Goal: Task Accomplishment & Management: Manage account settings

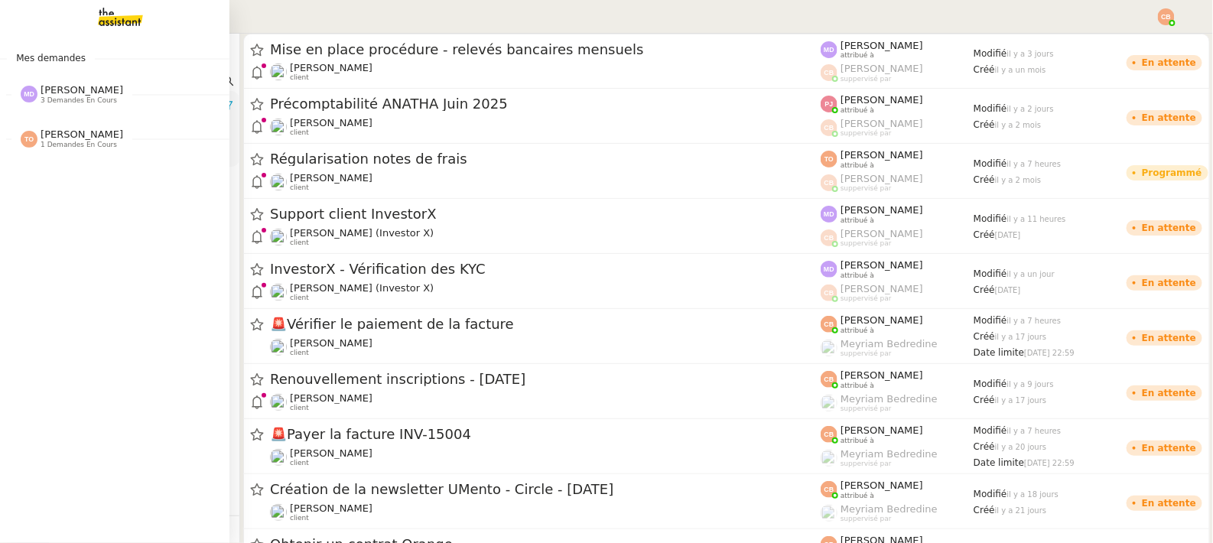
click at [58, 102] on span "3 demandes en cours" at bounding box center [79, 100] width 77 height 8
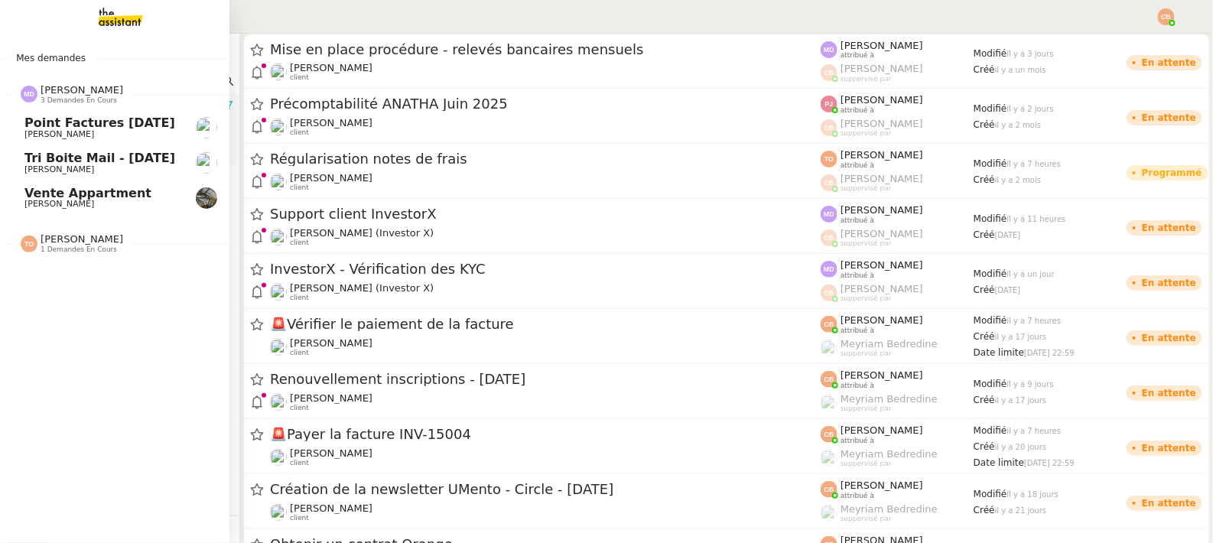
click at [60, 185] on link "Vente appartment [PERSON_NAME]" at bounding box center [115, 198] width 230 height 35
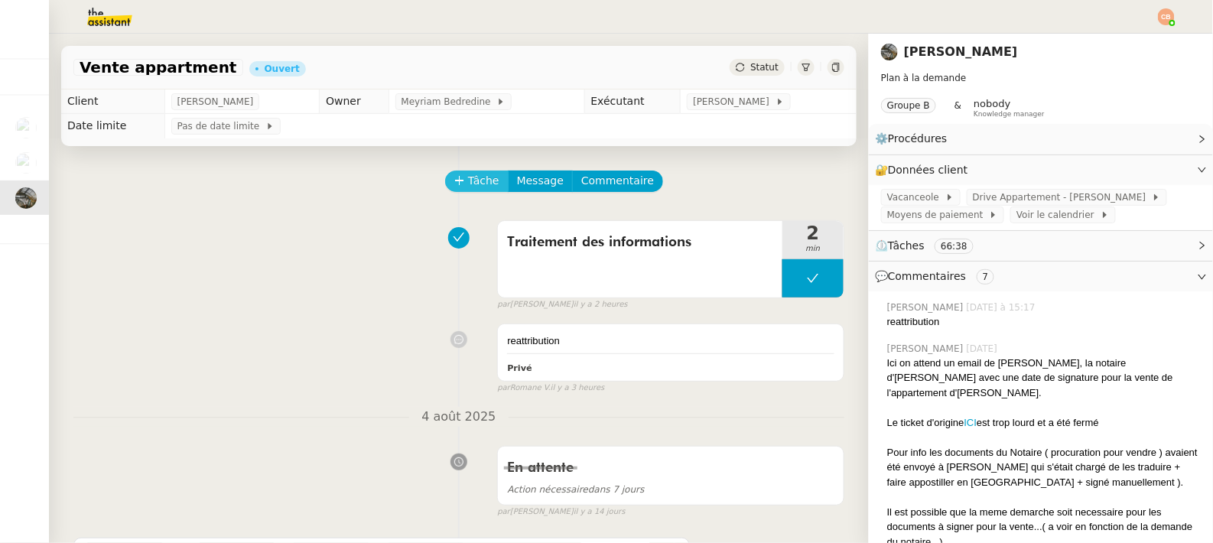
click at [476, 171] on button "Tâche" at bounding box center [476, 181] width 63 height 21
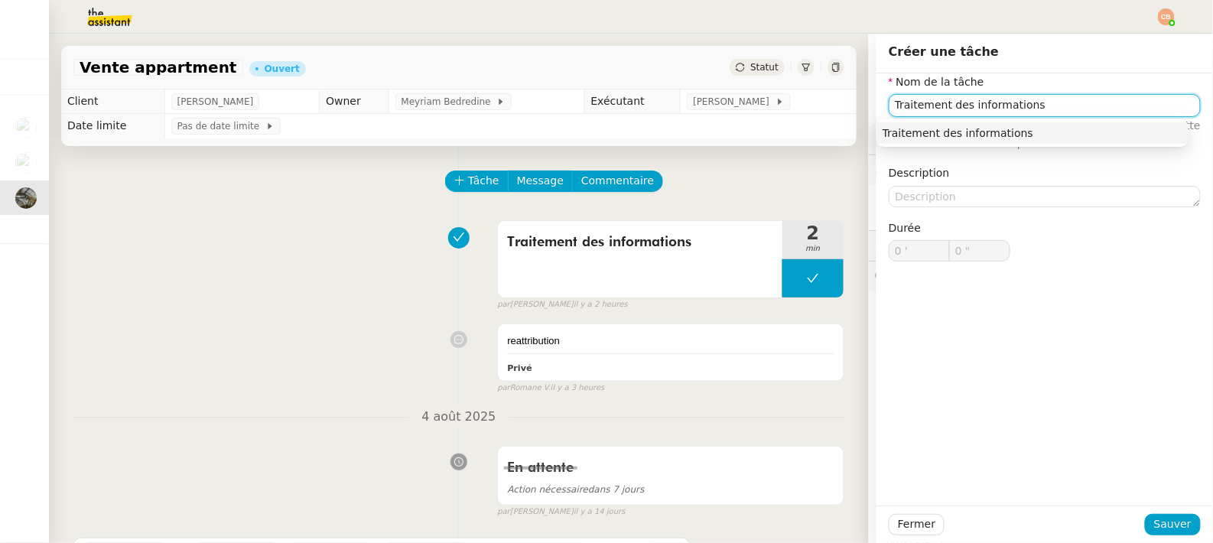
click at [948, 134] on div "Traitement des informations" at bounding box center [1033, 133] width 300 height 14
type input "Traitement des informations"
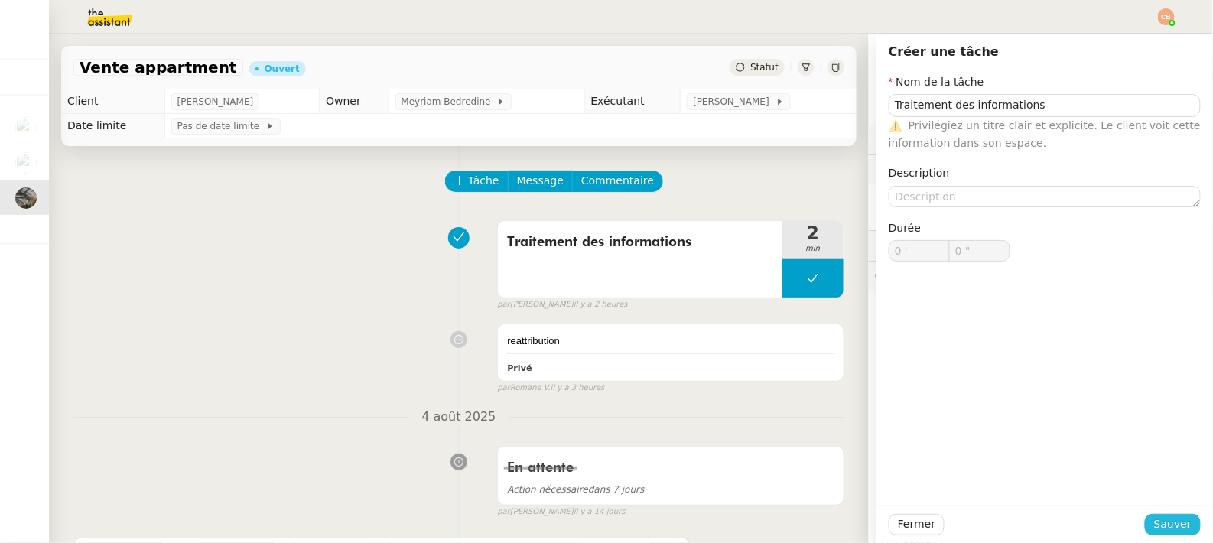
click at [1145, 517] on button "Sauver" at bounding box center [1173, 524] width 56 height 21
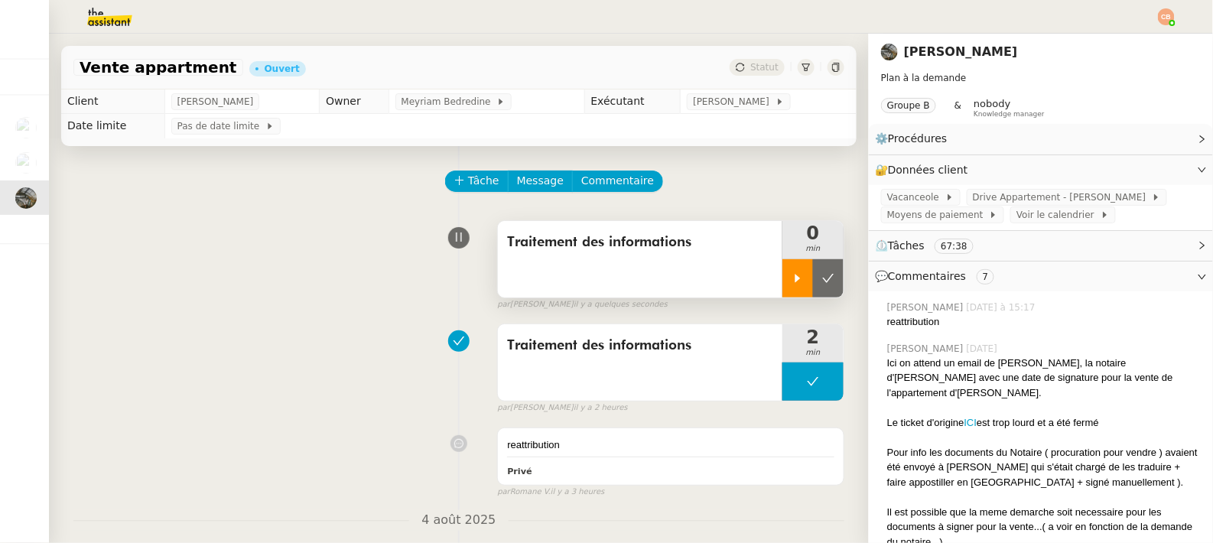
click at [783, 267] on div at bounding box center [798, 278] width 31 height 38
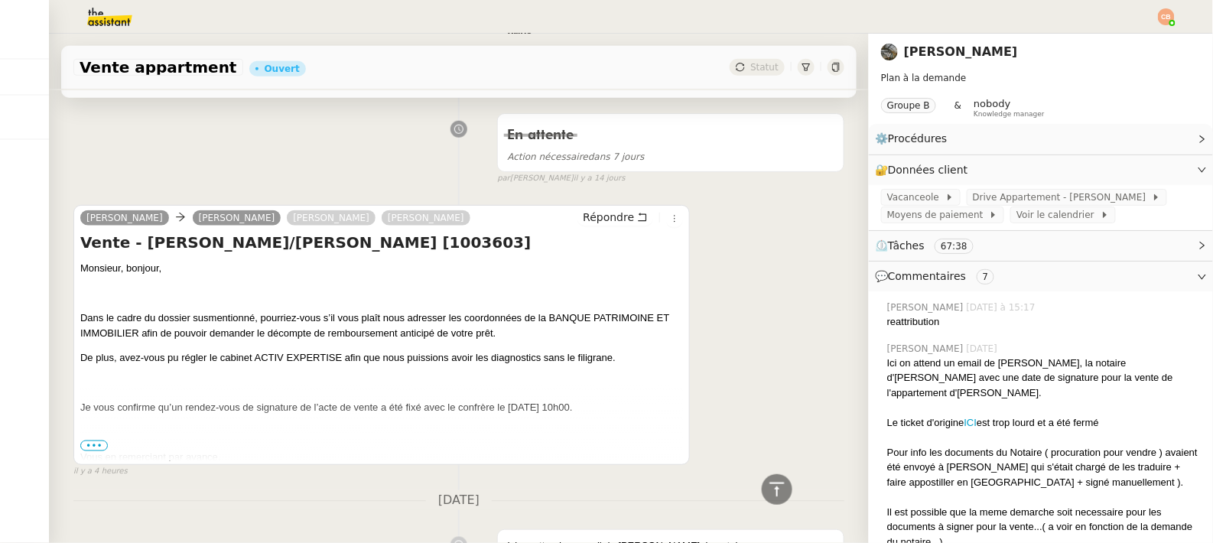
scroll to position [475, 0]
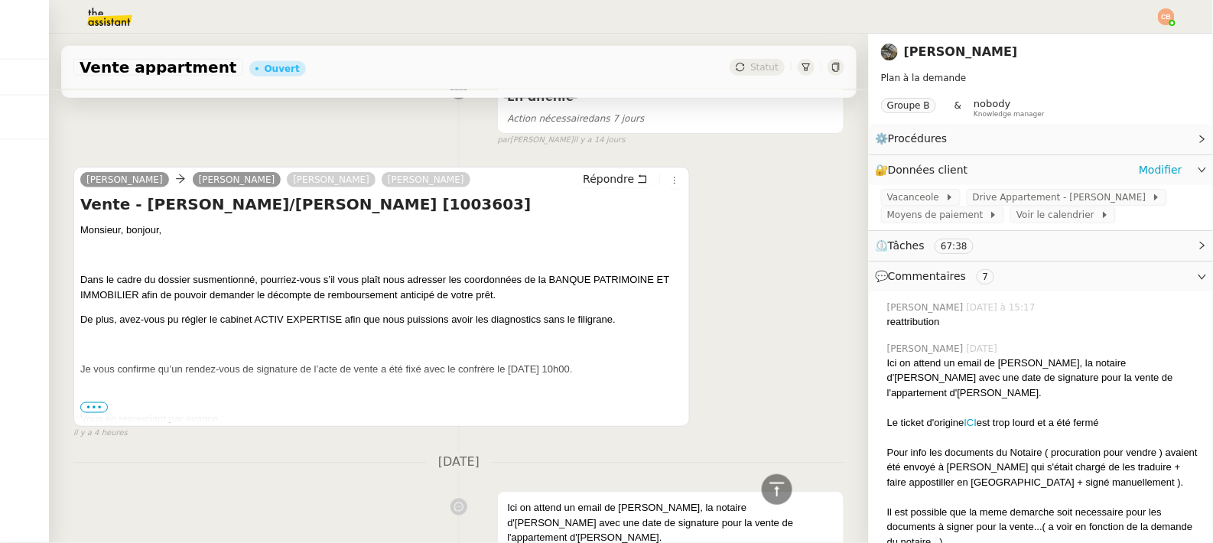
click at [1198, 173] on icon at bounding box center [1202, 169] width 9 height 9
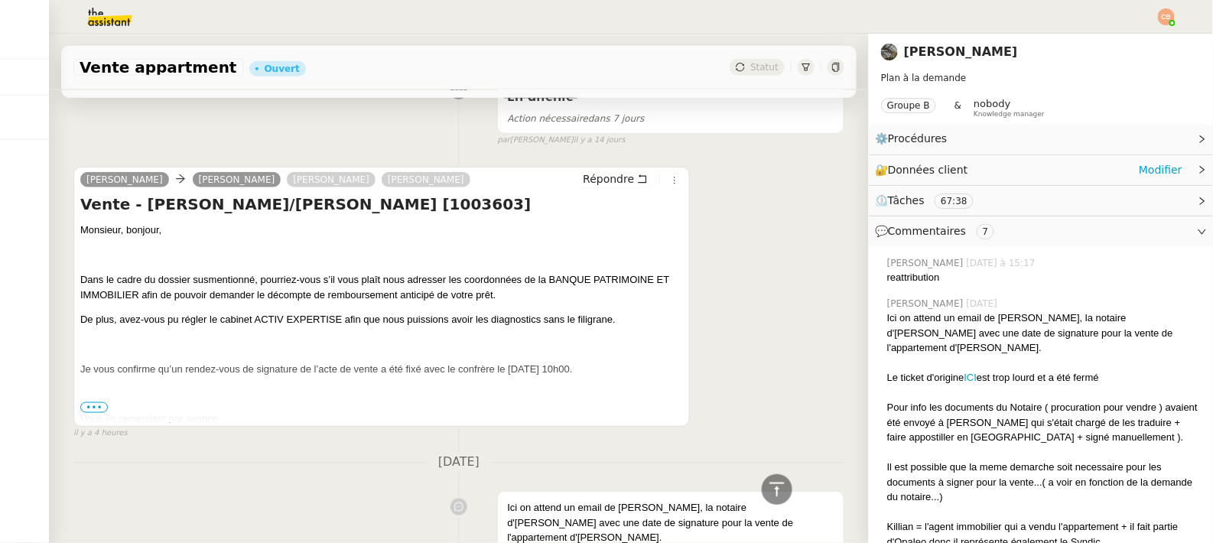
click at [1200, 173] on icon at bounding box center [1202, 170] width 5 height 8
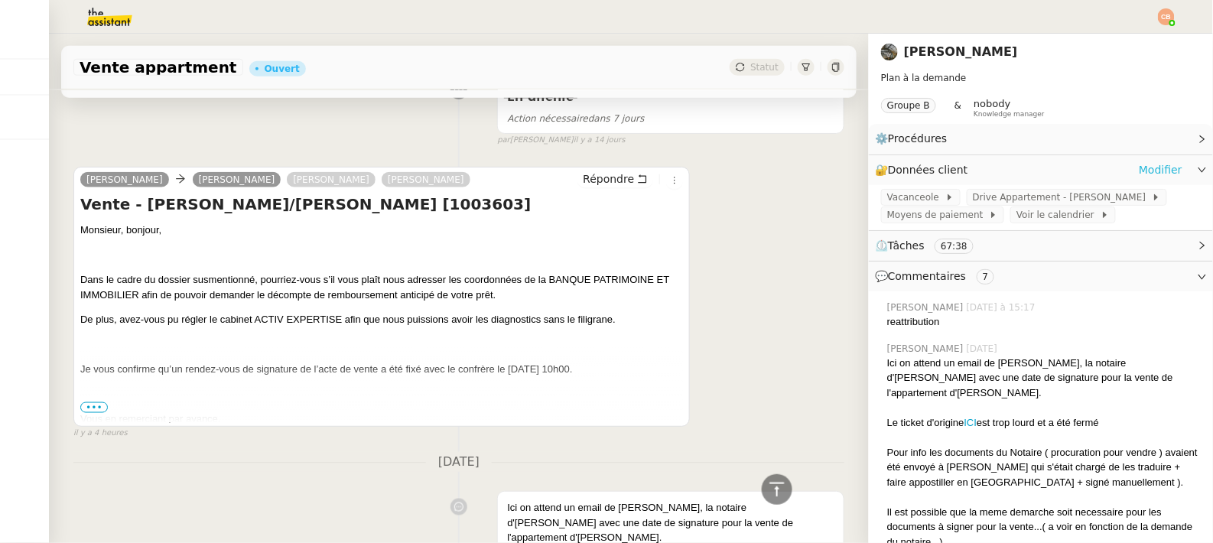
click at [1143, 171] on link "Modifier" at bounding box center [1161, 170] width 44 height 18
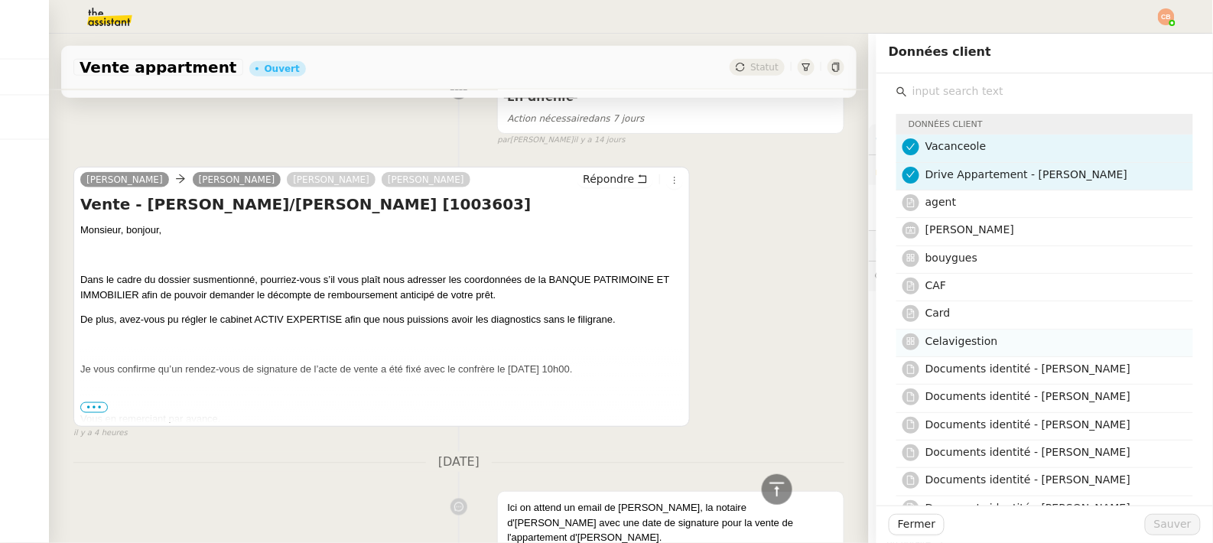
click at [956, 346] on h4 "Celavigestion" at bounding box center [1055, 342] width 259 height 18
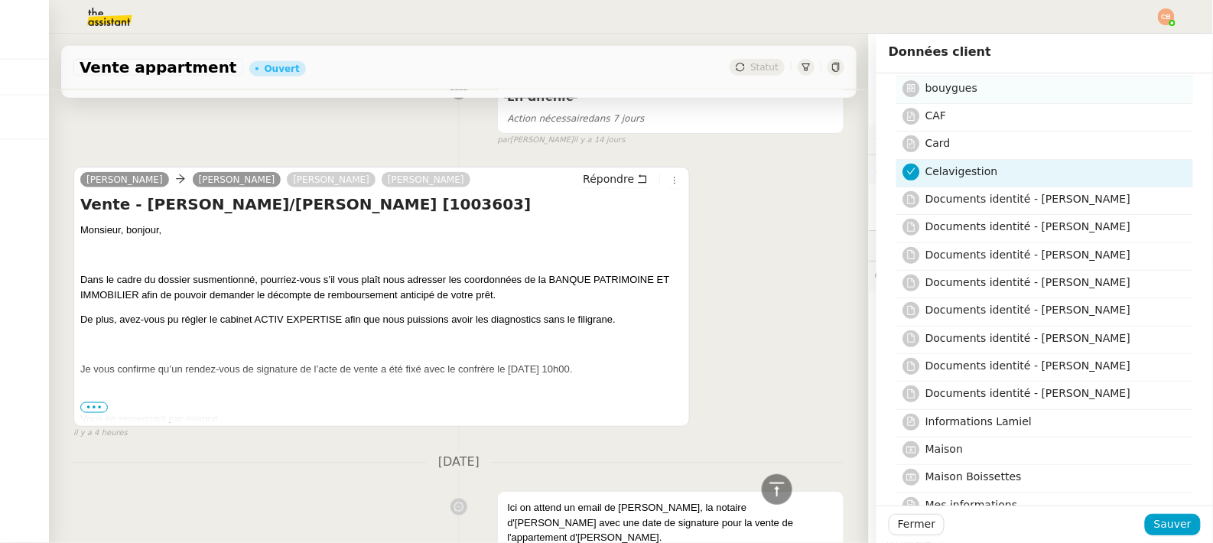
scroll to position [84, 0]
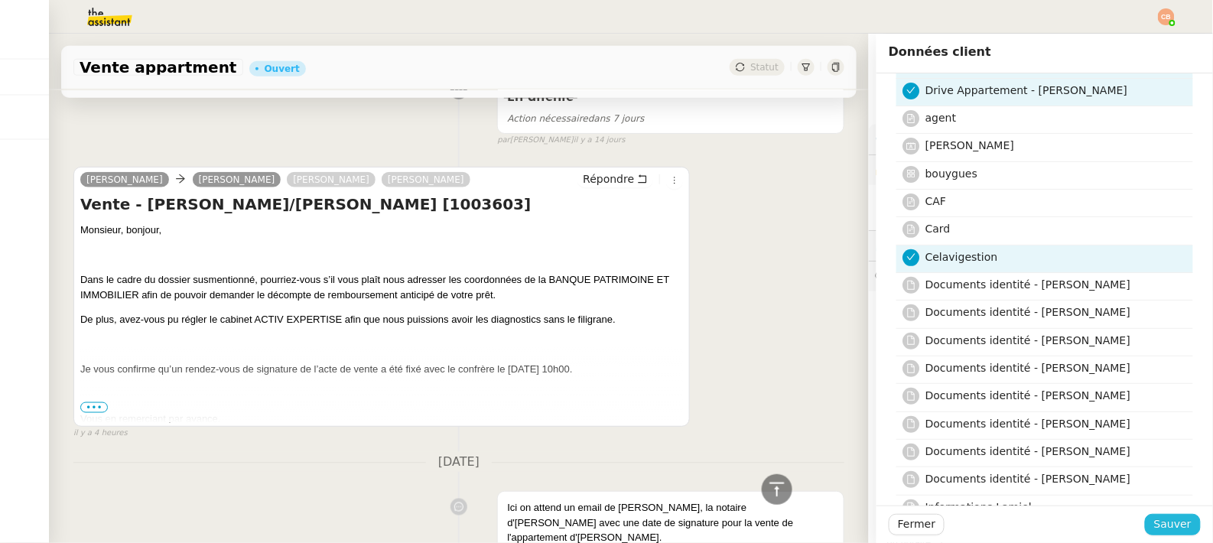
click at [1170, 519] on span "Sauver" at bounding box center [1172, 525] width 37 height 18
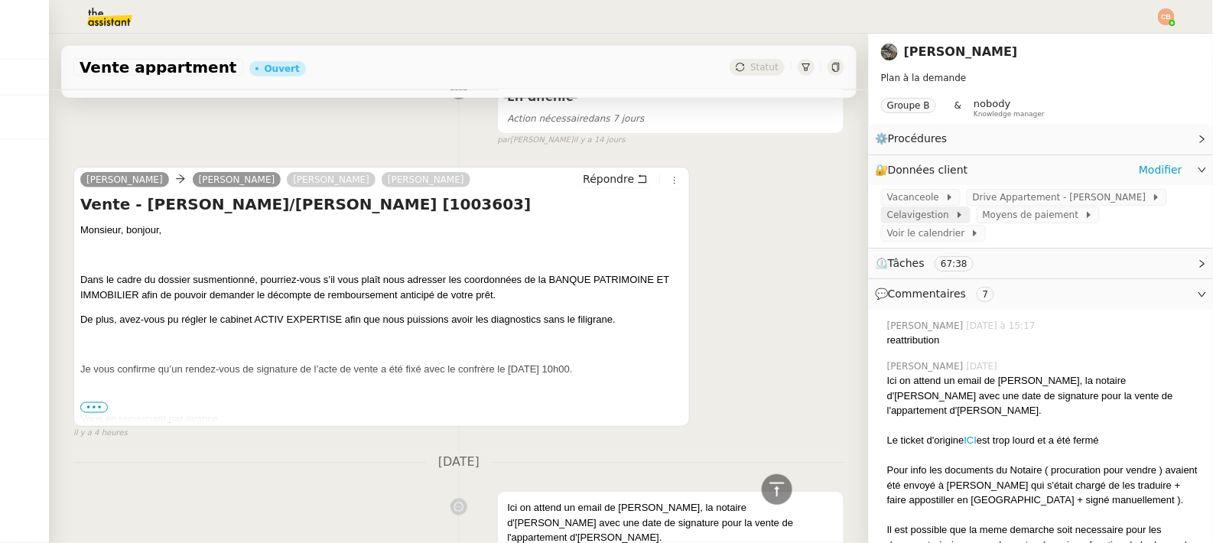
click at [914, 212] on span "Celavigestion" at bounding box center [921, 214] width 68 height 15
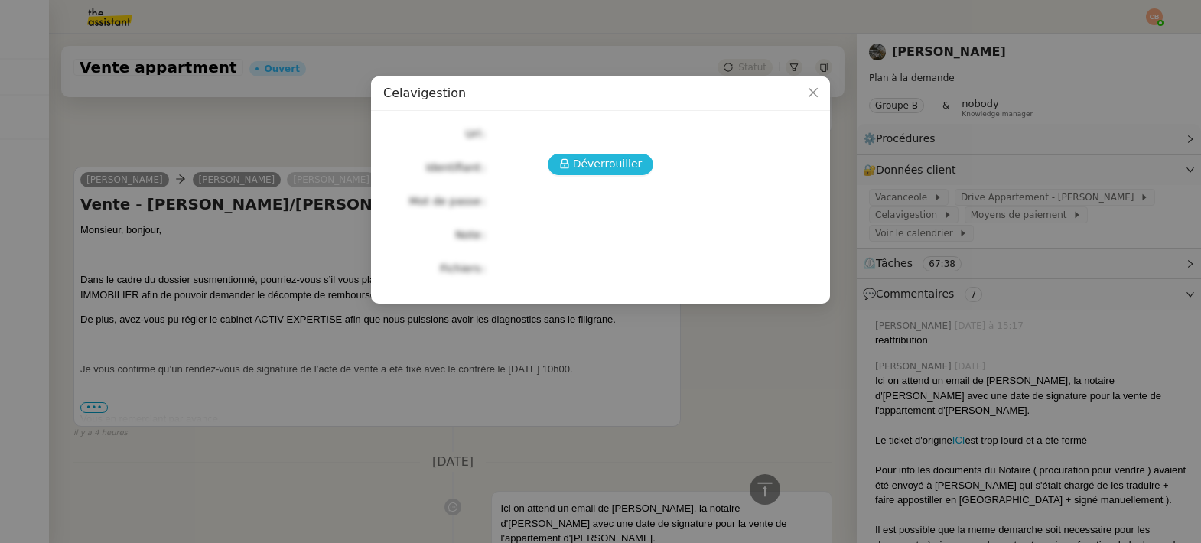
click at [601, 166] on span "Déverrouiller" at bounding box center [608, 164] width 70 height 18
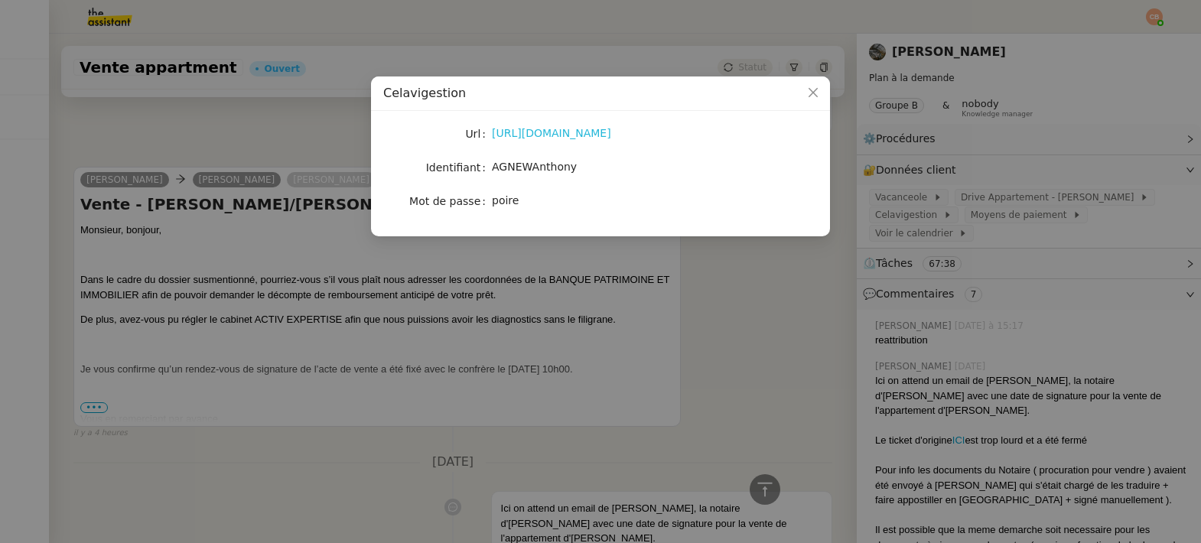
click at [514, 133] on link "[URL][DOMAIN_NAME]" at bounding box center [551, 133] width 119 height 12
click at [360, 126] on nz-modal-container "Celavigestion Url [URL][DOMAIN_NAME] Identifiant AGNEWAnthony Mot de passe poire" at bounding box center [600, 271] width 1201 height 543
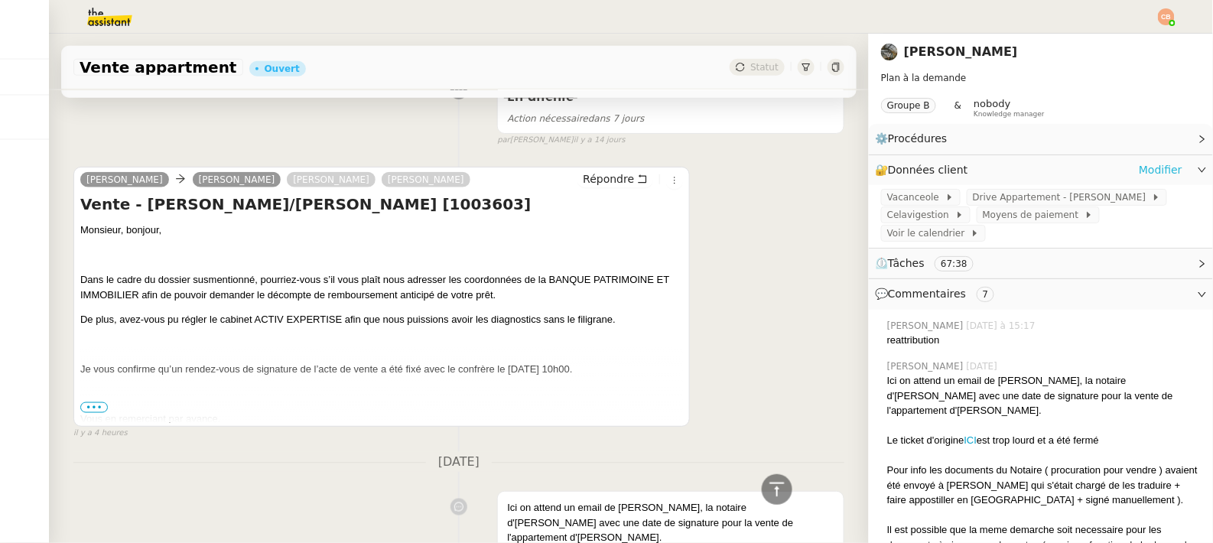
click at [1139, 170] on link "Modifier" at bounding box center [1161, 170] width 44 height 18
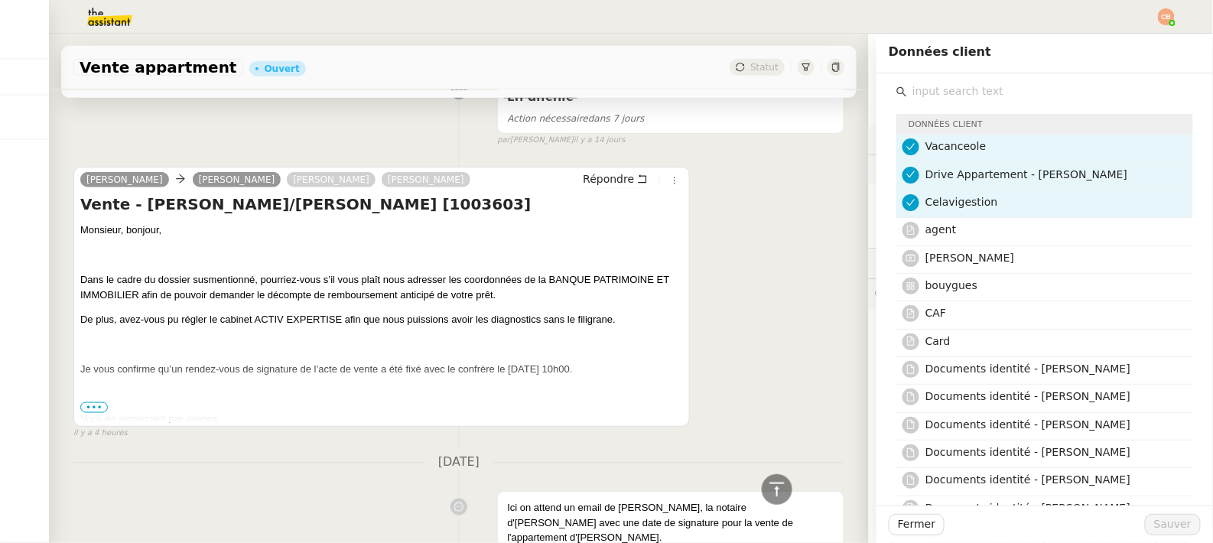
click at [921, 86] on input "text" at bounding box center [1050, 91] width 286 height 21
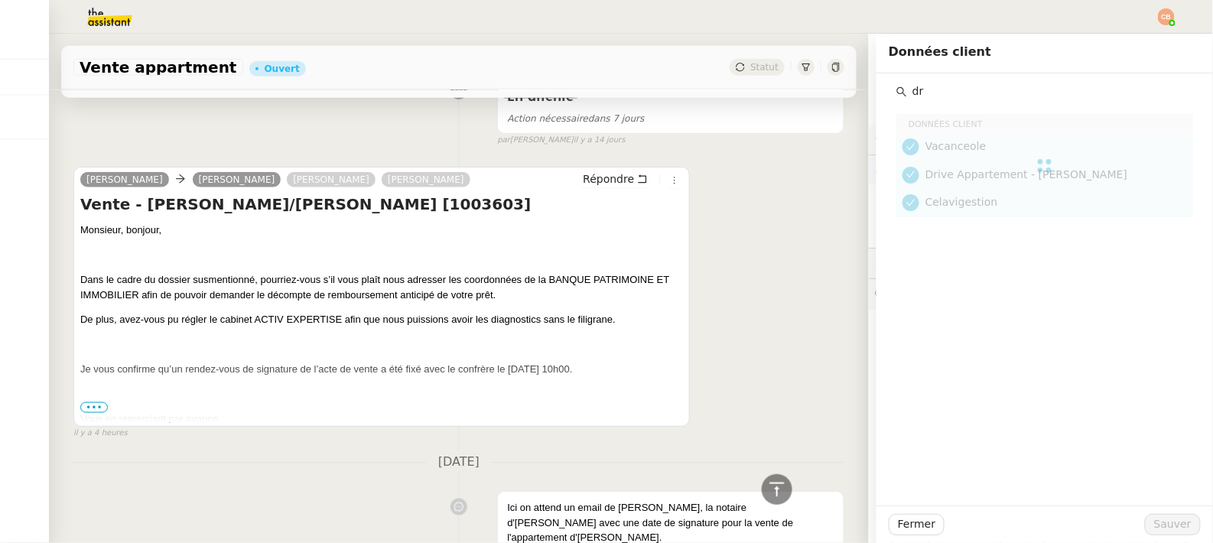
type input "d"
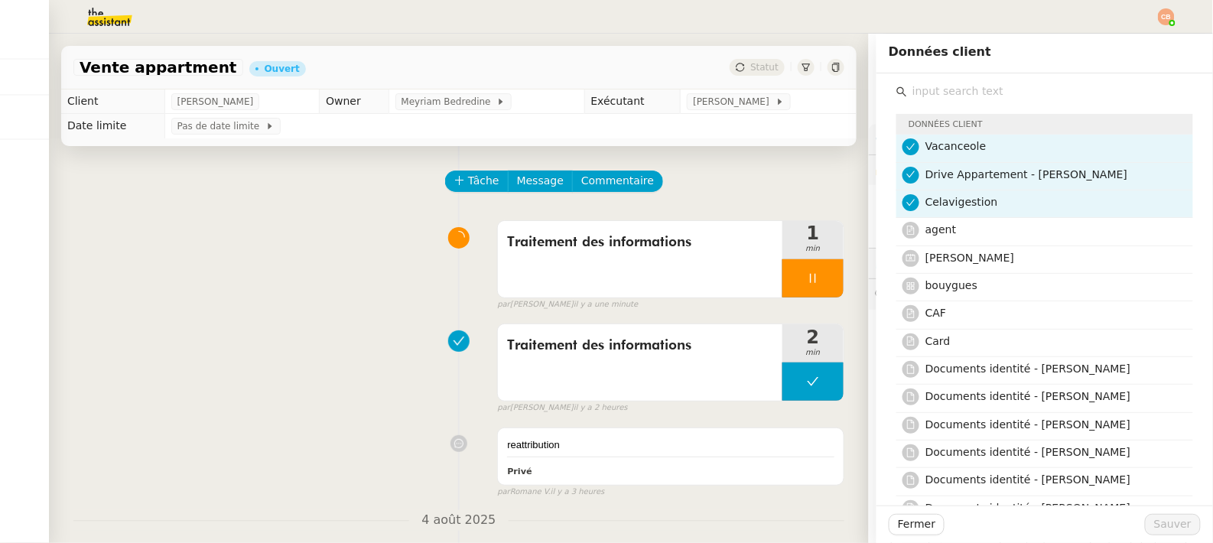
click at [99, 19] on img at bounding box center [97, 17] width 119 height 34
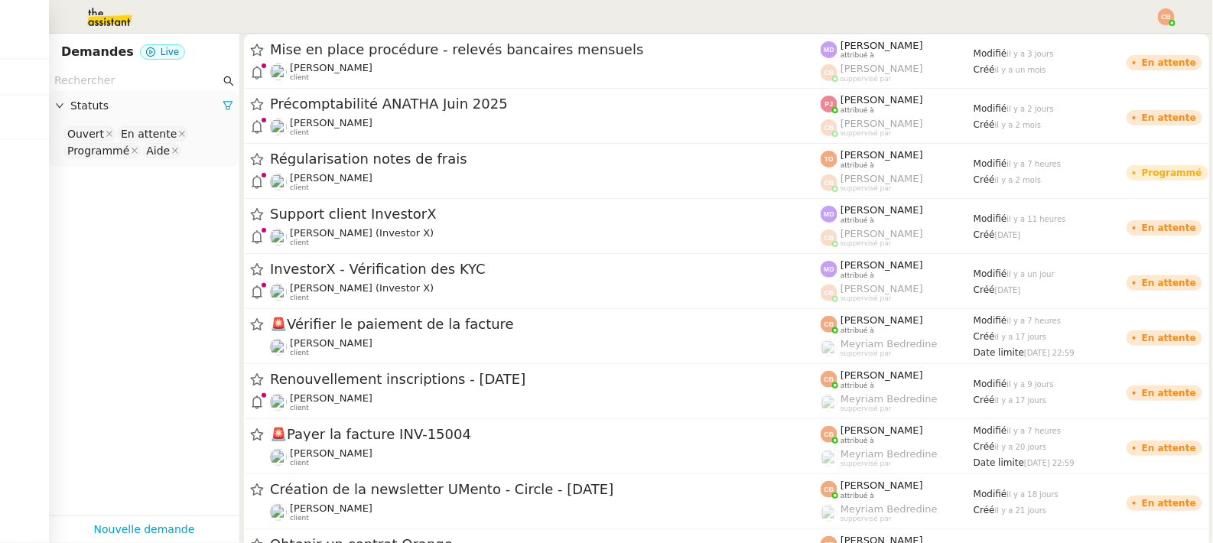
click at [108, 70] on nz-page-header "Demandes Live" at bounding box center [144, 52] width 190 height 37
click at [94, 84] on input "text" at bounding box center [137, 81] width 166 height 18
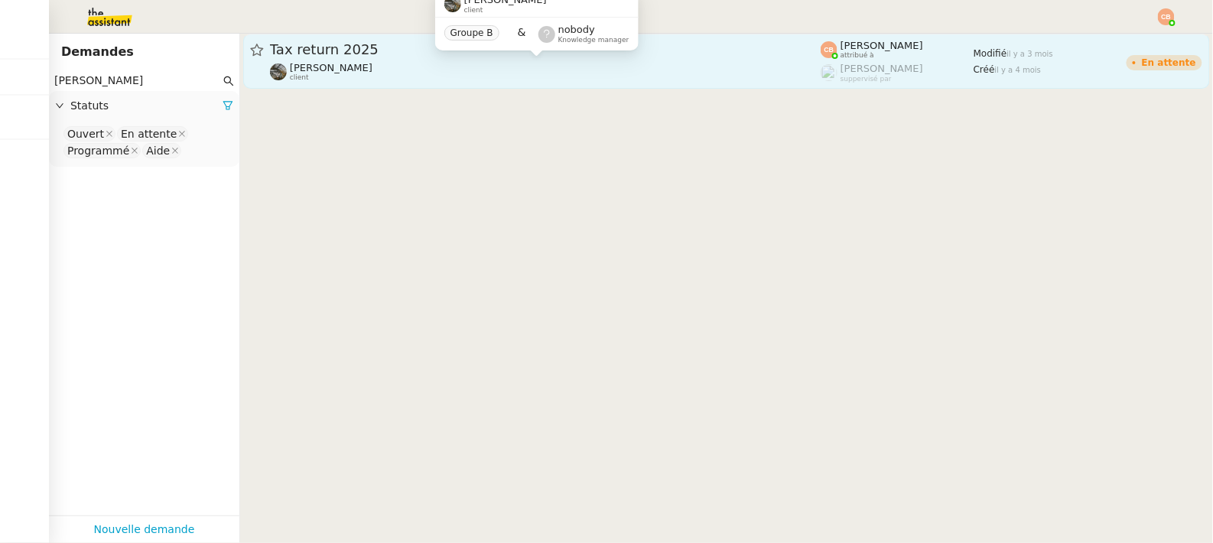
type input "[PERSON_NAME]"
click at [405, 70] on div "[PERSON_NAME] client" at bounding box center [545, 72] width 551 height 20
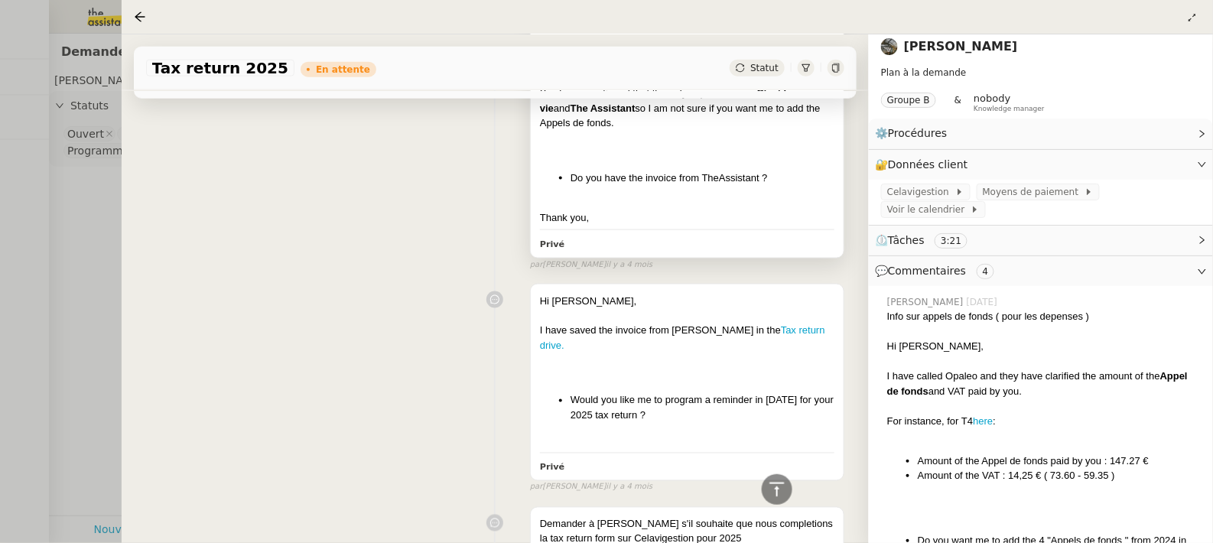
scroll to position [631, 0]
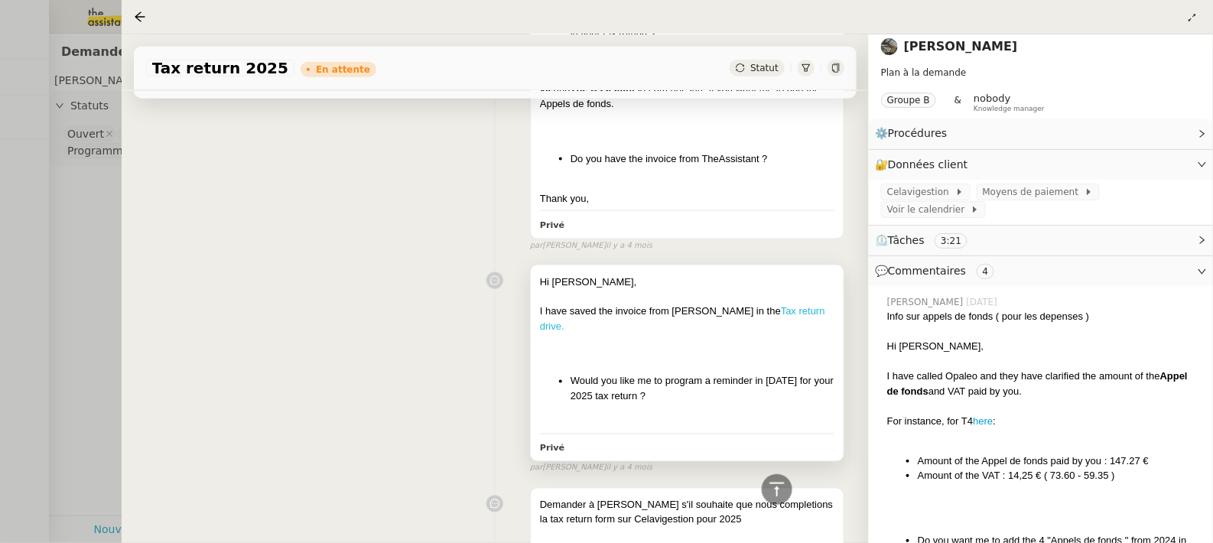
click at [755, 309] on link "Tax return drive." at bounding box center [682, 319] width 285 height 27
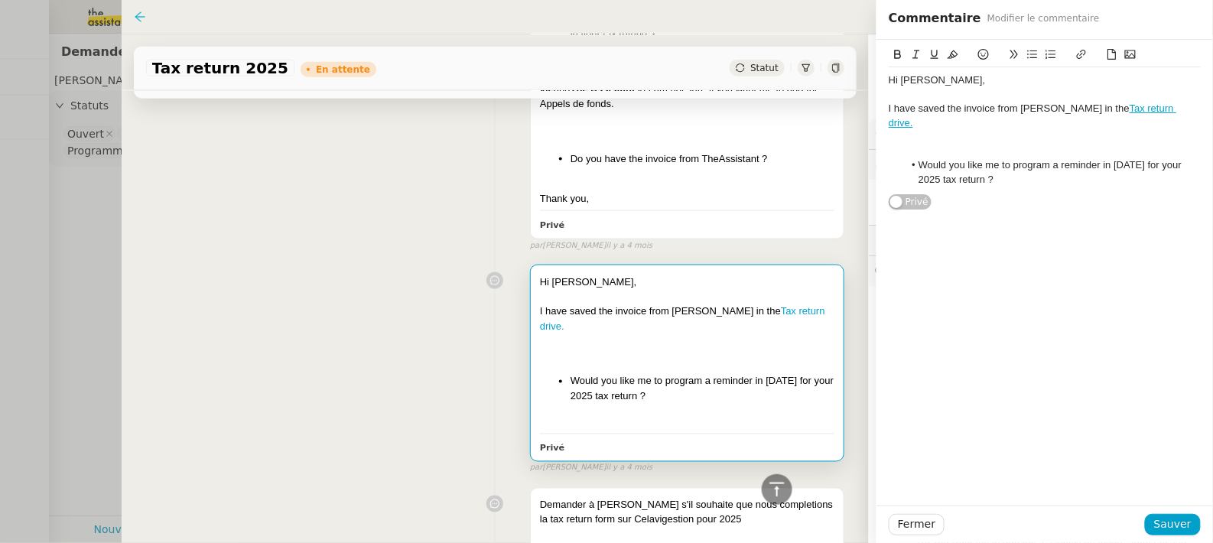
click at [138, 17] on icon at bounding box center [140, 16] width 10 height 10
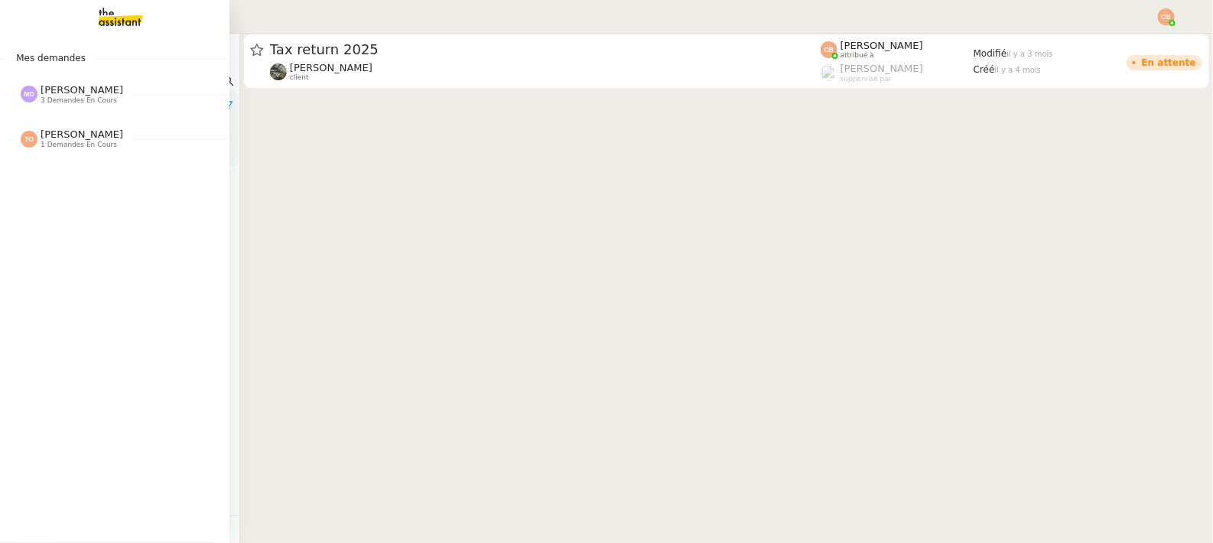
click at [65, 99] on span "3 demandes en cours" at bounding box center [79, 100] width 77 height 8
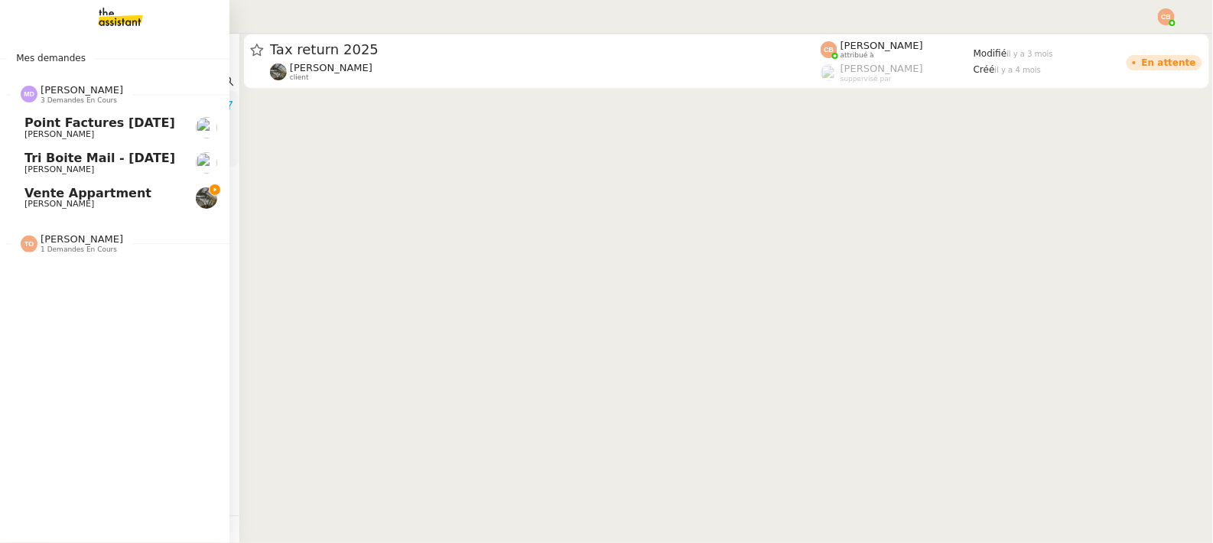
click at [103, 194] on span "Vente appartment" at bounding box center [87, 193] width 127 height 15
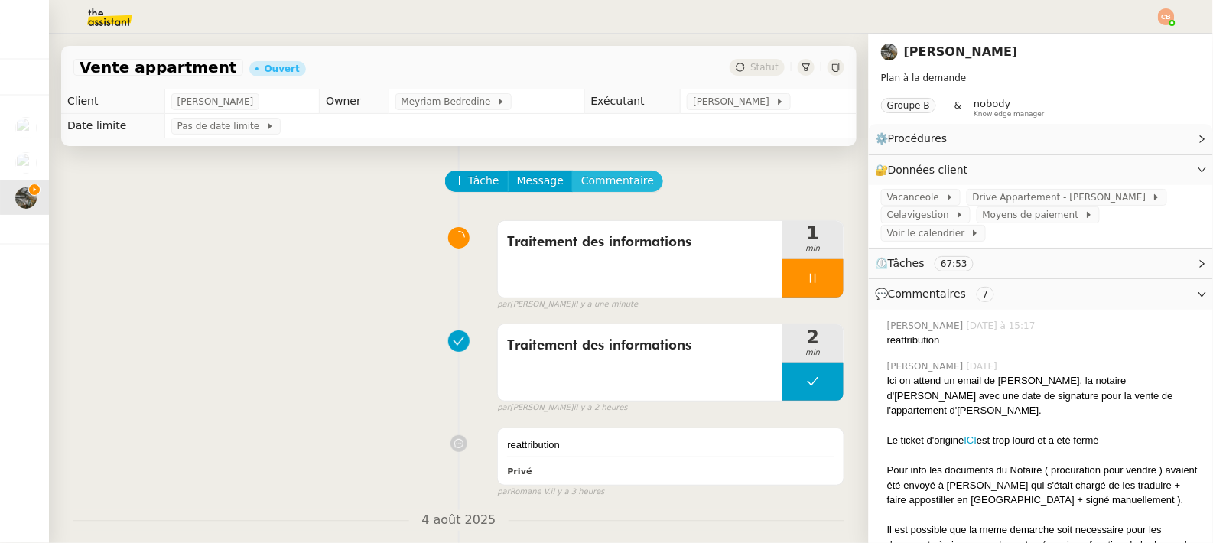
click at [585, 177] on span "Commentaire" at bounding box center [617, 181] width 73 height 18
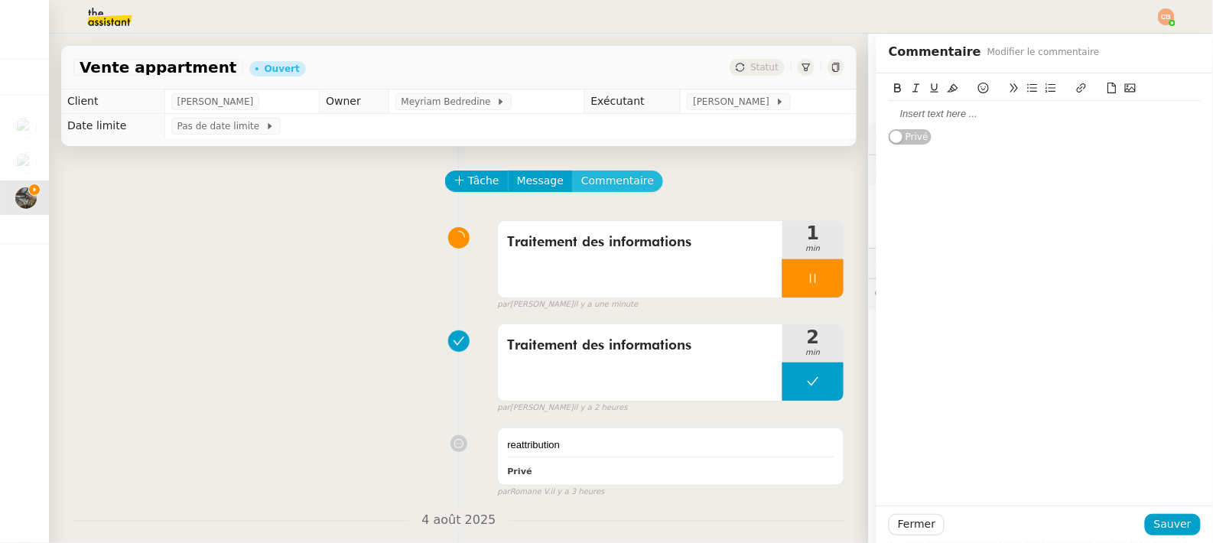
click at [572, 171] on button "Commentaire" at bounding box center [617, 181] width 91 height 21
click at [922, 116] on div at bounding box center [1045, 114] width 312 height 14
click at [956, 112] on div "taxe refund drive " [URL][DOMAIN_NAME]" at bounding box center [1045, 114] width 312 height 14
click at [1159, 529] on span "Sauver" at bounding box center [1172, 525] width 37 height 18
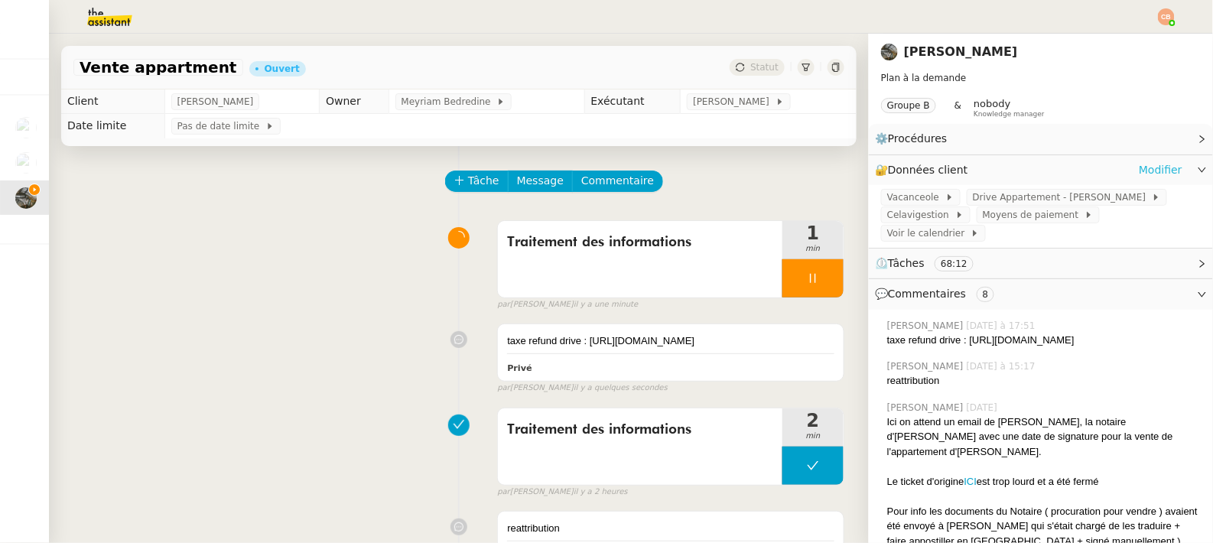
click at [1144, 174] on link "Modifier" at bounding box center [1161, 170] width 44 height 18
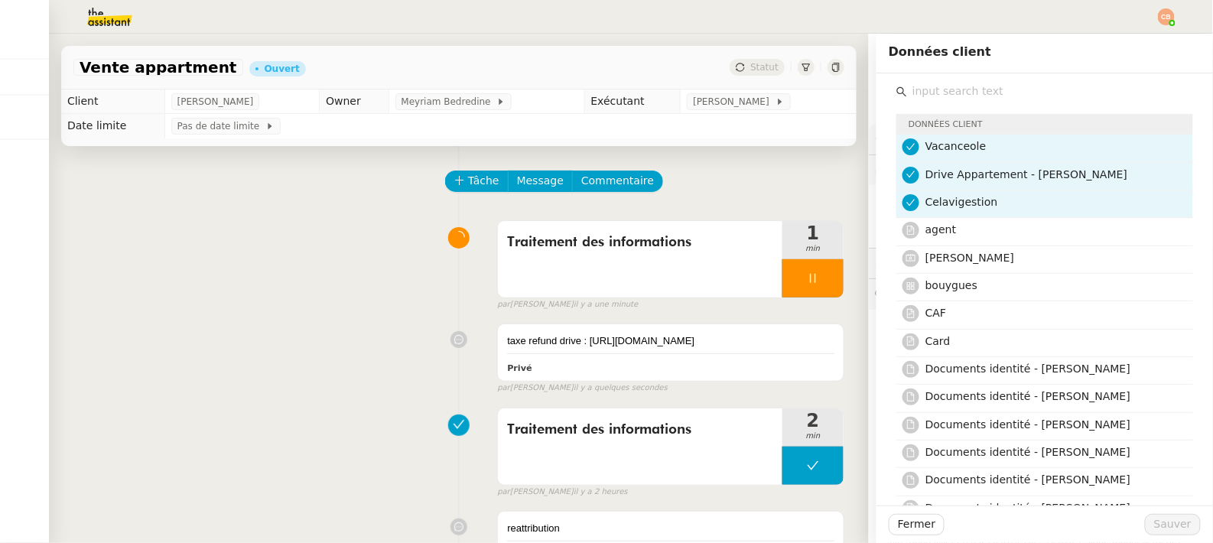
click at [982, 86] on input "text" at bounding box center [1050, 91] width 286 height 21
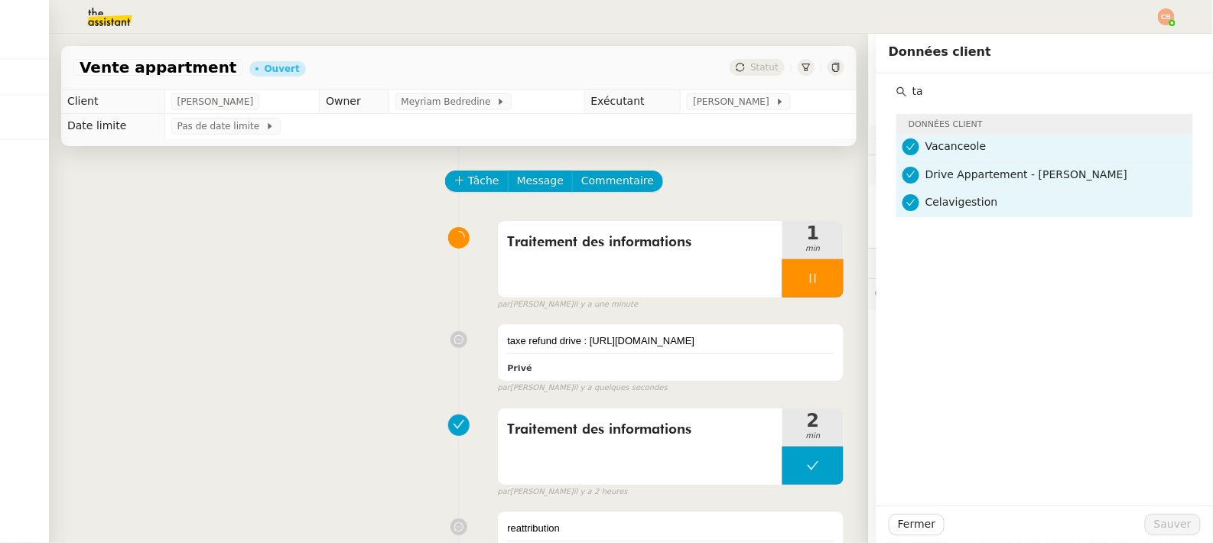
type input "t"
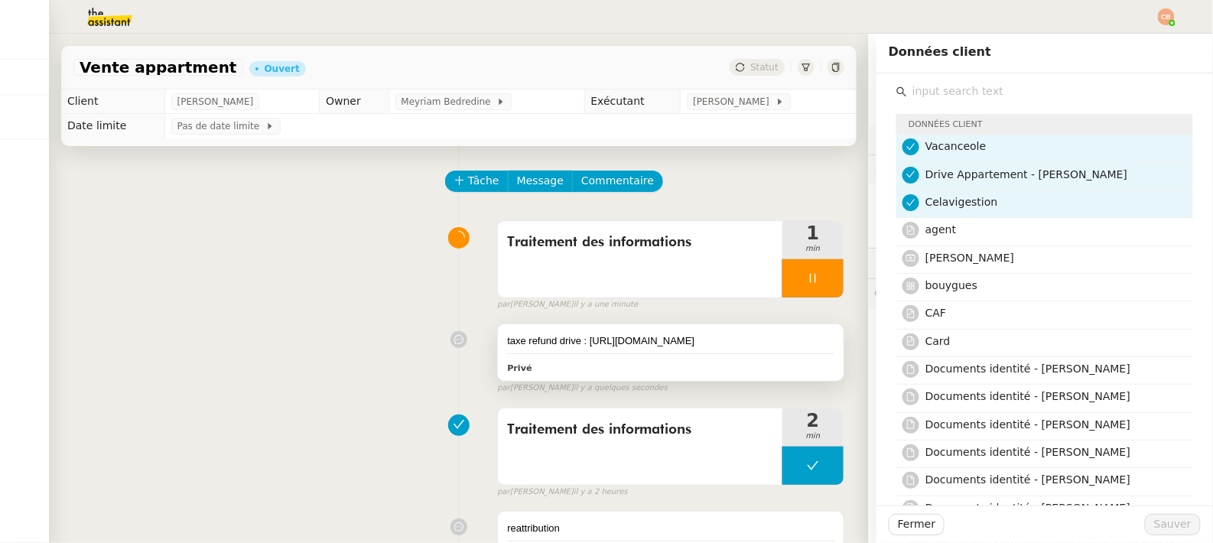
click at [689, 349] on div "taxe refund drive : [URL][DOMAIN_NAME]" at bounding box center [670, 341] width 327 height 15
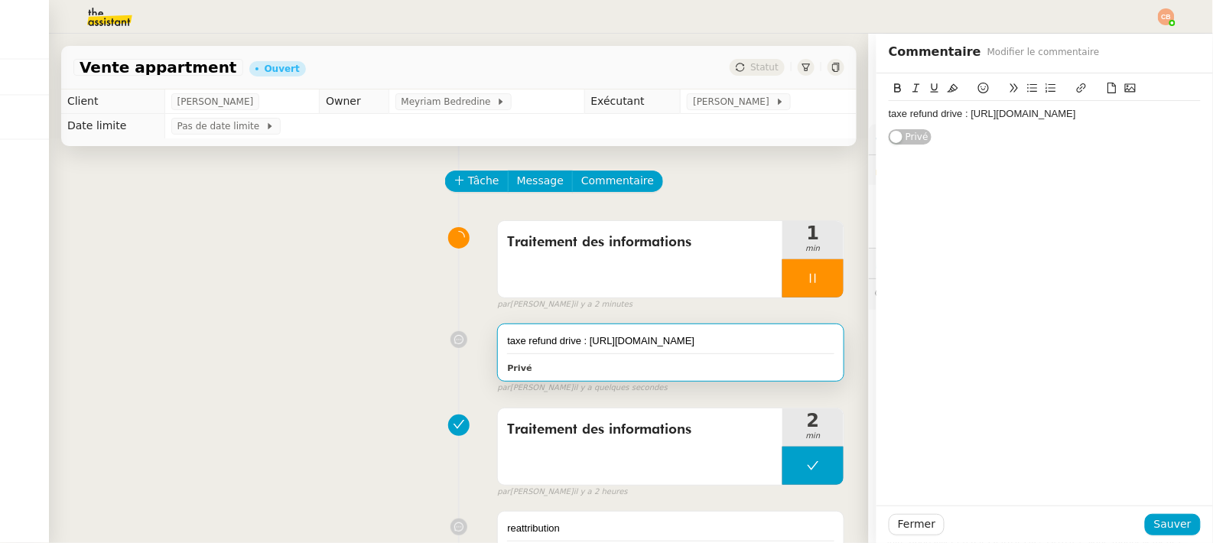
click at [1033, 121] on div "taxe refund drive : [URL][DOMAIN_NAME]" at bounding box center [1045, 114] width 312 height 14
click at [1145, 520] on button "Sauver" at bounding box center [1173, 524] width 56 height 21
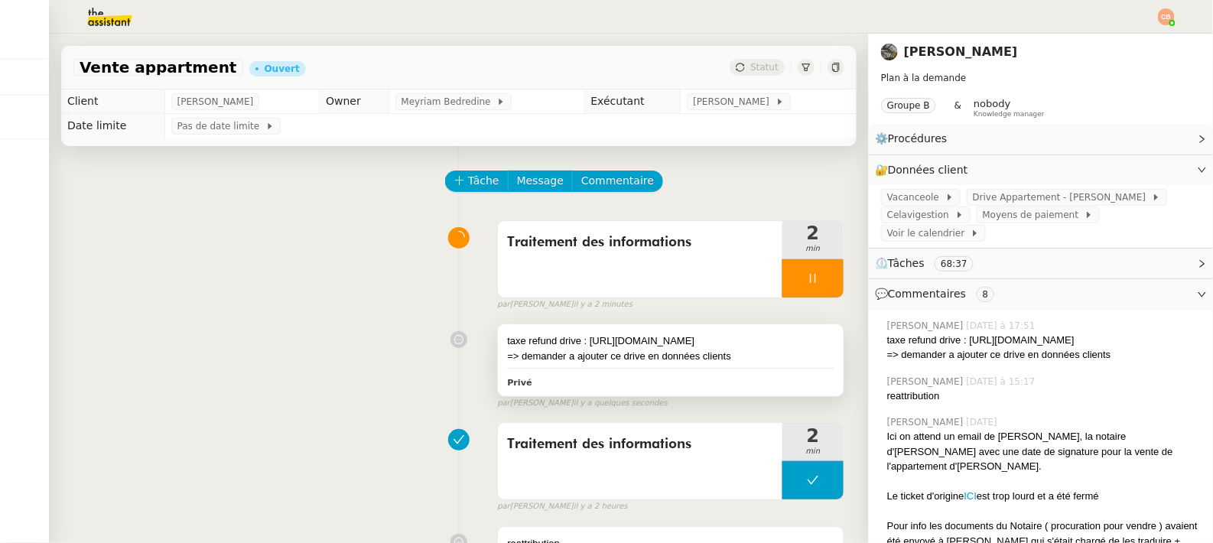
click at [696, 349] on div "taxe refund drive : [URL][DOMAIN_NAME]" at bounding box center [670, 341] width 327 height 15
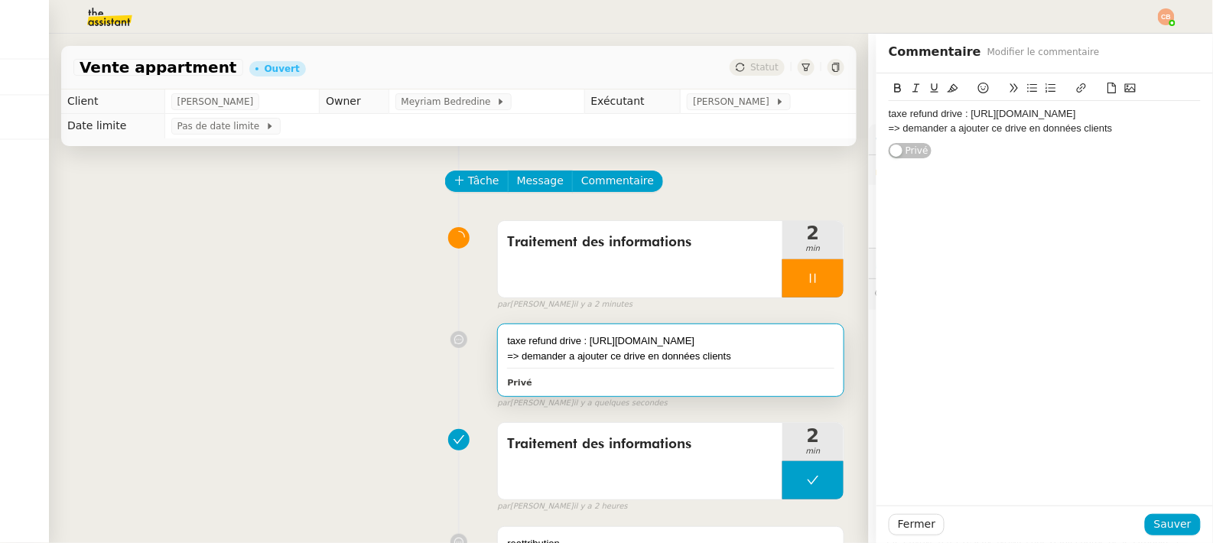
drag, startPoint x: 959, startPoint y: 114, endPoint x: 1023, endPoint y: 131, distance: 66.4
click at [1023, 121] on div "taxe refund drive : [URL][DOMAIN_NAME]" at bounding box center [1045, 114] width 312 height 14
copy div "[URL][DOMAIN_NAME]"
click at [988, 142] on div "taxe refund drive : [URL][DOMAIN_NAME] => demander a ajouter ce drive en donnée…" at bounding box center [1045, 121] width 312 height 41
drag, startPoint x: 1024, startPoint y: 129, endPoint x: 956, endPoint y: 115, distance: 68.7
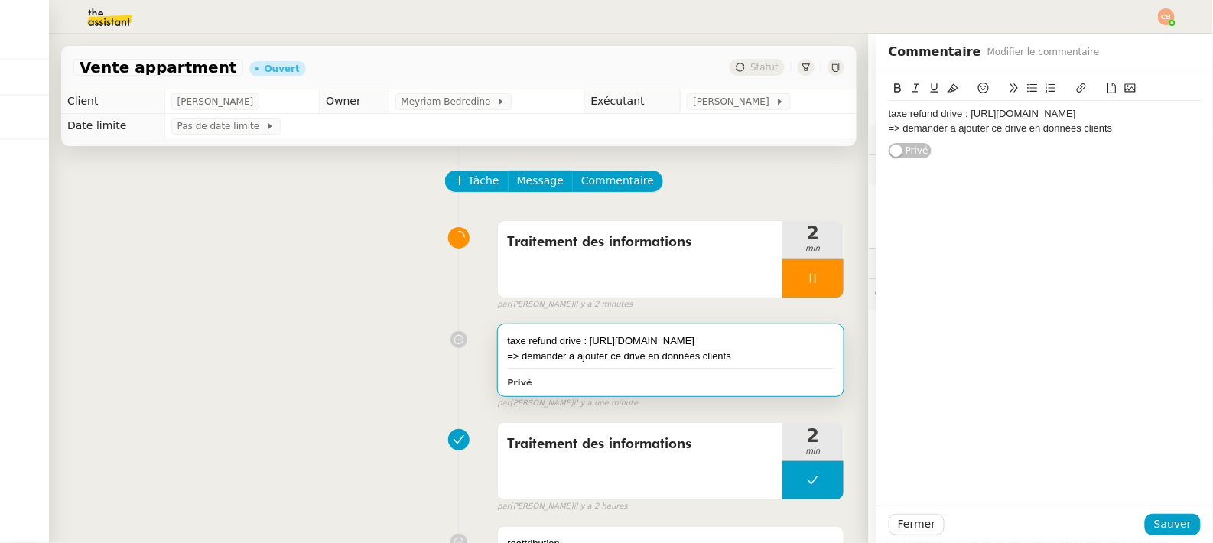
click at [956, 115] on div "taxe refund drive : [URL][DOMAIN_NAME]" at bounding box center [1045, 114] width 312 height 14
copy div "[URL][DOMAIN_NAME]"
click at [807, 274] on icon at bounding box center [813, 278] width 12 height 12
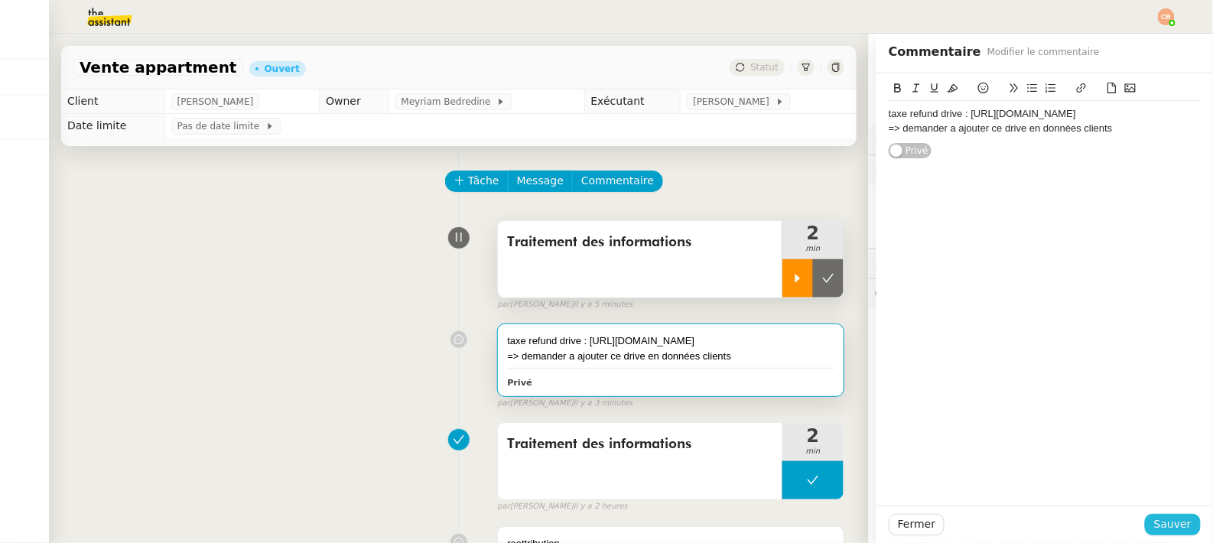
click at [1145, 530] on button "Sauver" at bounding box center [1173, 524] width 56 height 21
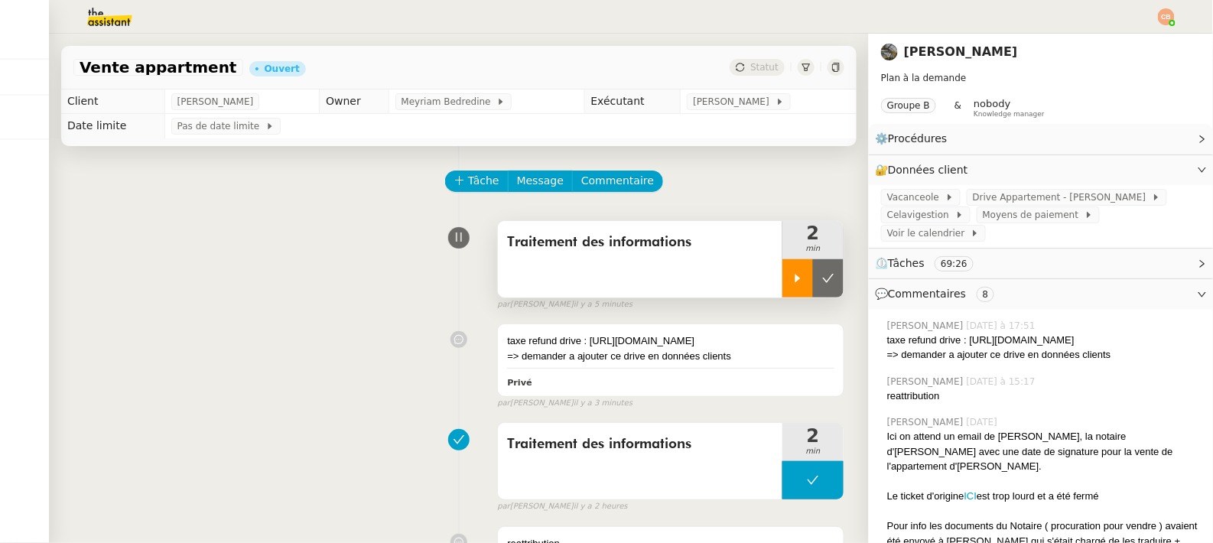
click at [783, 278] on div at bounding box center [798, 278] width 31 height 38
click at [807, 279] on icon at bounding box center [813, 278] width 12 height 12
click at [792, 275] on icon at bounding box center [798, 278] width 12 height 12
click at [790, 272] on div at bounding box center [813, 278] width 61 height 38
click at [783, 290] on div at bounding box center [798, 278] width 31 height 38
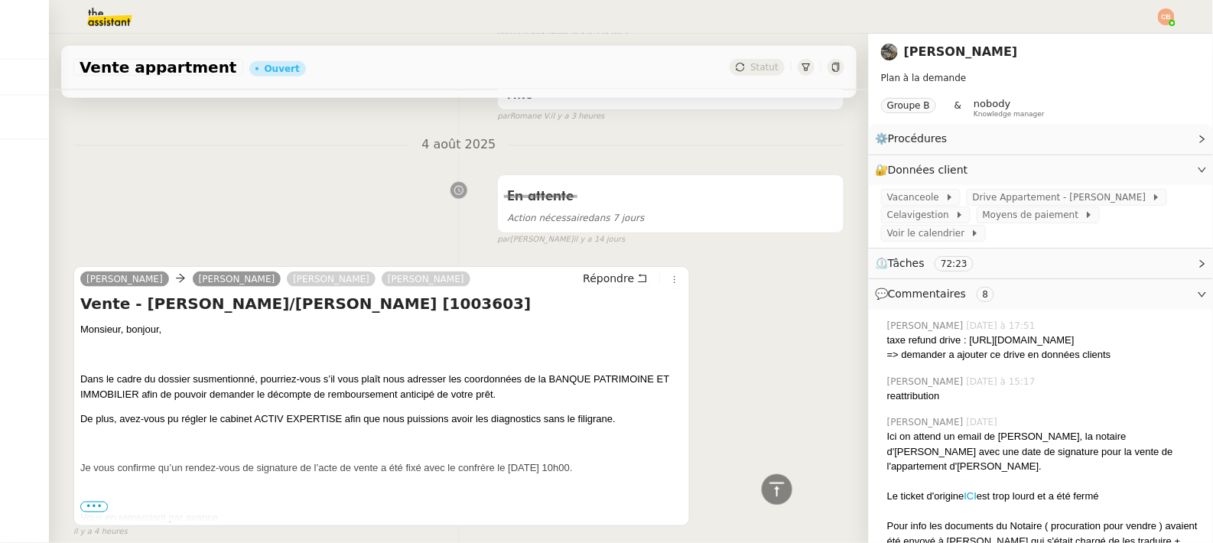
scroll to position [560, 0]
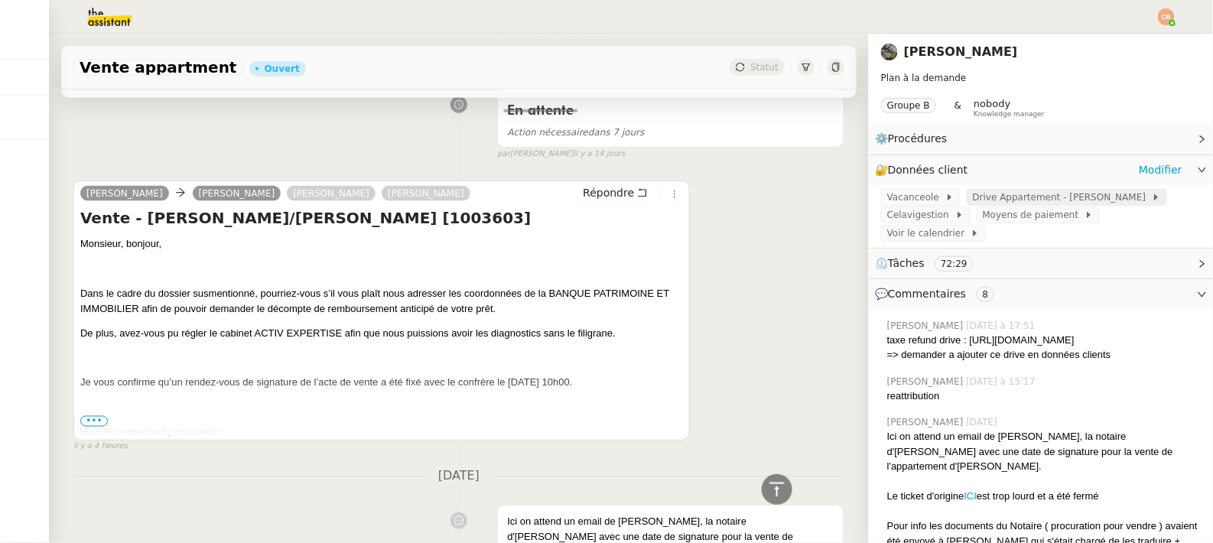
click at [973, 201] on span "Drive Appartement - [PERSON_NAME]" at bounding box center [1062, 197] width 179 height 15
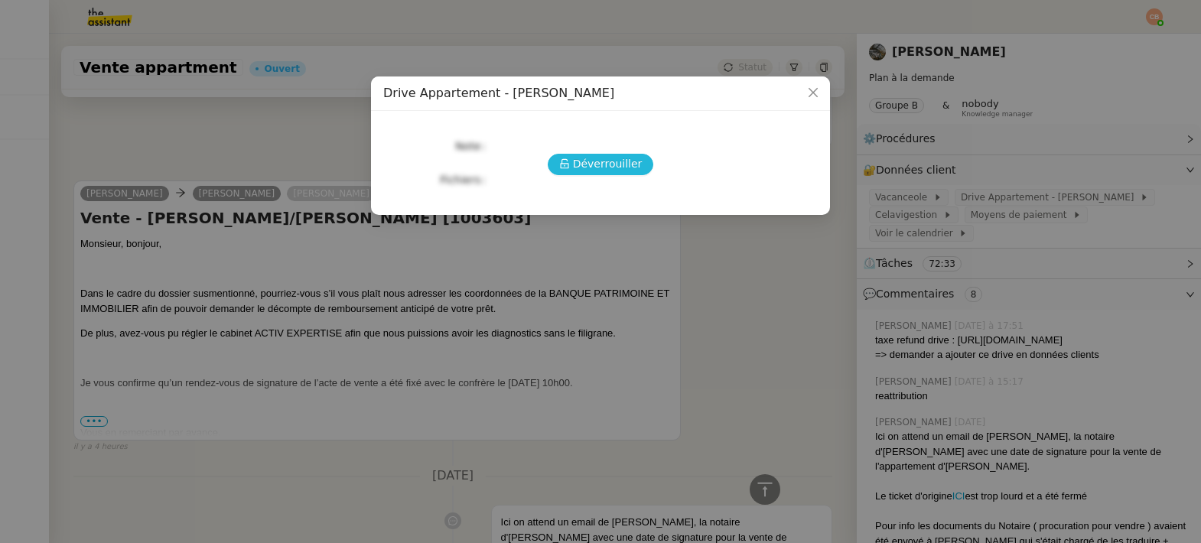
click at [598, 161] on span "Déverrouiller" at bounding box center [608, 164] width 70 height 18
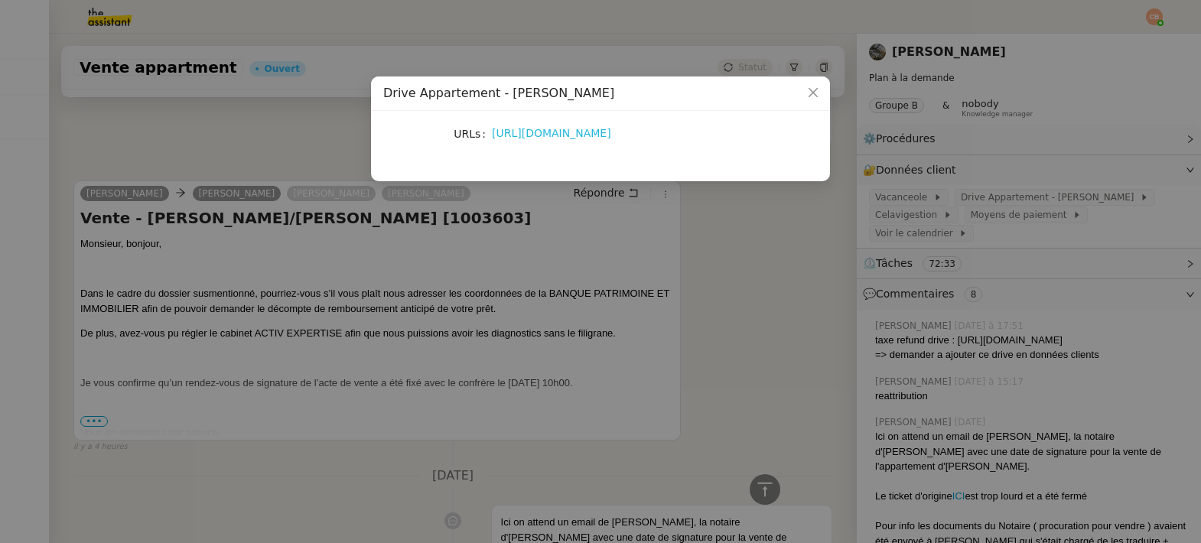
click at [558, 136] on link "[URL][DOMAIN_NAME]" at bounding box center [551, 133] width 119 height 12
click at [207, 277] on nz-modal-container "Drive Appartement - [PERSON_NAME] URLs [URL][DOMAIN_NAME]" at bounding box center [600, 271] width 1201 height 543
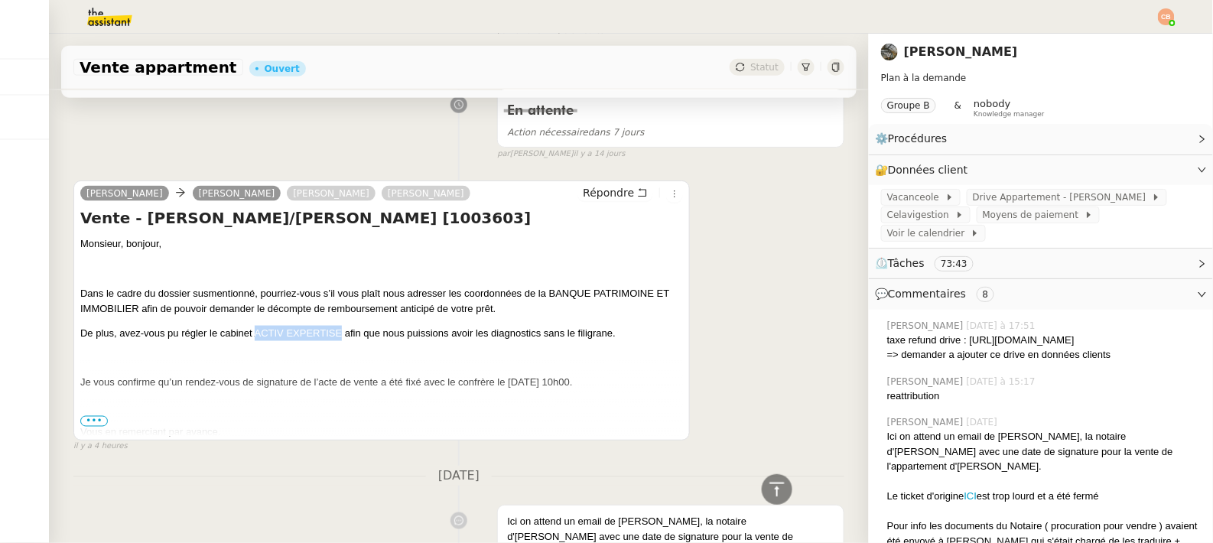
drag, startPoint x: 255, startPoint y: 343, endPoint x: 340, endPoint y: 341, distance: 84.9
click at [340, 341] on p "De plus, avez-vous pu régler le cabinet ACTIV EXPERTISE afin que nous puissions…" at bounding box center [381, 333] width 603 height 15
copy p "ACTIV EXPERTISE"
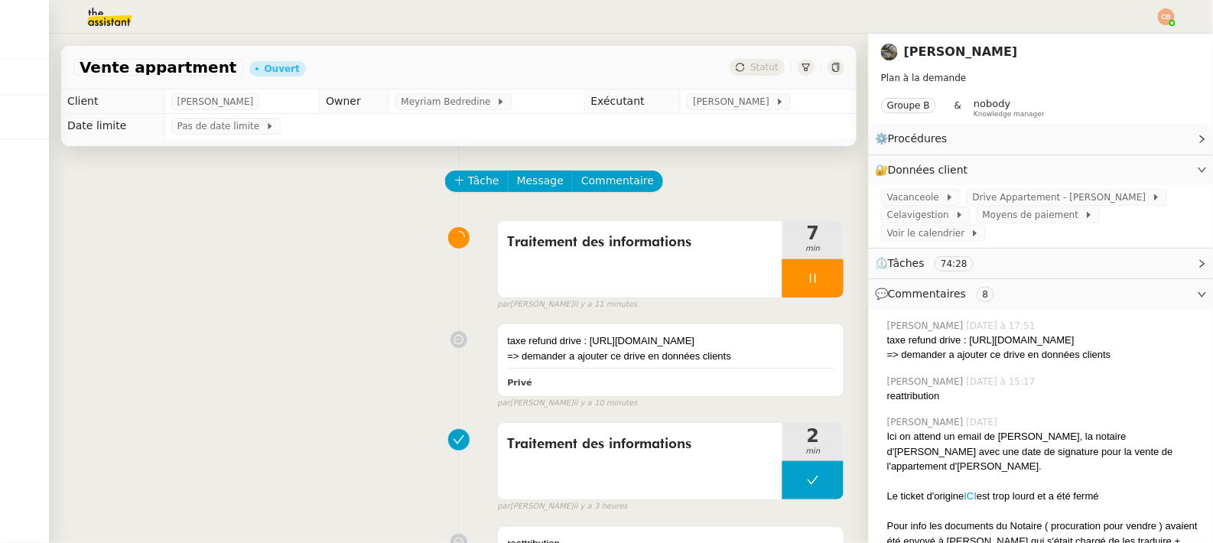
click at [116, 21] on img at bounding box center [97, 17] width 119 height 34
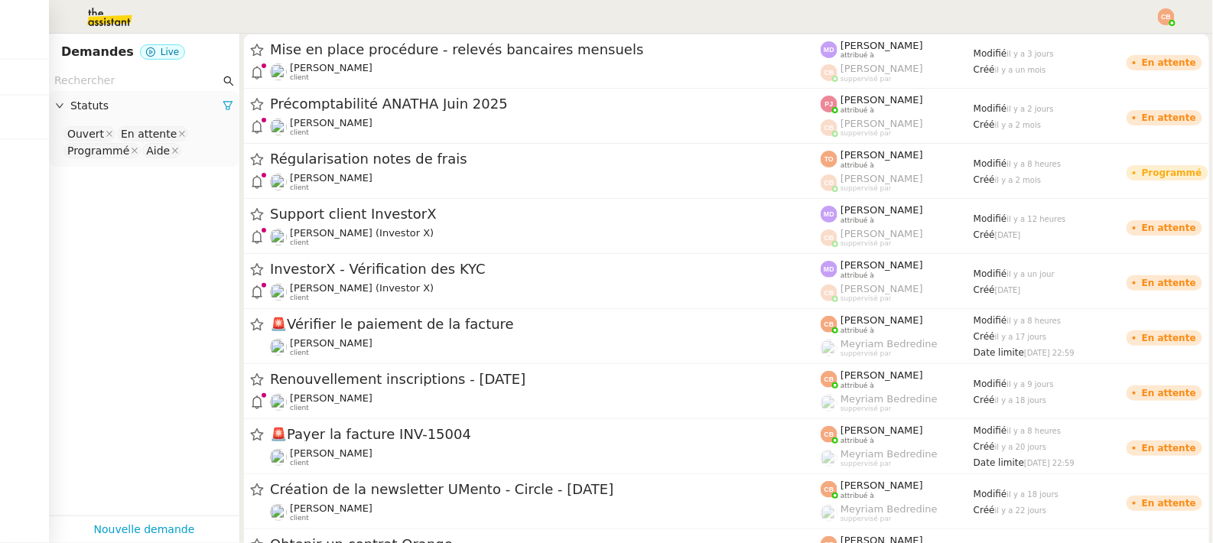
click at [111, 75] on input "text" at bounding box center [137, 81] width 166 height 18
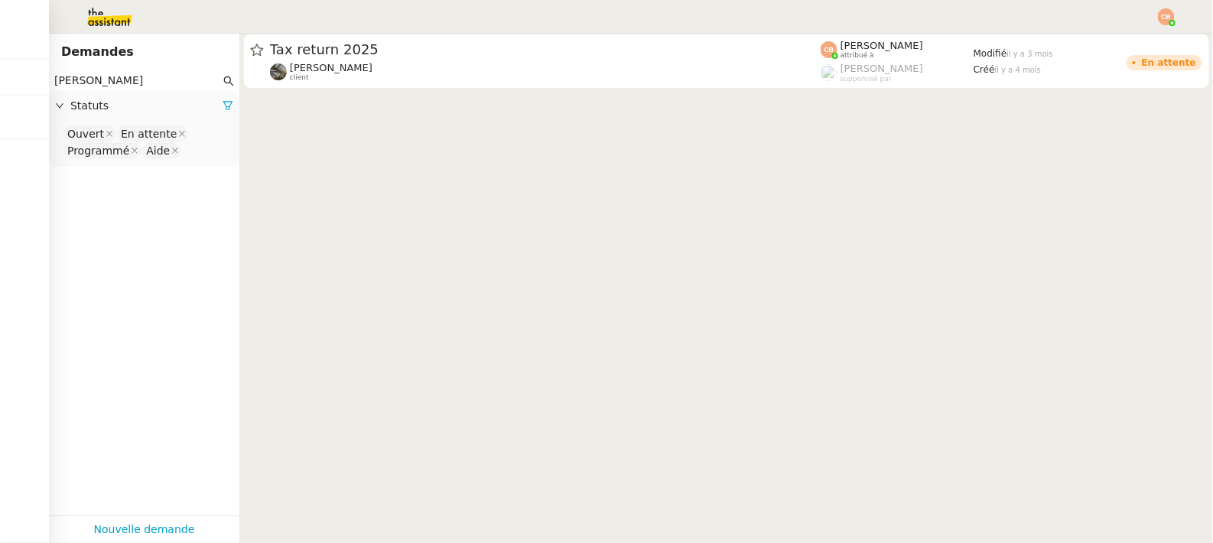
type input "[PERSON_NAME]"
click at [189, 138] on nz-select-top-control "Ouvert En attente Programmé Aide" at bounding box center [144, 143] width 166 height 36
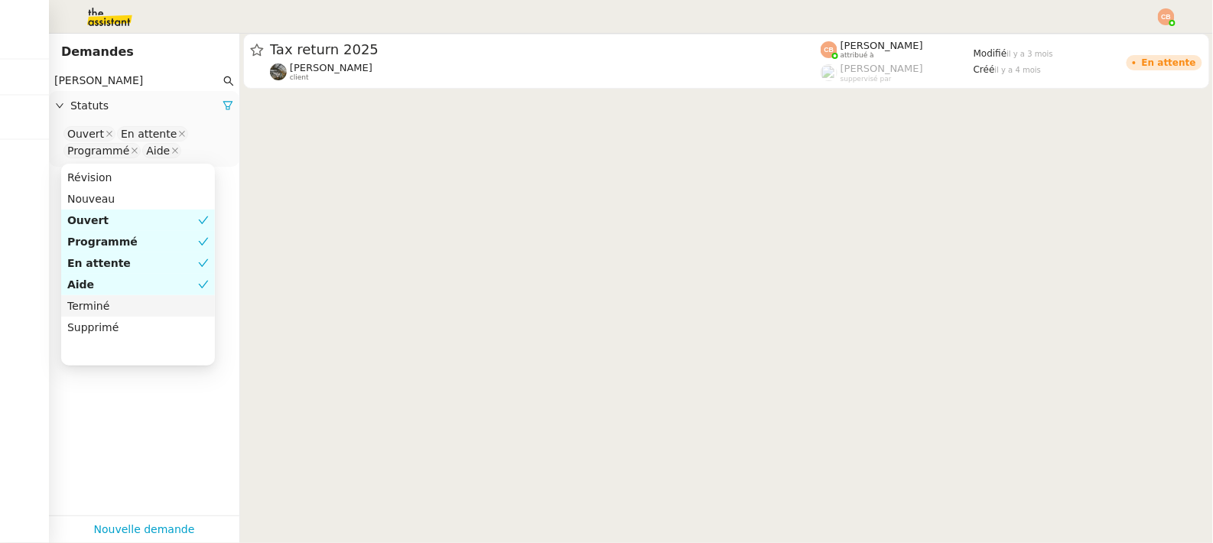
click at [187, 303] on div "Terminé" at bounding box center [138, 306] width 142 height 14
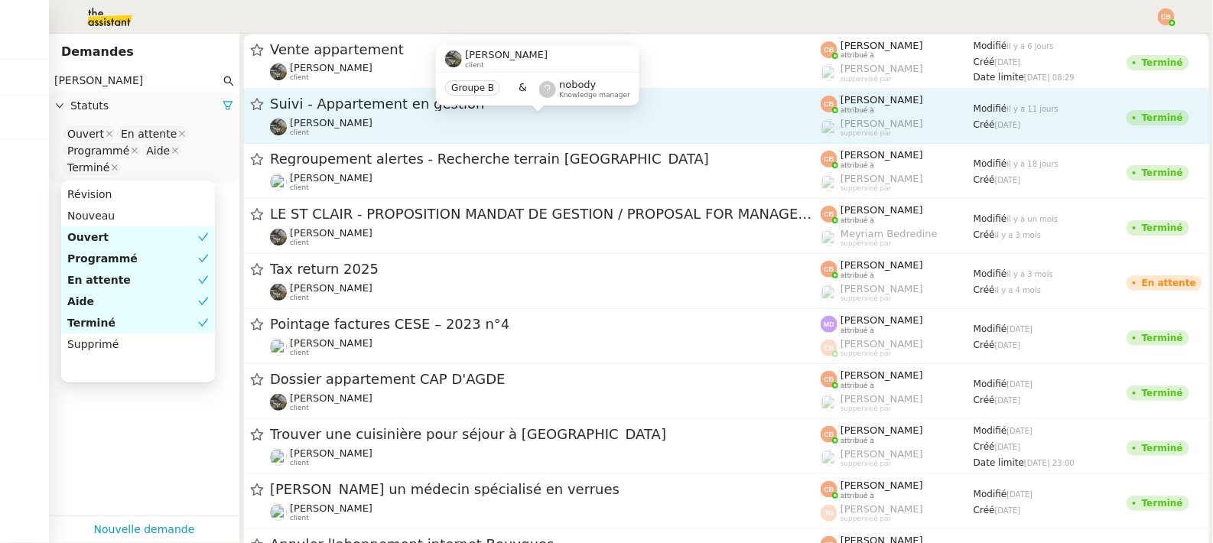
click at [322, 117] on span "[PERSON_NAME]" at bounding box center [331, 122] width 83 height 11
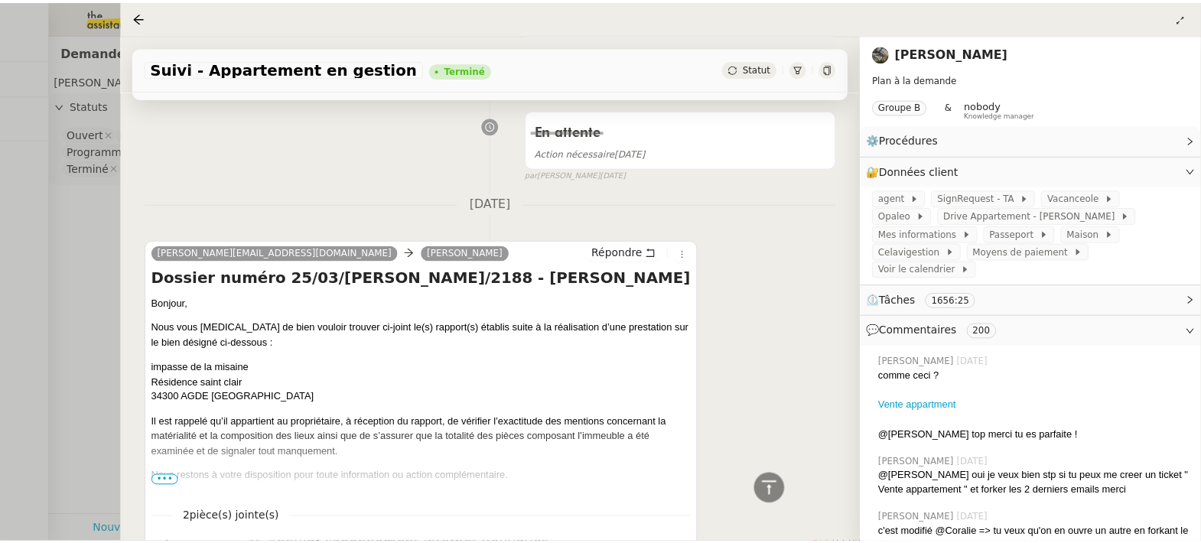
scroll to position [32292, 0]
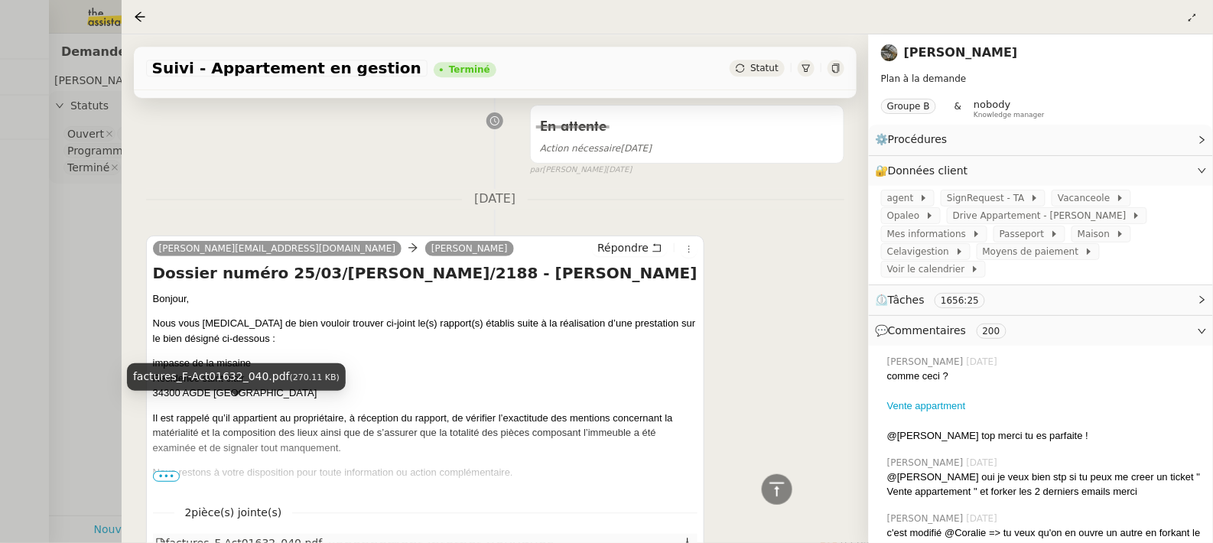
click at [247, 535] on div "factures_F-Act01632_040.pdf" at bounding box center [239, 544] width 168 height 18
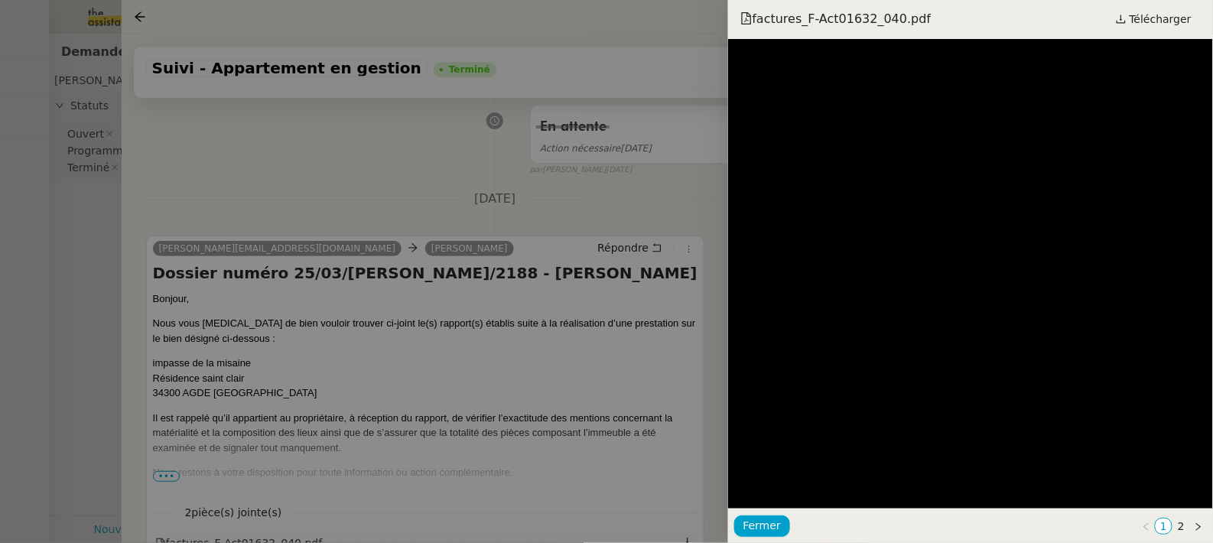
scroll to position [32323, 0]
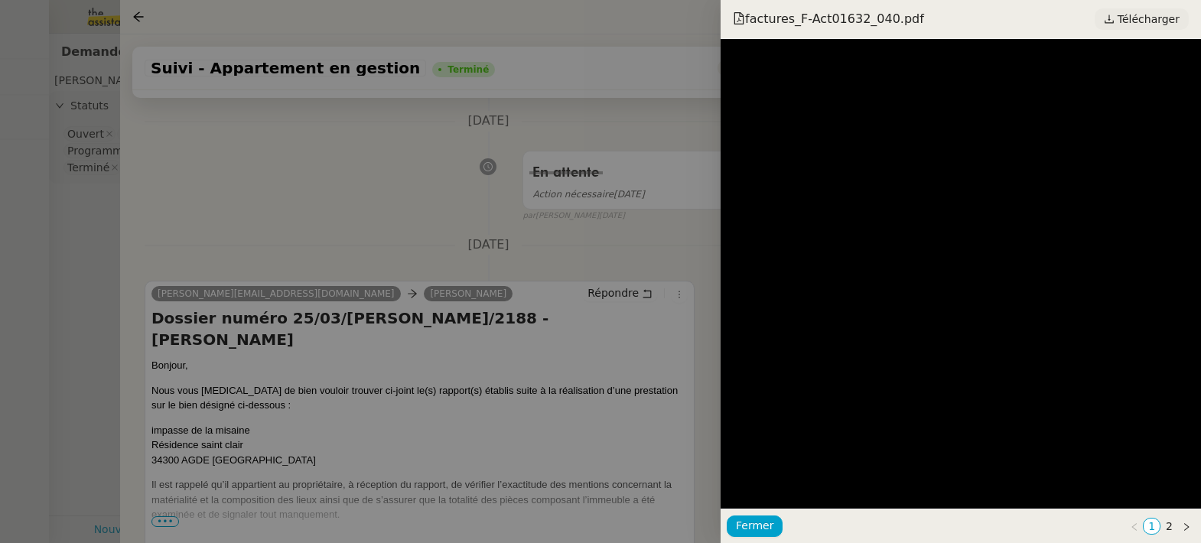
click at [1128, 19] on span "Télécharger" at bounding box center [1149, 19] width 62 height 20
click at [360, 178] on div at bounding box center [600, 271] width 1201 height 543
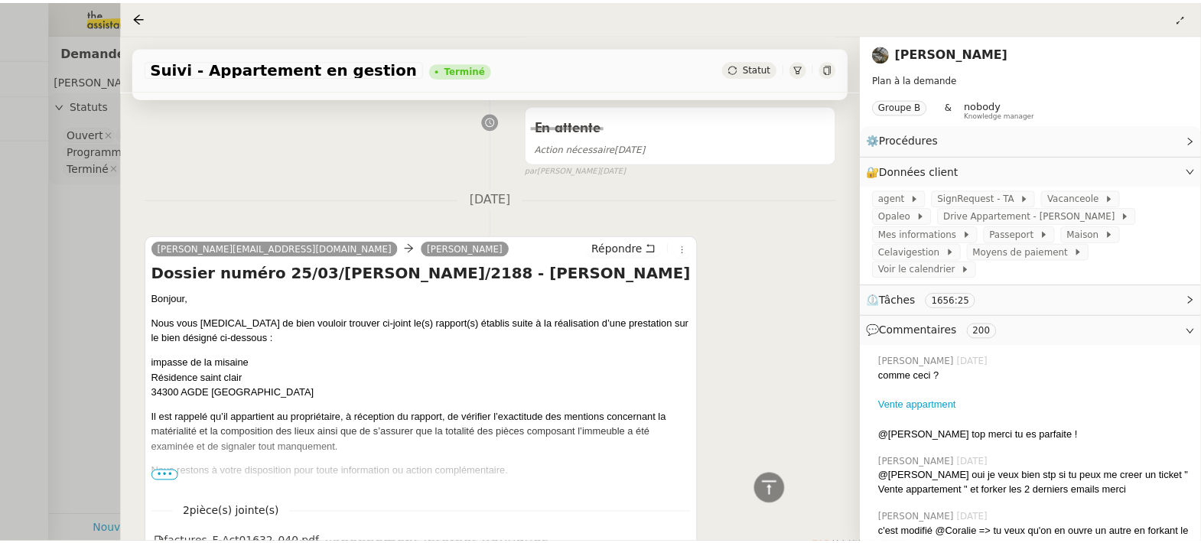
scroll to position [32435, 0]
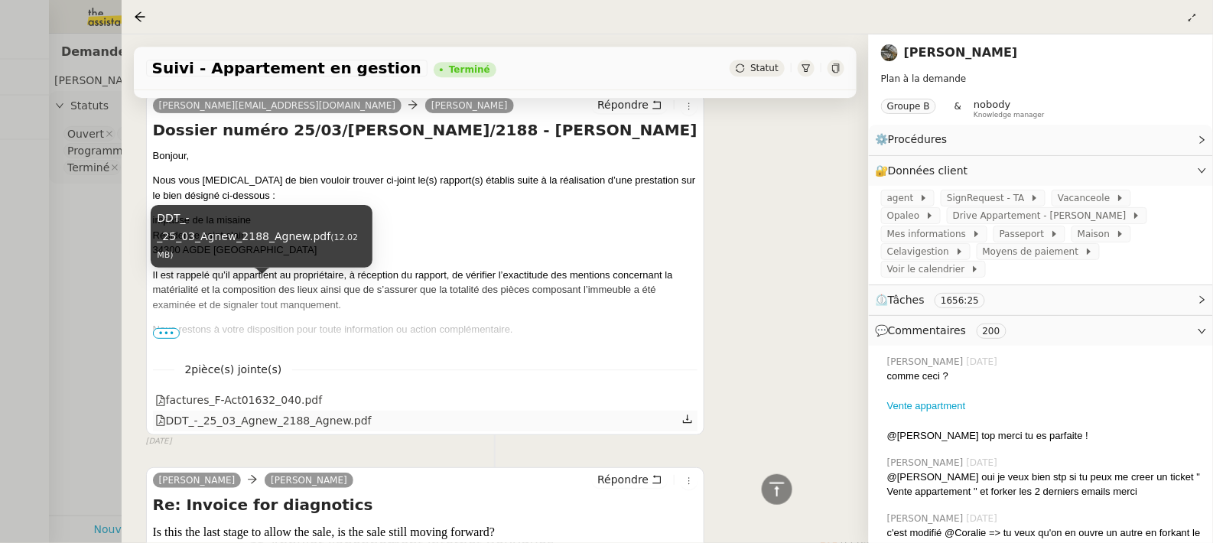
click at [276, 412] on div "DDT_-_25_03_Agnew_2188_Agnew.pdf" at bounding box center [263, 421] width 217 height 18
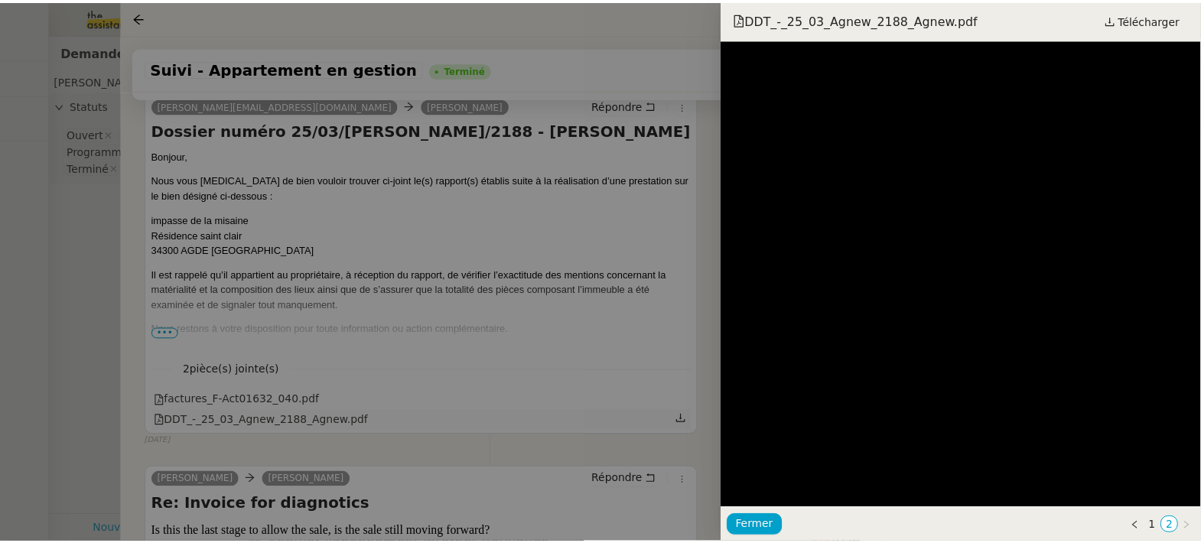
scroll to position [32466, 0]
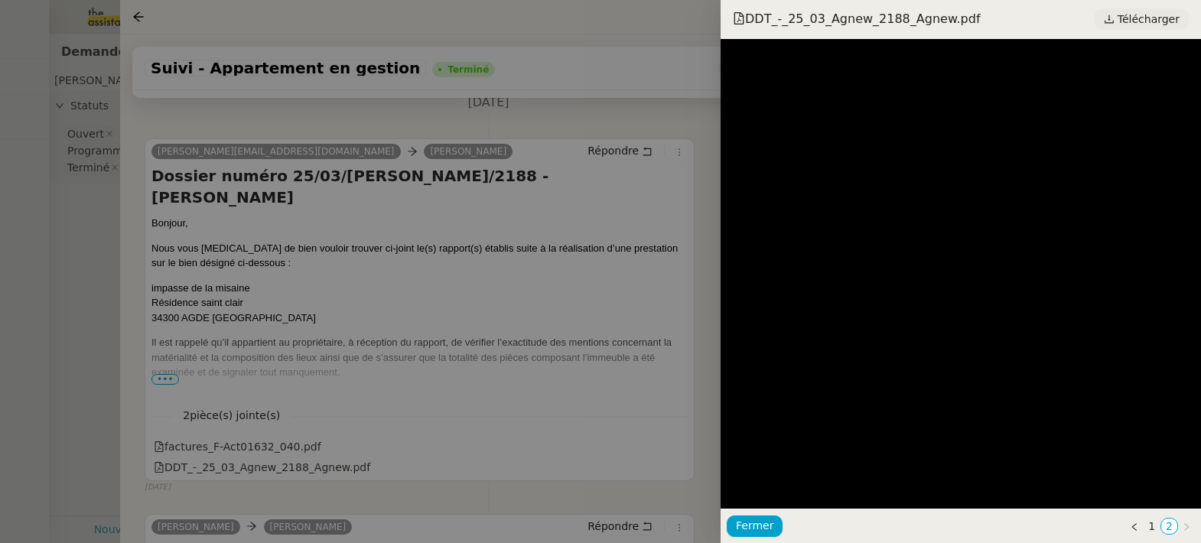
click at [1122, 22] on span "Télécharger" at bounding box center [1149, 19] width 62 height 20
click at [277, 262] on div at bounding box center [600, 271] width 1201 height 543
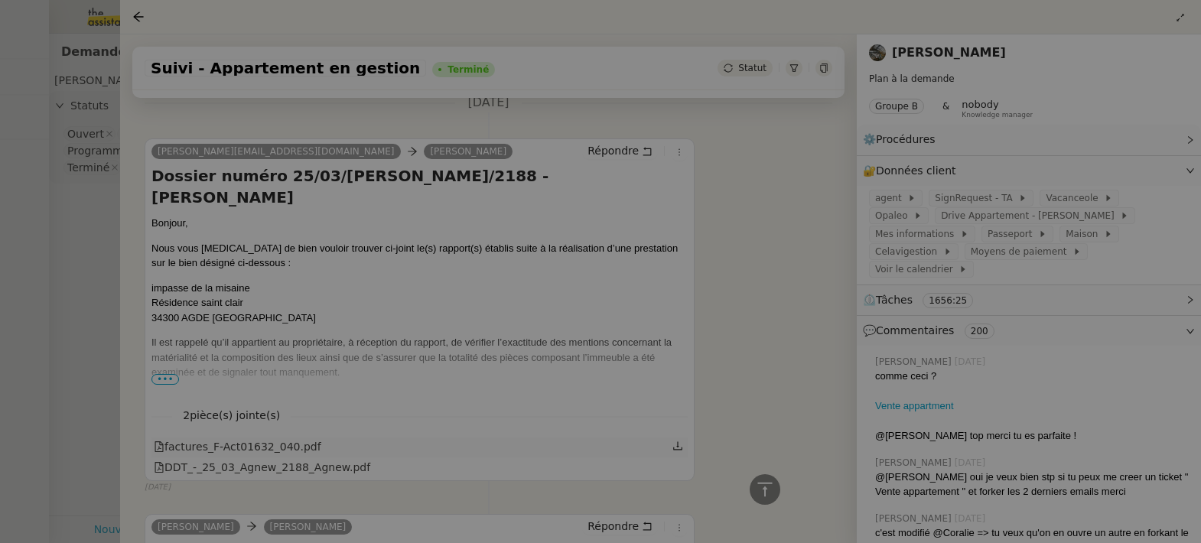
click at [269, 438] on div "factures_F-Act01632_040.pdf" at bounding box center [238, 447] width 168 height 18
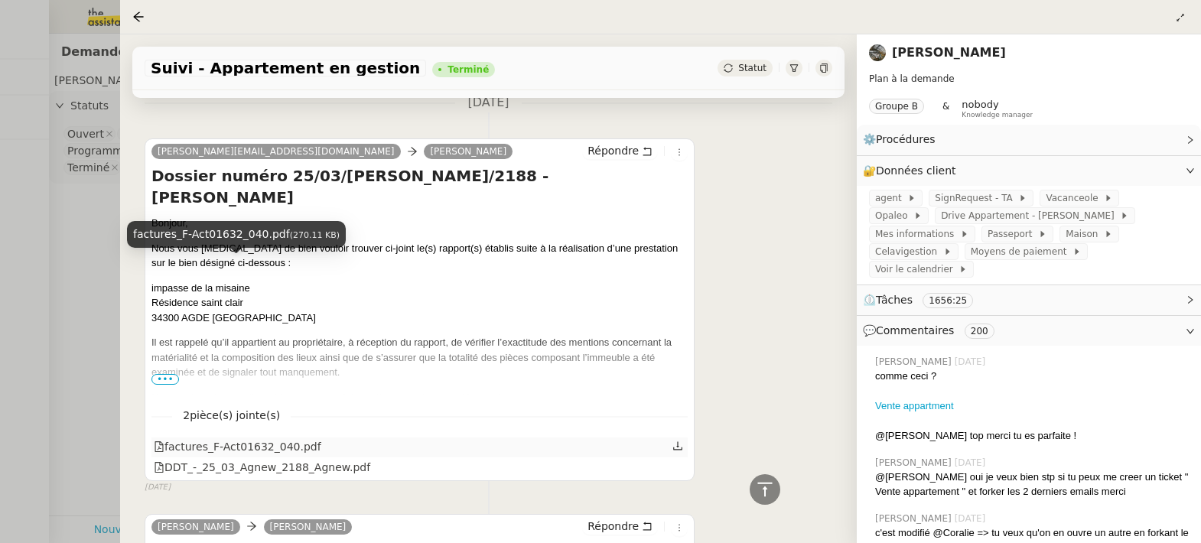
scroll to position [32435, 0]
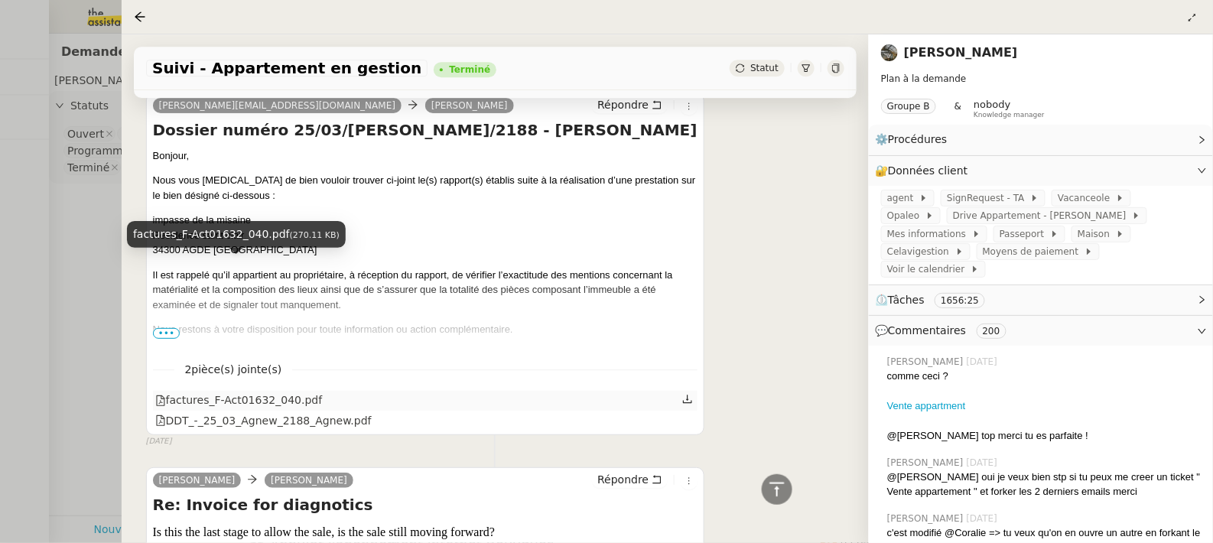
click at [262, 392] on div "factures_F-Act01632_040.pdf" at bounding box center [239, 401] width 168 height 18
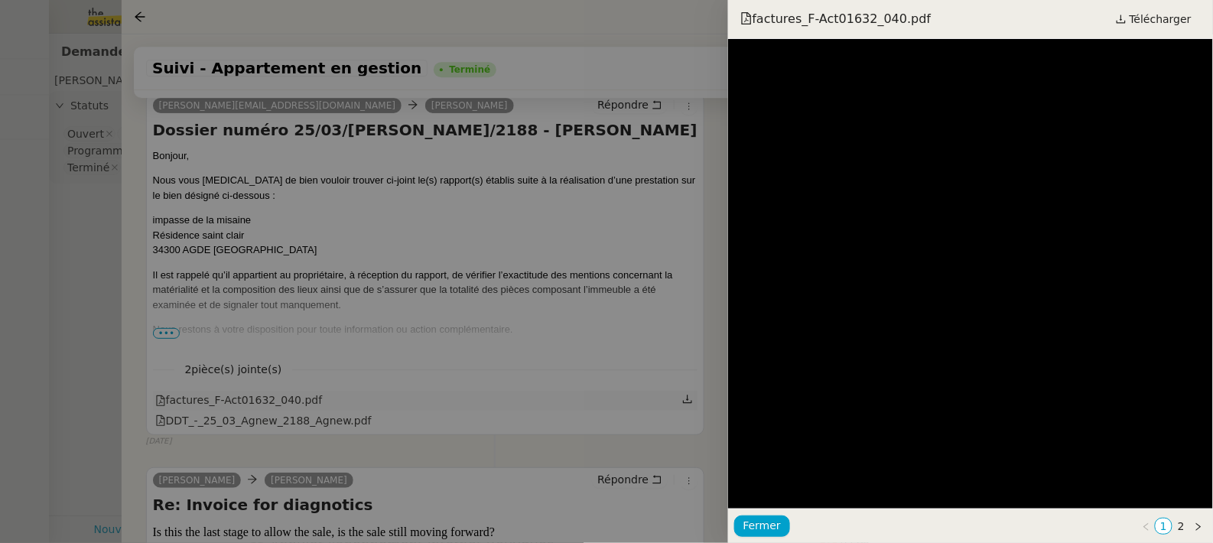
click at [262, 267] on div at bounding box center [606, 271] width 1213 height 543
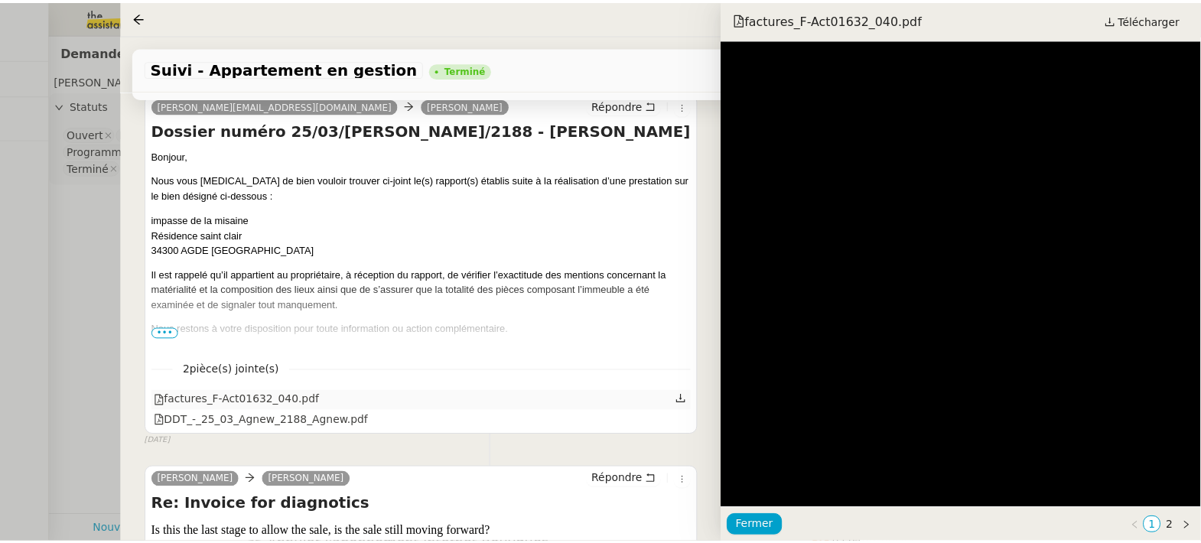
scroll to position [32466, 0]
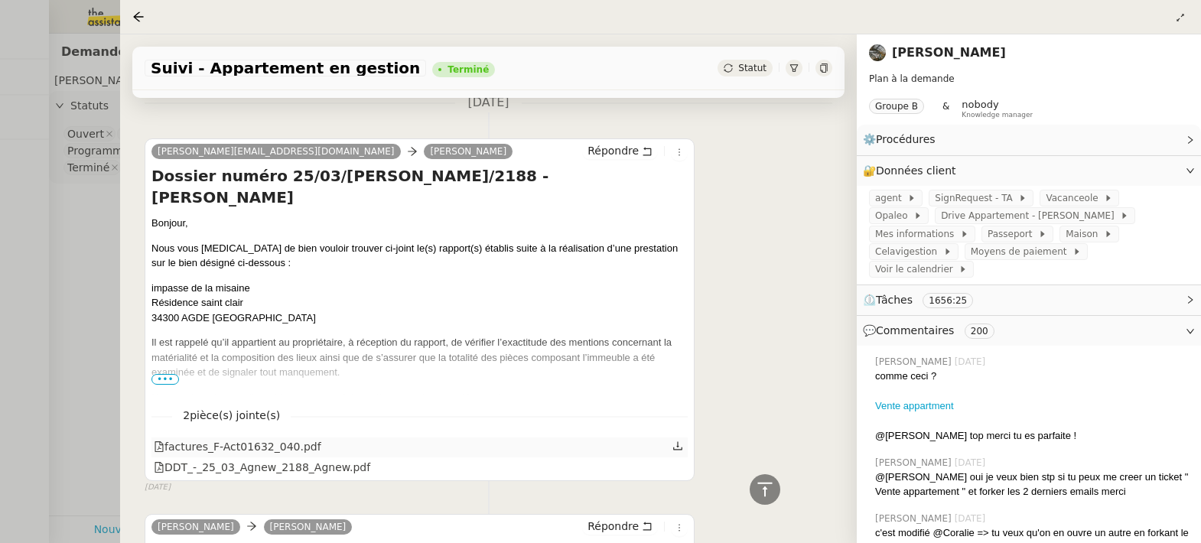
click at [262, 438] on div "factures_F-Act01632_040.pdf" at bounding box center [238, 447] width 168 height 18
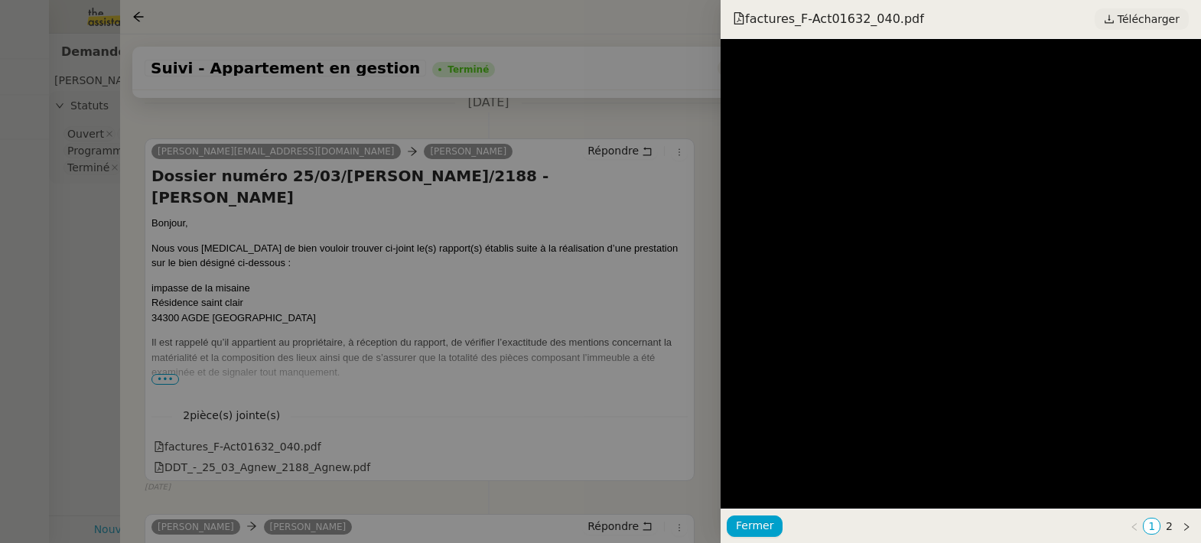
click at [1138, 14] on span "Télécharger" at bounding box center [1149, 19] width 62 height 20
click at [402, 168] on div at bounding box center [600, 271] width 1201 height 543
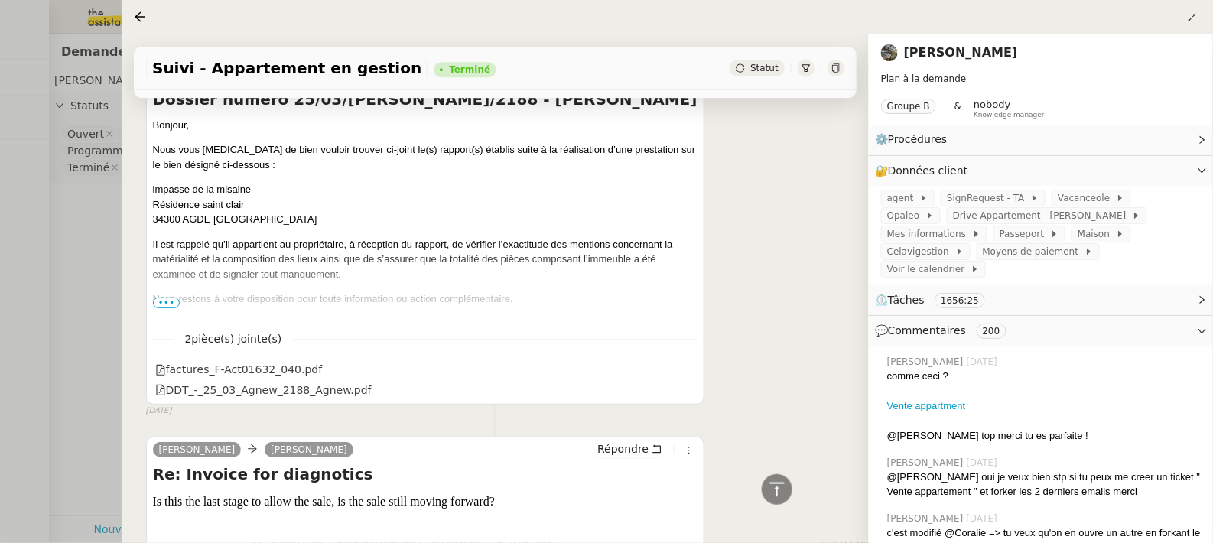
scroll to position [32435, 0]
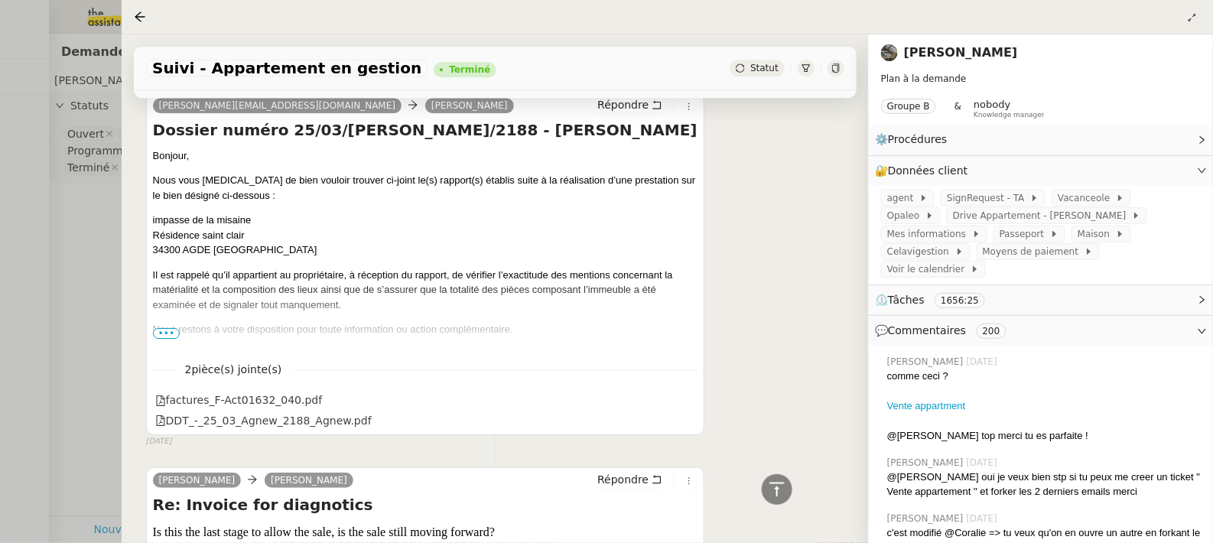
click at [798, 161] on div "[PERSON_NAME][EMAIL_ADDRESS][DOMAIN_NAME] [PERSON_NAME] Dossier numéro 25/03/[P…" at bounding box center [495, 264] width 698 height 370
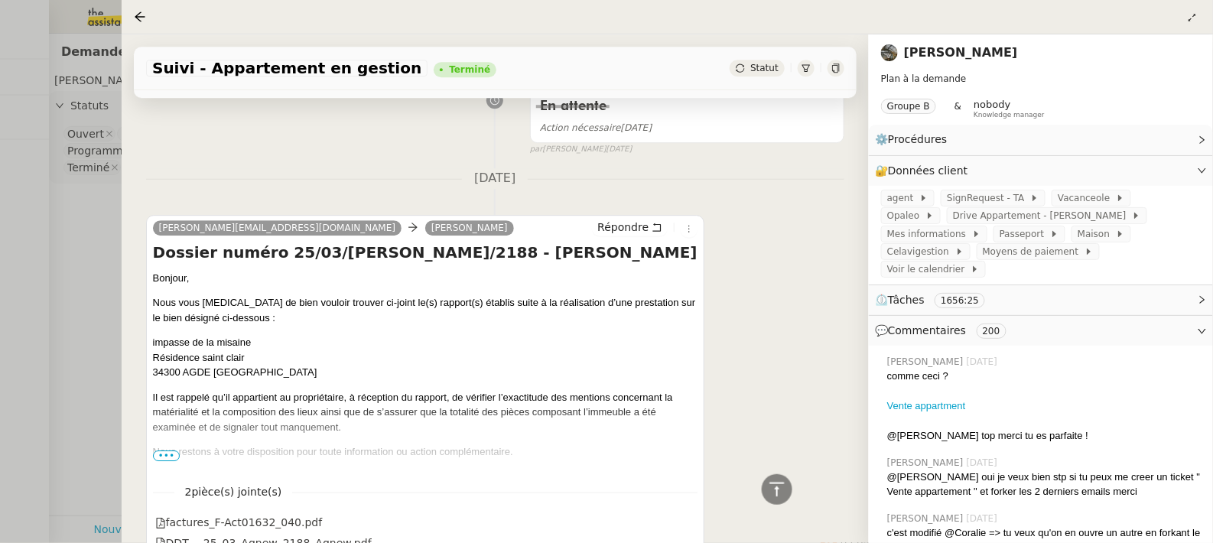
click at [810, 201] on div "[PERSON_NAME][EMAIL_ADDRESS][DOMAIN_NAME] [PERSON_NAME] Dossier numéro 25/03/[P…" at bounding box center [495, 386] width 698 height 370
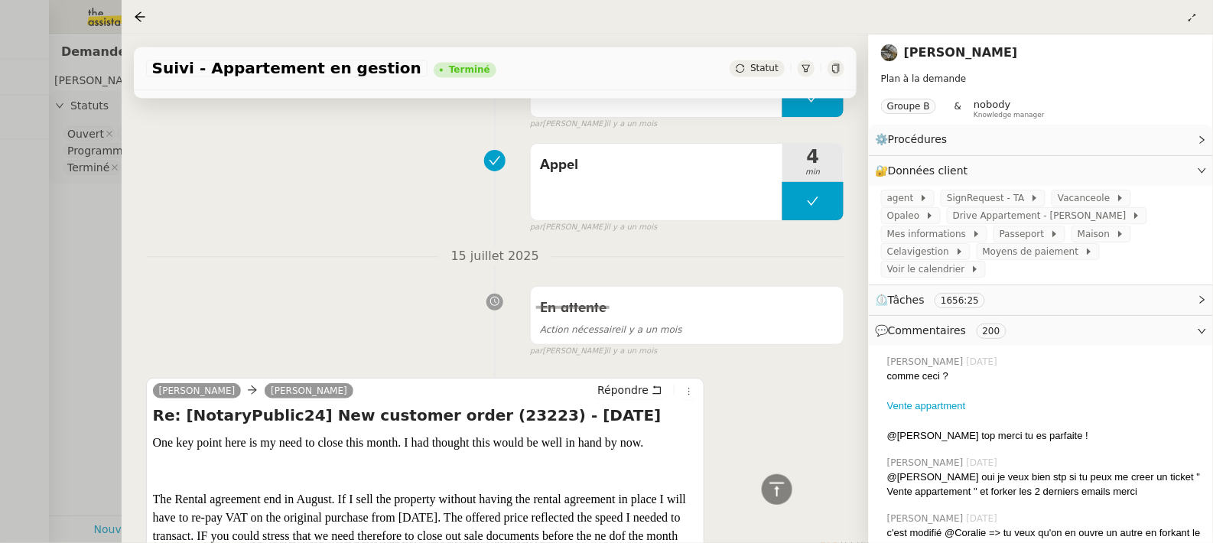
scroll to position [0, 0]
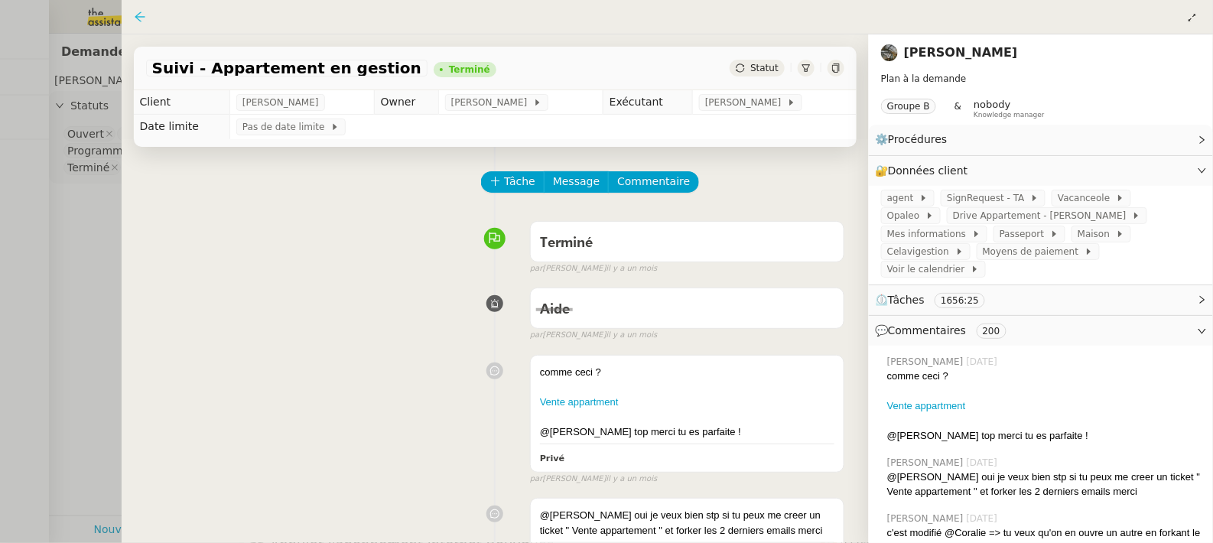
click at [137, 17] on icon at bounding box center [140, 16] width 10 height 10
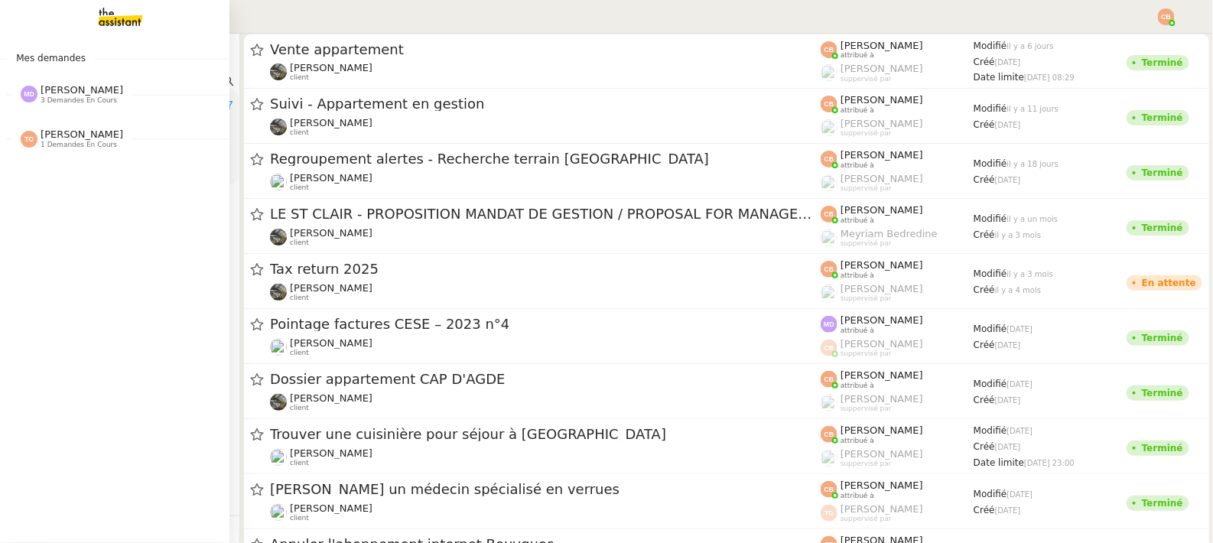
click at [66, 98] on span "3 demandes en cours" at bounding box center [79, 100] width 77 height 8
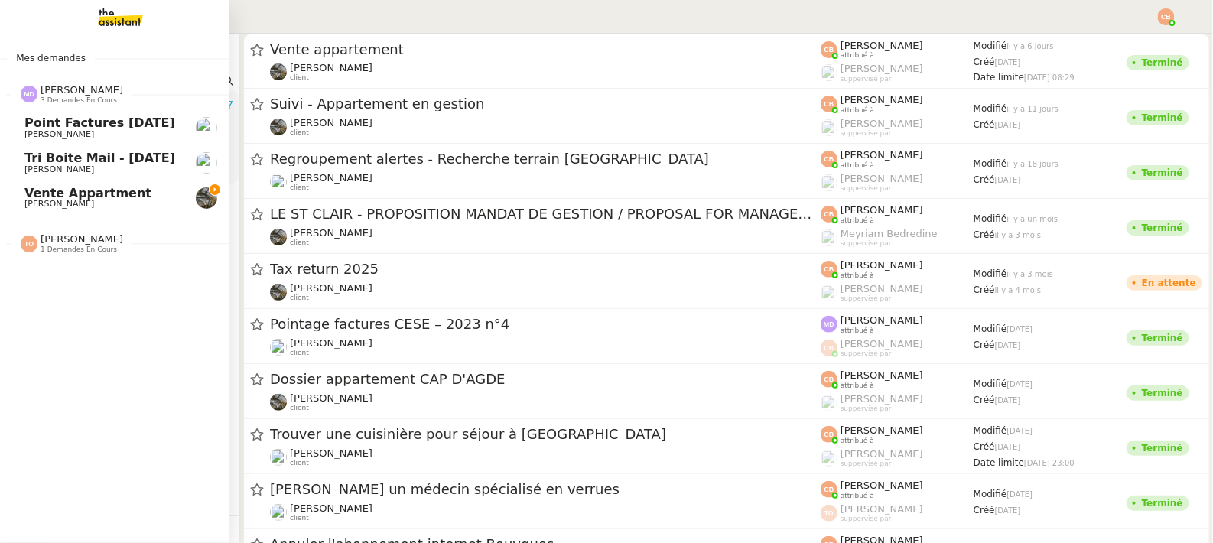
click at [86, 190] on span "Vente appartment" at bounding box center [87, 193] width 127 height 15
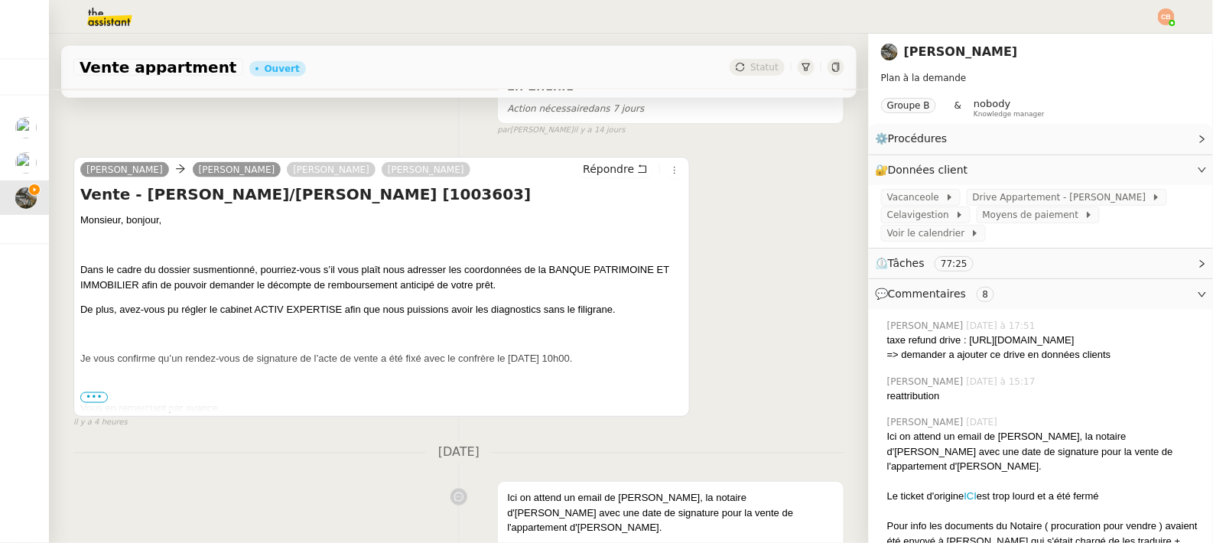
scroll to position [713, 0]
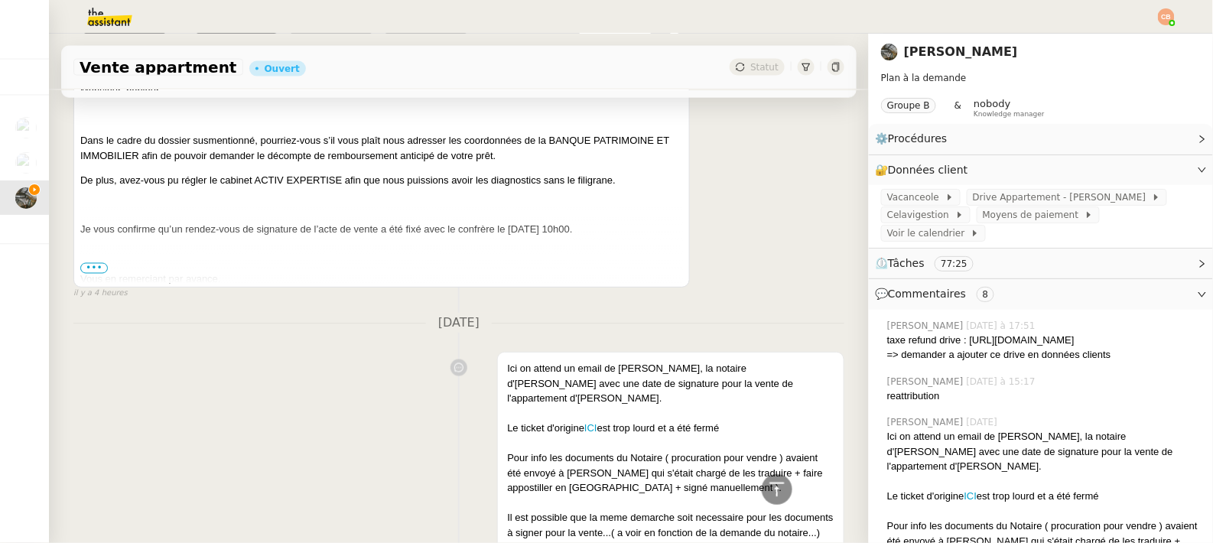
click at [93, 274] on span "•••" at bounding box center [94, 268] width 28 height 11
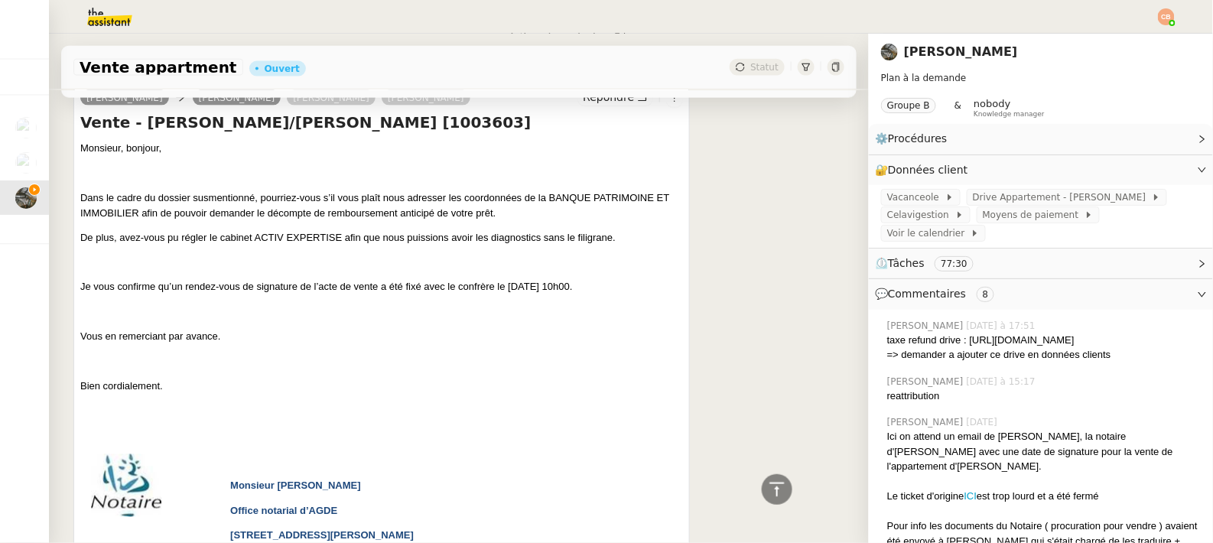
scroll to position [652, 0]
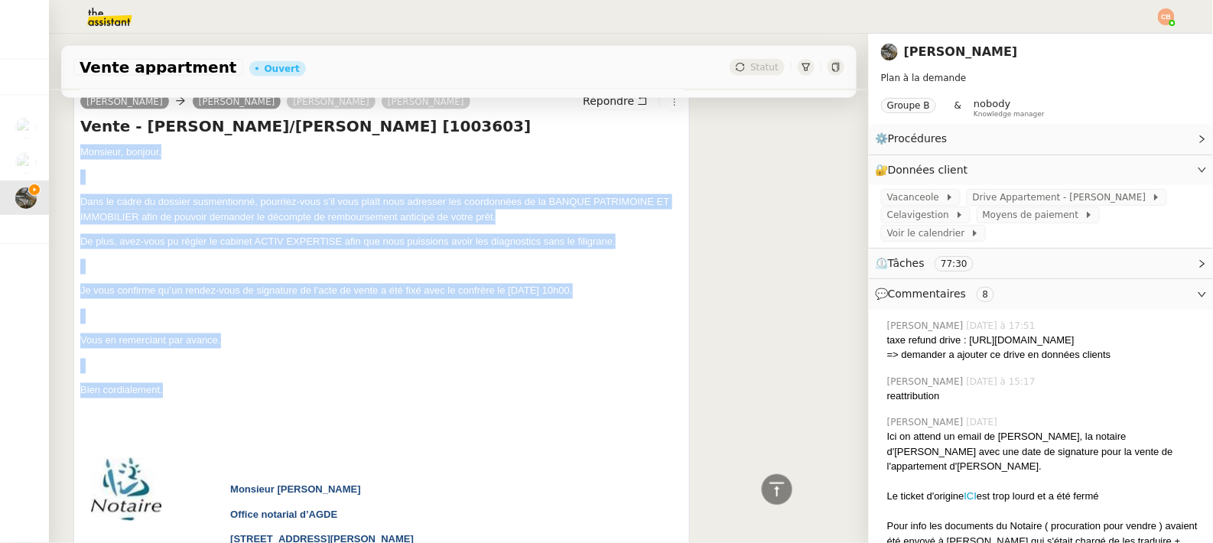
drag, startPoint x: 81, startPoint y: 162, endPoint x: 243, endPoint y: 399, distance: 286.9
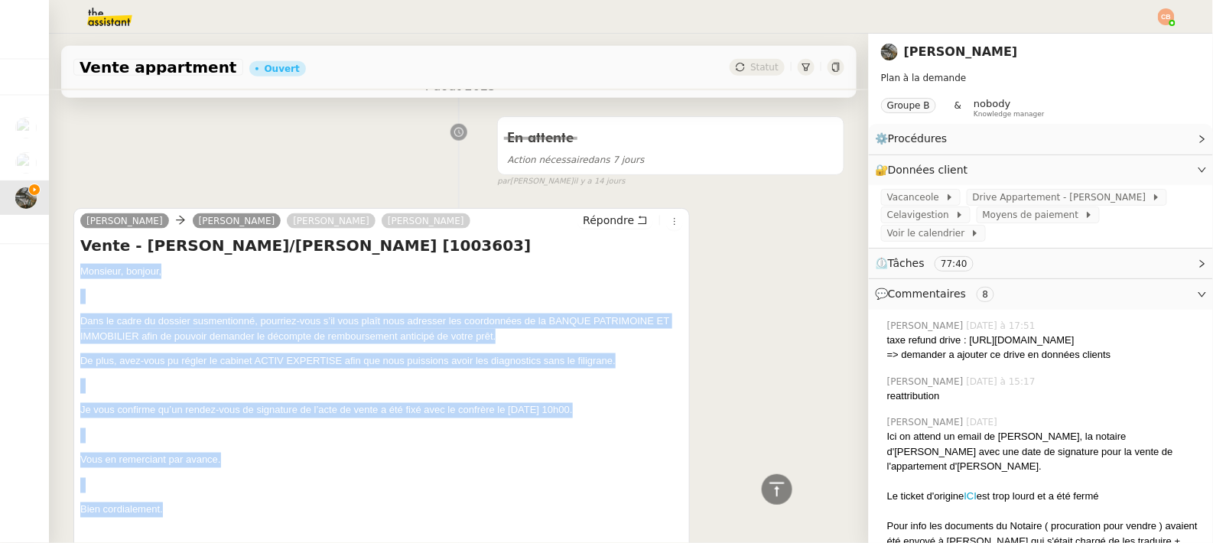
scroll to position [534, 0]
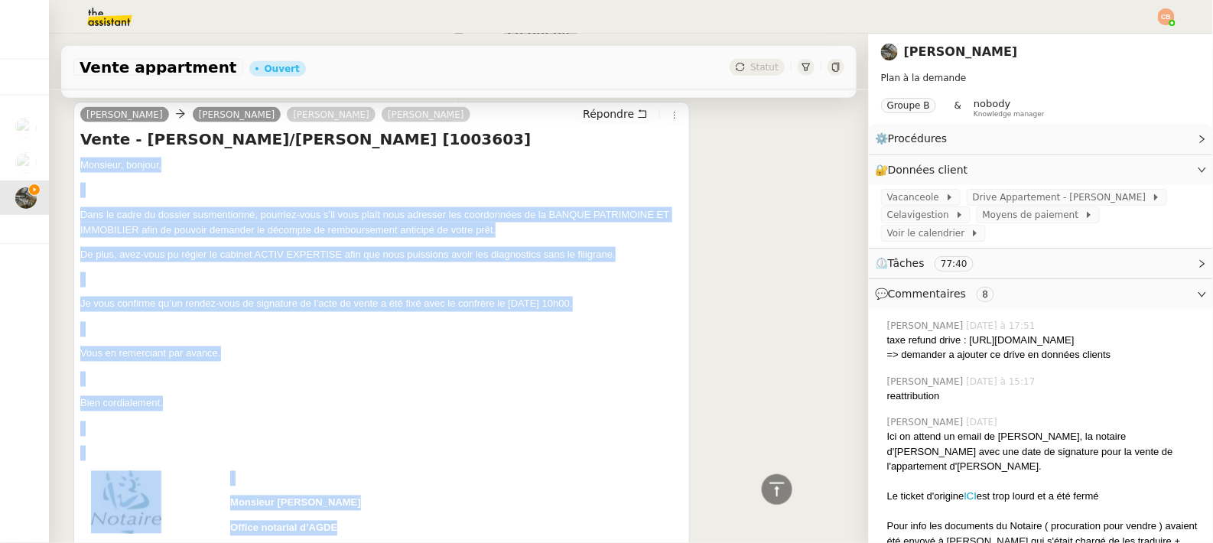
scroll to position [675, 0]
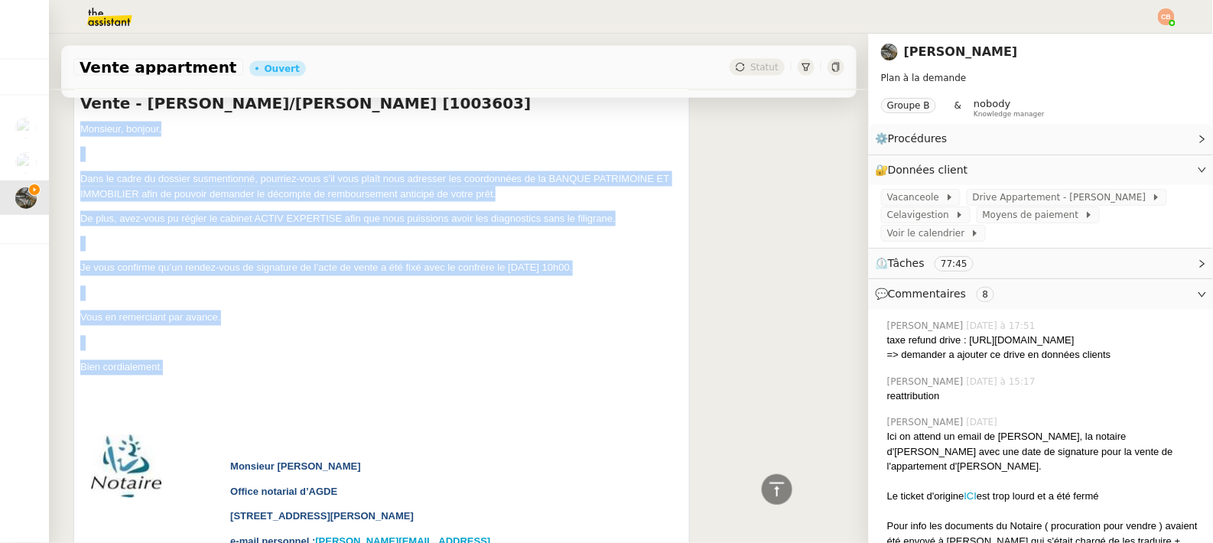
drag, startPoint x: 81, startPoint y: 282, endPoint x: 241, endPoint y: 379, distance: 187.1
copy div "Monsieur, [PERSON_NAME], Dans le cadre du dossier susmentionné, pourriez-vous s…"
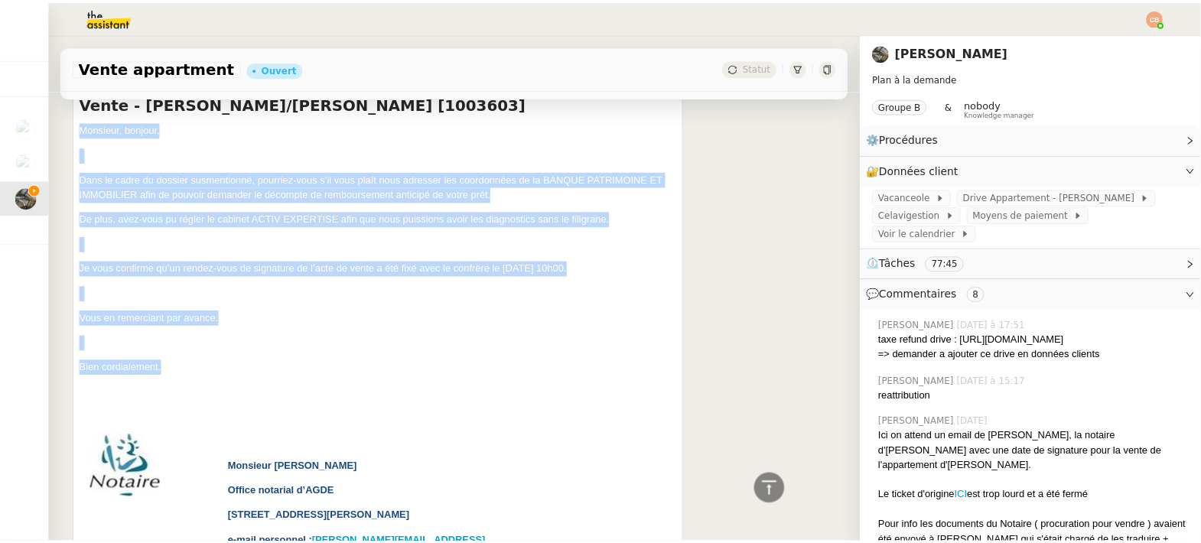
scroll to position [427, 0]
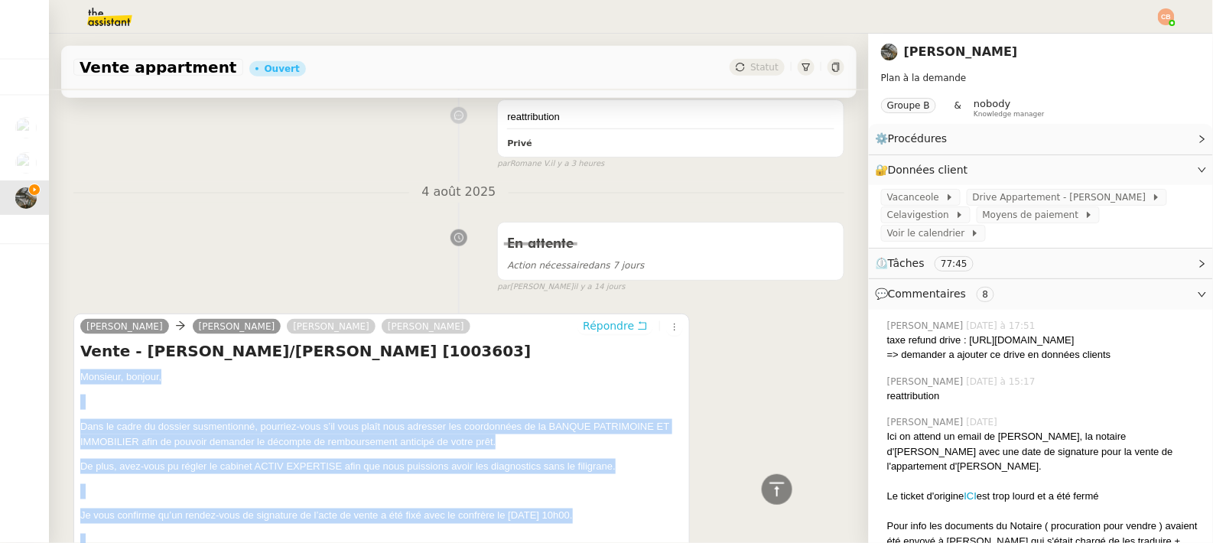
click at [589, 334] on span "Répondre" at bounding box center [608, 325] width 51 height 15
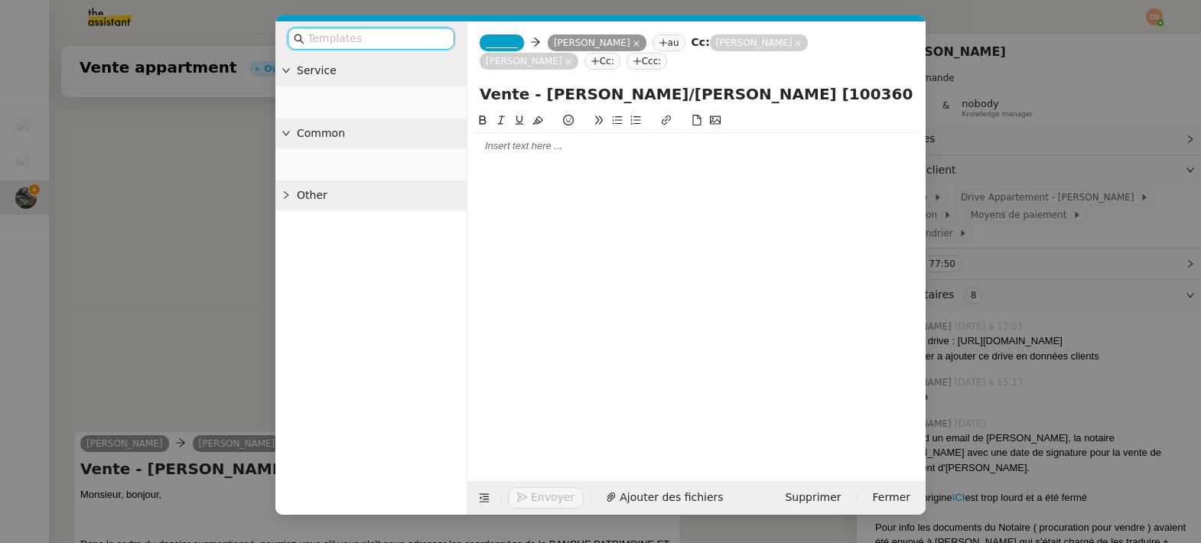
scroll to position [543, 0]
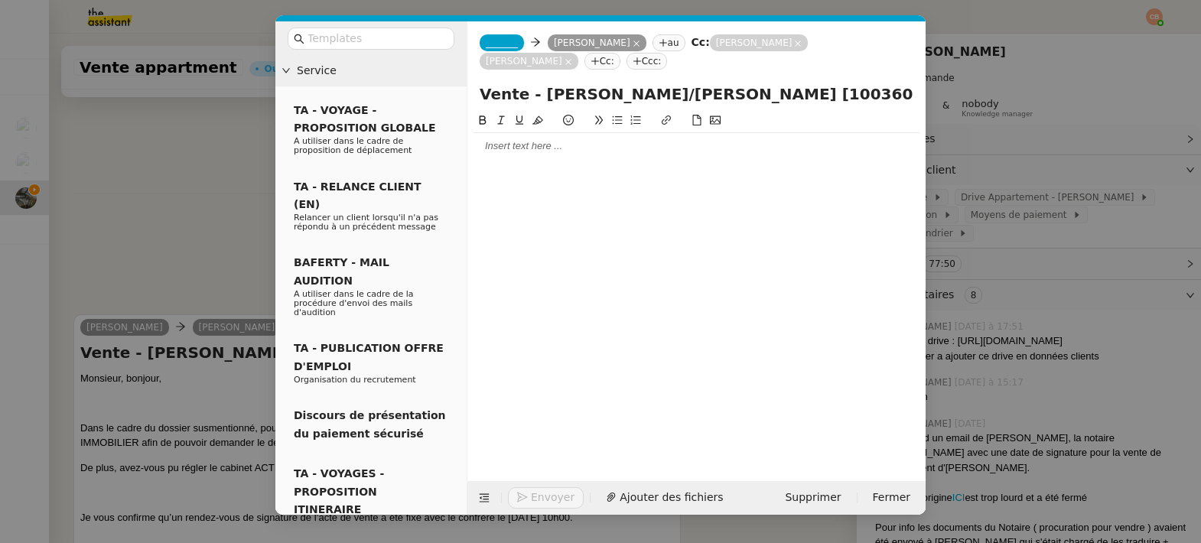
click at [508, 156] on div at bounding box center [697, 146] width 446 height 26
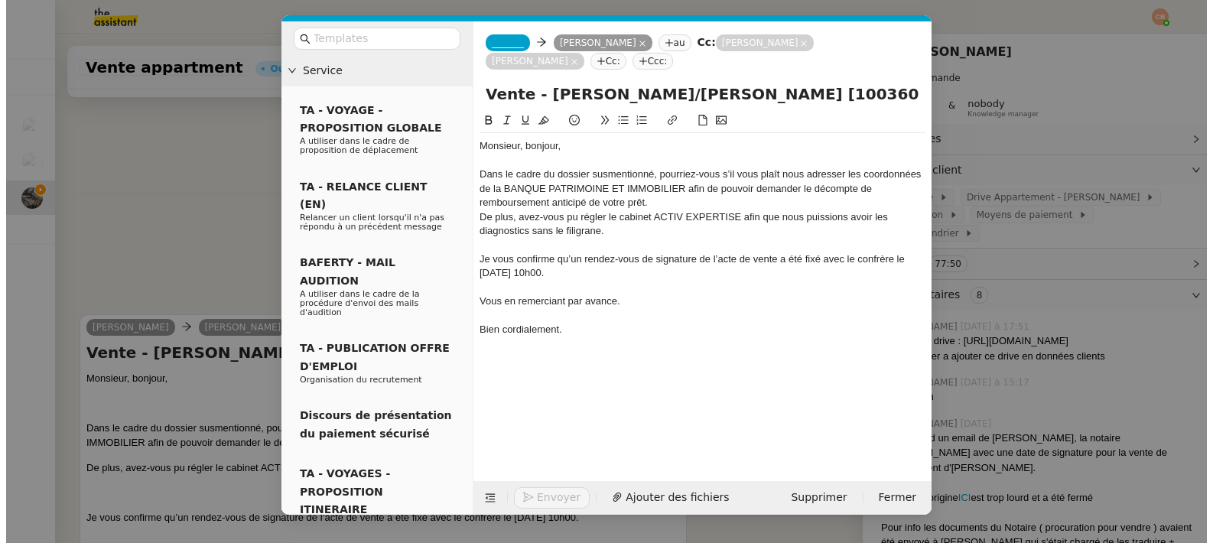
scroll to position [721, 0]
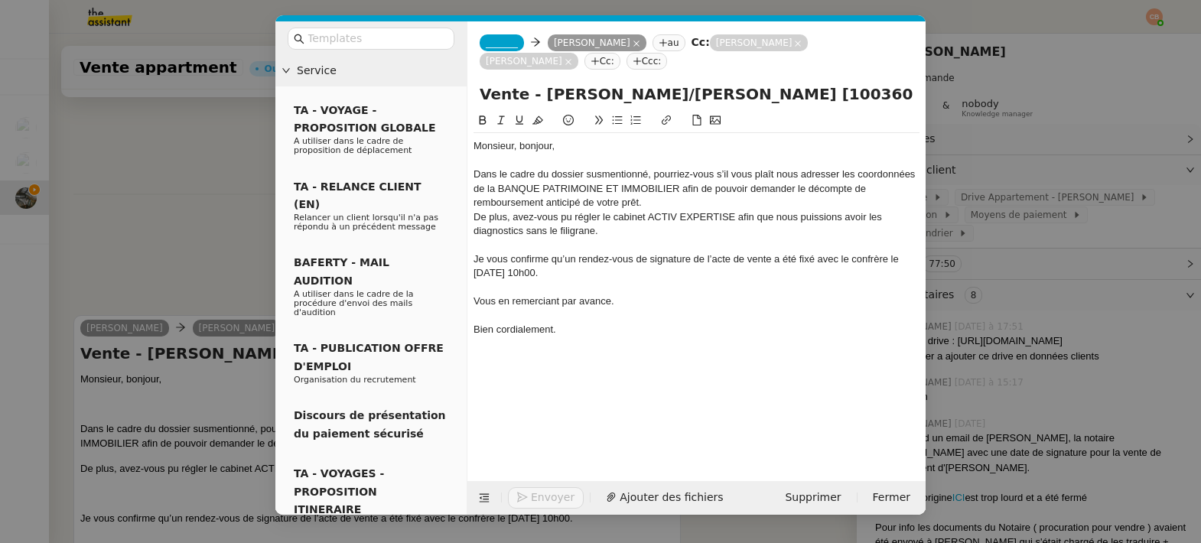
click at [503, 47] on span "_______" at bounding box center [502, 42] width 32 height 11
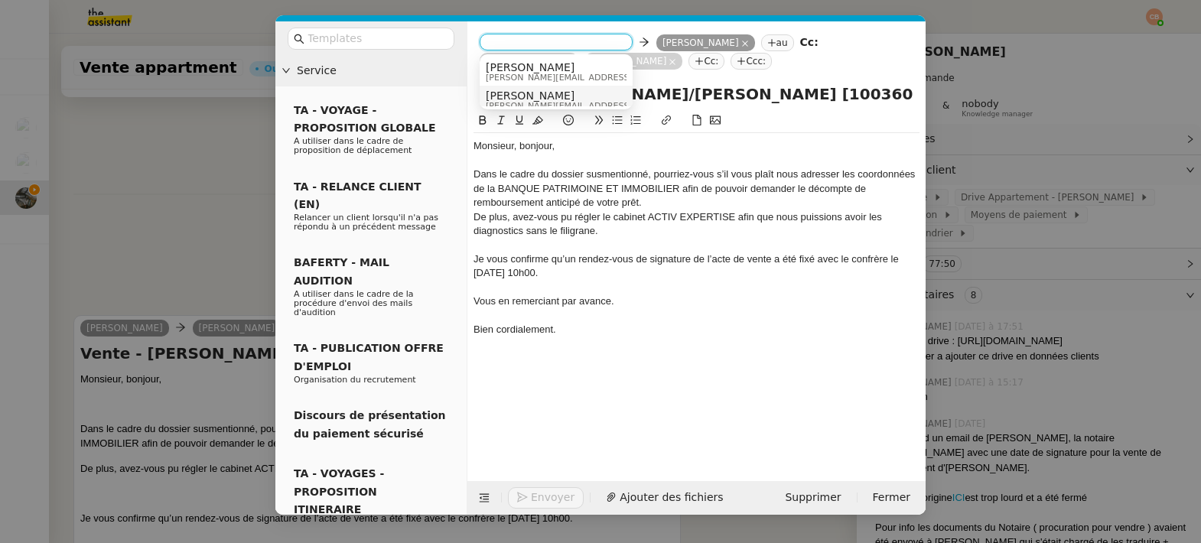
click at [505, 87] on nz-option-item "Alfred [EMAIL_ADDRESS][DOMAIN_NAME]" at bounding box center [556, 100] width 153 height 28
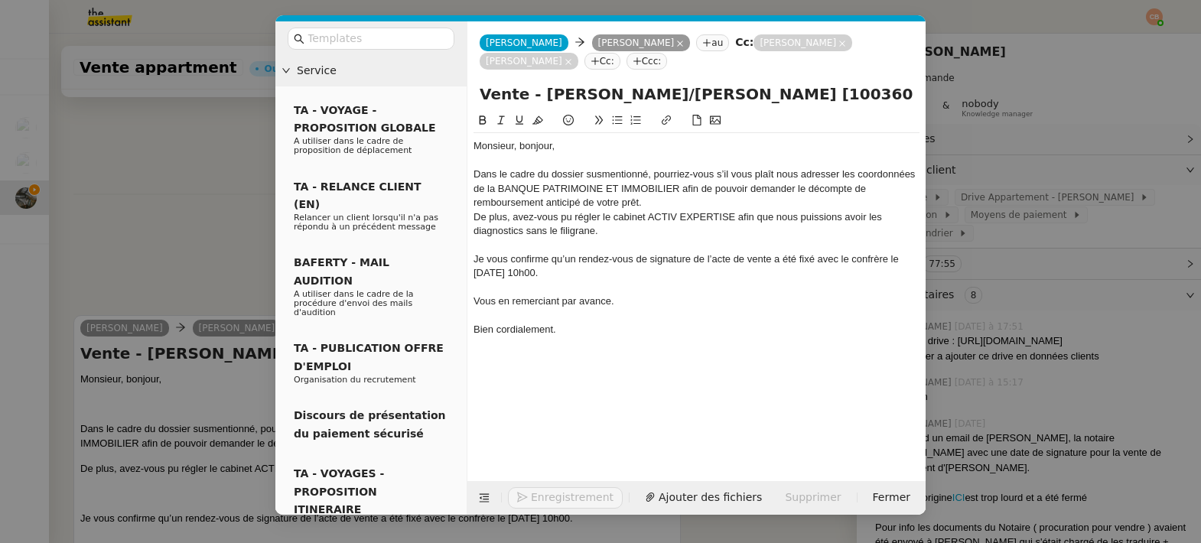
click at [212, 210] on nz-modal-container "Service TA - VOYAGE - PROPOSITION GLOBALE A utiliser dans le cadre de propositi…" at bounding box center [600, 271] width 1201 height 543
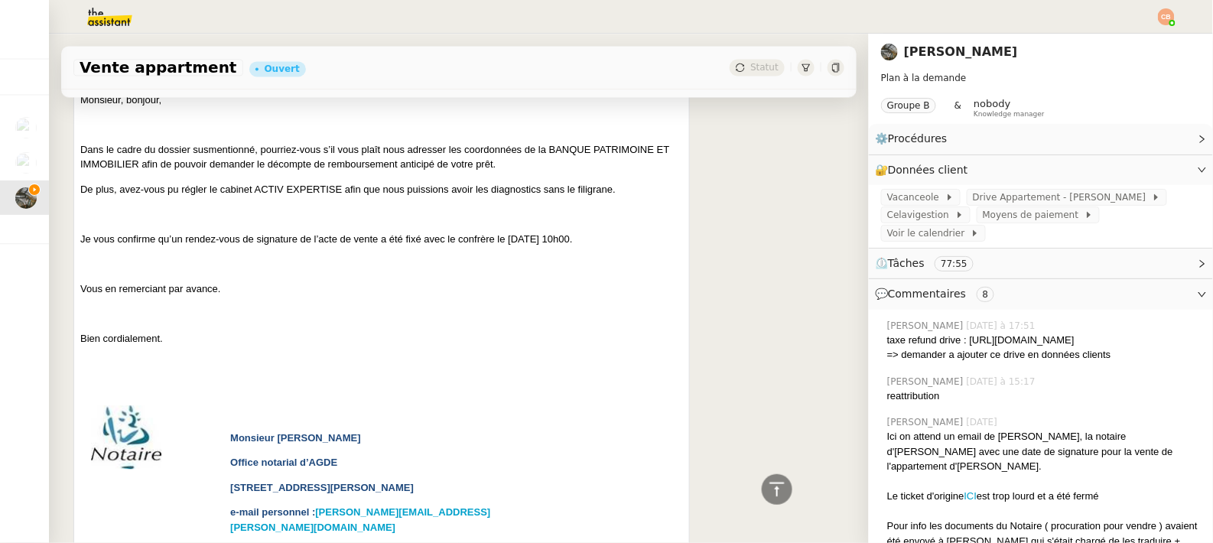
scroll to position [1100, 0]
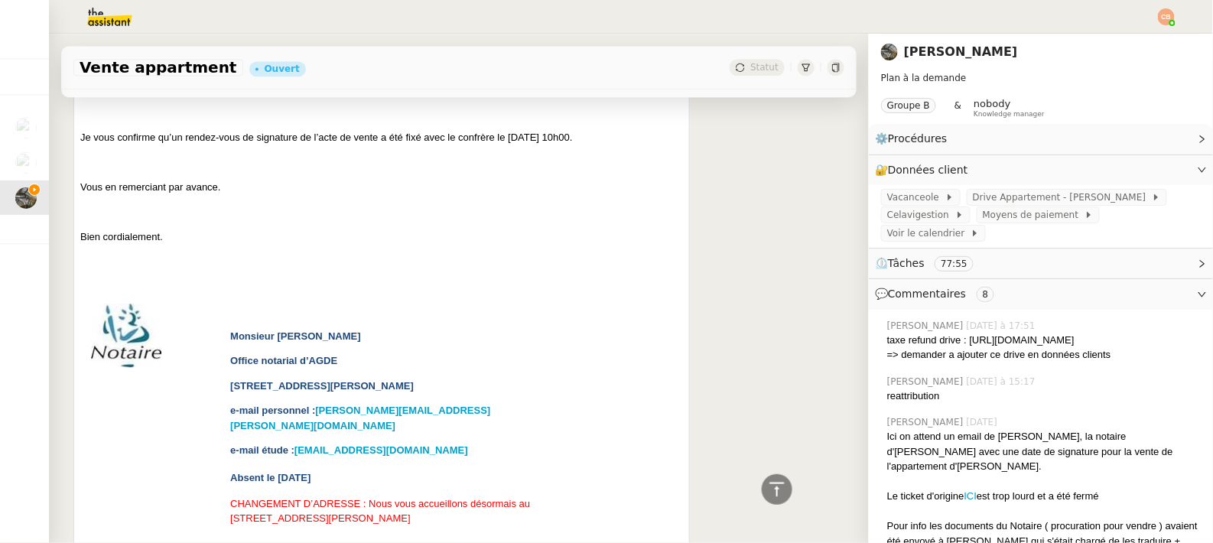
drag, startPoint x: 231, startPoint y: 346, endPoint x: 391, endPoint y: 345, distance: 159.9
click at [391, 344] on p "Monsieur [PERSON_NAME]" at bounding box center [383, 336] width 307 height 15
copy span "Monsieur [PERSON_NAME]"
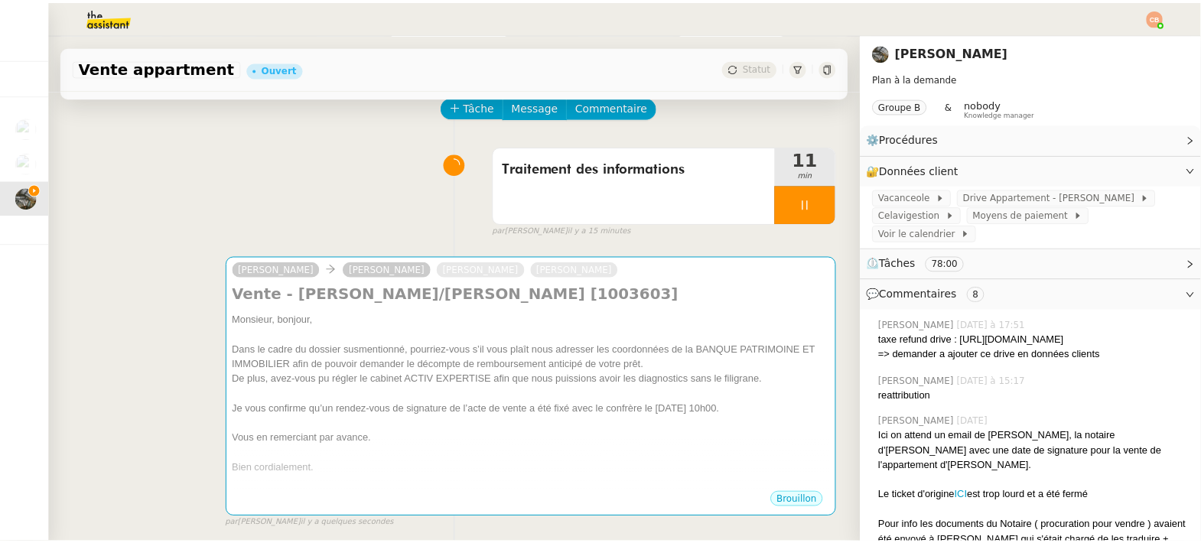
scroll to position [0, 0]
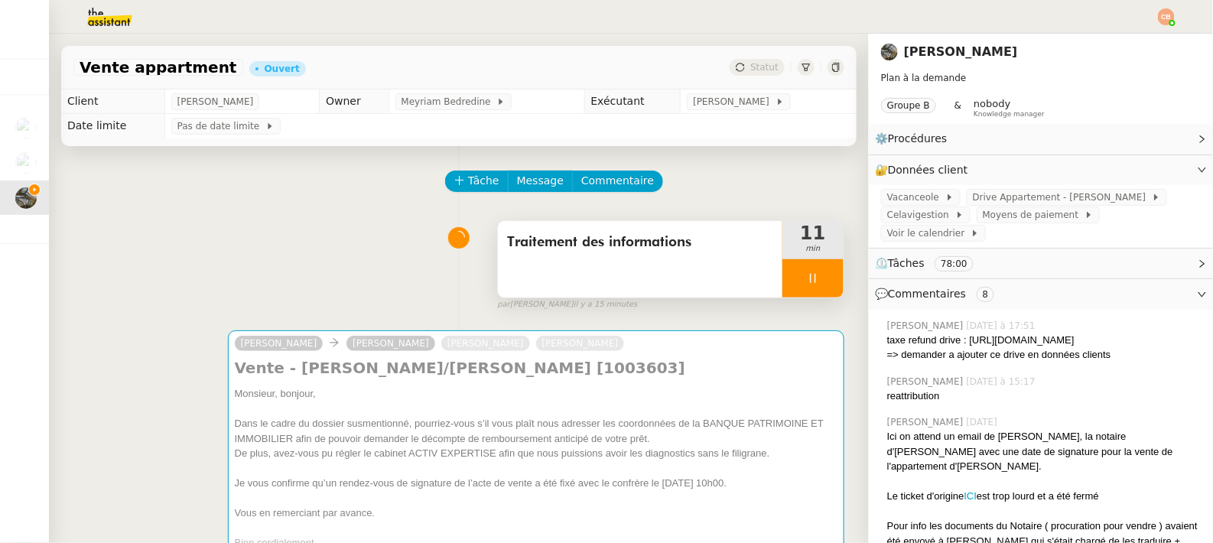
click at [807, 272] on icon at bounding box center [813, 278] width 12 height 12
click at [484, 185] on span "Tâche" at bounding box center [483, 181] width 31 height 18
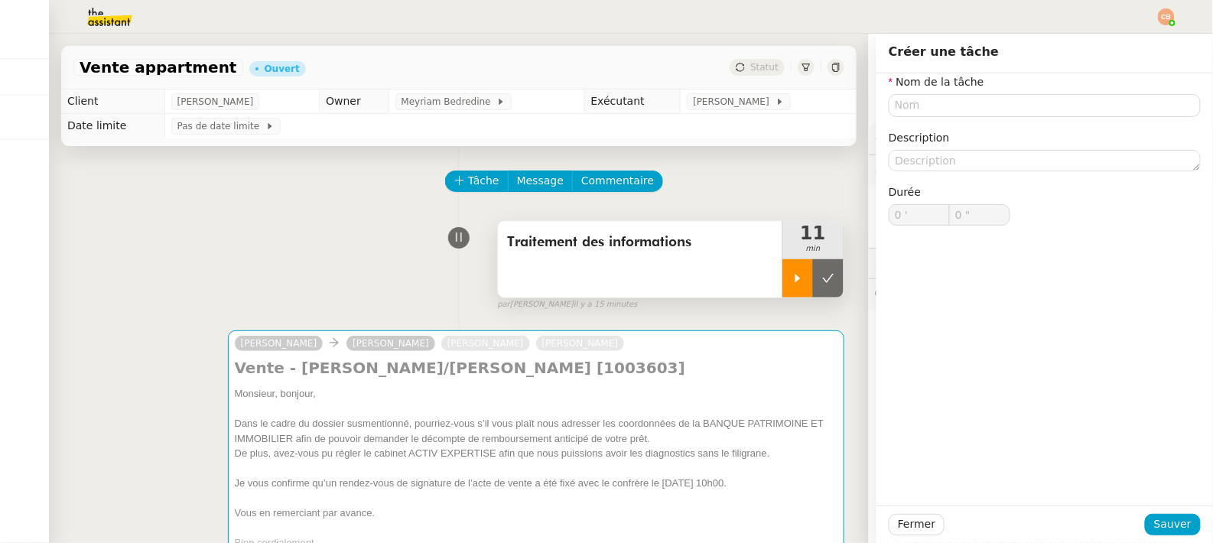
click at [783, 281] on div at bounding box center [798, 278] width 31 height 38
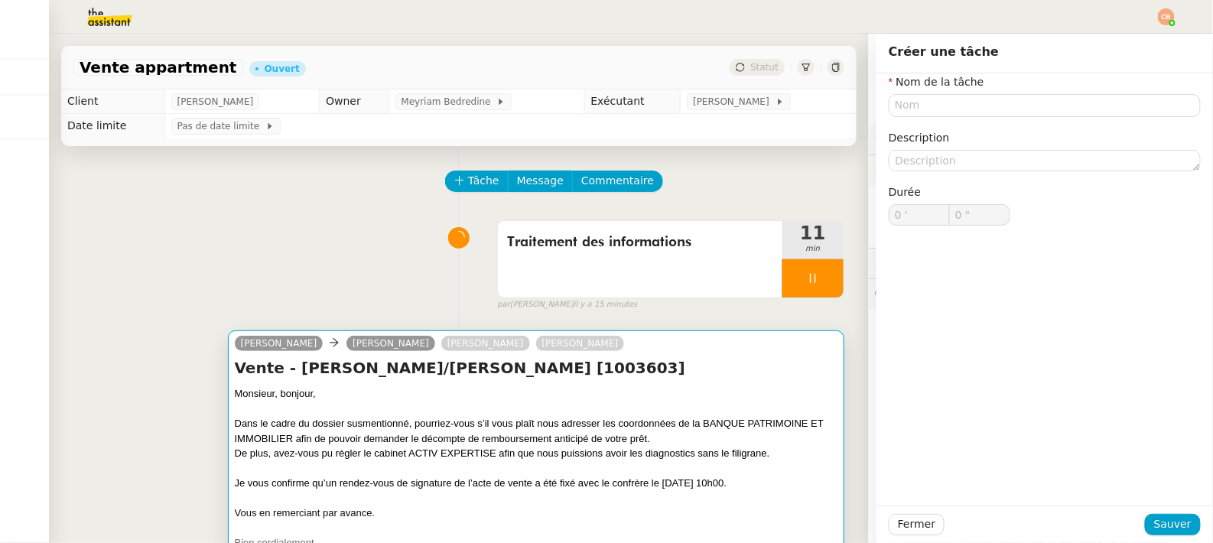
click at [708, 345] on div "[PERSON_NAME] [PERSON_NAME] [PERSON_NAME]" at bounding box center [536, 345] width 603 height 23
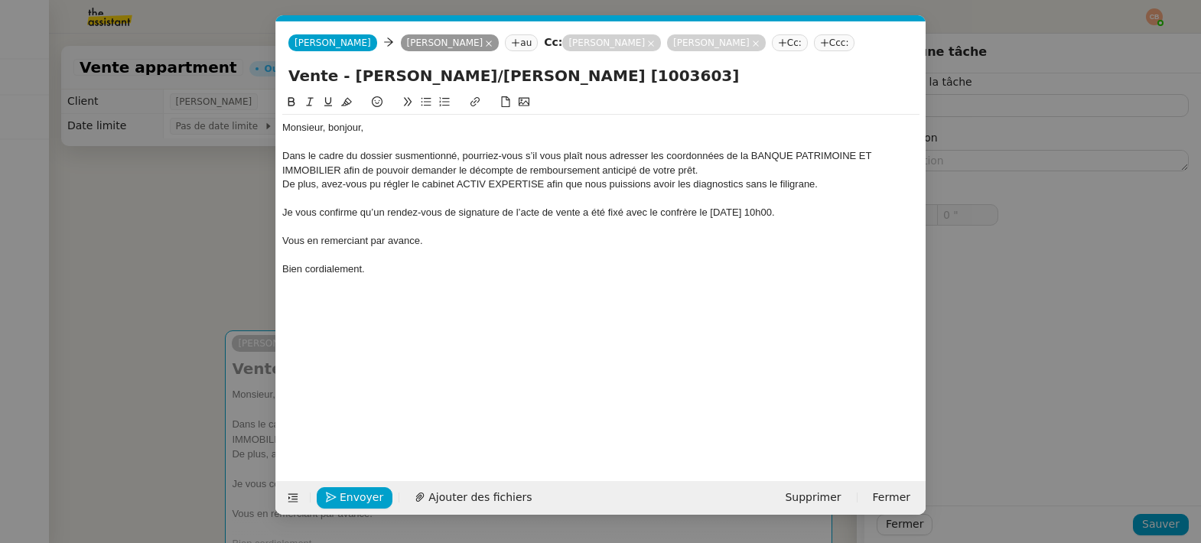
scroll to position [0, 32]
drag, startPoint x: 353, startPoint y: 132, endPoint x: 267, endPoint y: 134, distance: 85.7
click at [267, 134] on nz-modal-container "Service TA - VOYAGE - PROPOSITION GLOBALE A utiliser dans le cadre de propositi…" at bounding box center [600, 271] width 1201 height 543
click at [463, 129] on strong "Monsieur [PERSON_NAME]" at bounding box center [425, 127] width 130 height 11
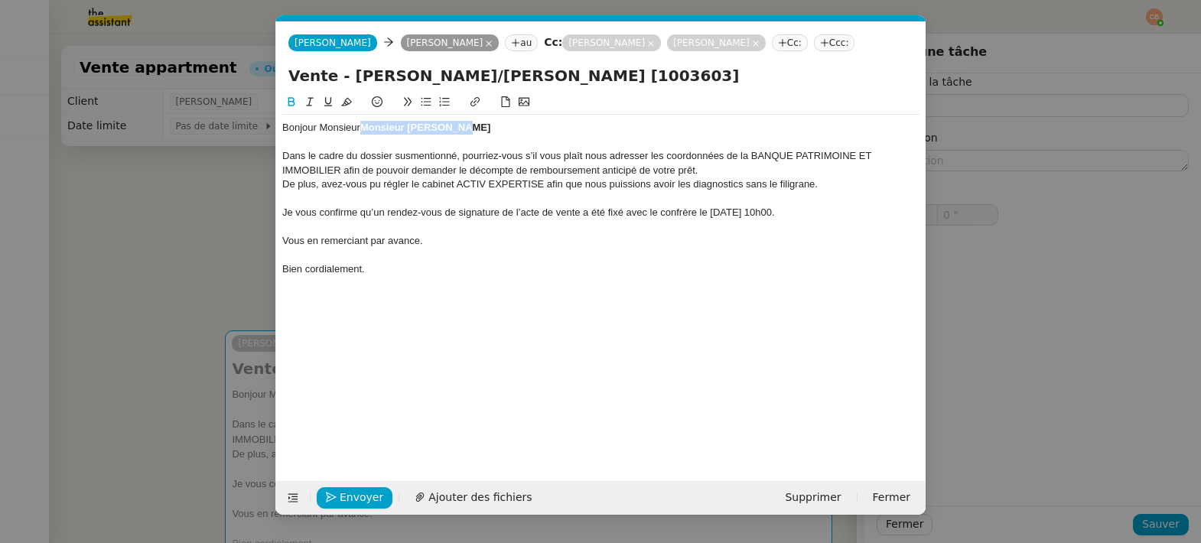
drag, startPoint x: 461, startPoint y: 129, endPoint x: 366, endPoint y: 128, distance: 94.9
click at [366, 128] on strong "Monsieur [PERSON_NAME]" at bounding box center [425, 127] width 130 height 11
click at [409, 125] on div "Bonjour Monsieur [PERSON_NAME]" at bounding box center [600, 128] width 637 height 14
drag, startPoint x: 409, startPoint y: 125, endPoint x: 365, endPoint y: 125, distance: 44.4
click at [365, 125] on div "Bonjour Monsieur [PERSON_NAME]," at bounding box center [600, 128] width 637 height 14
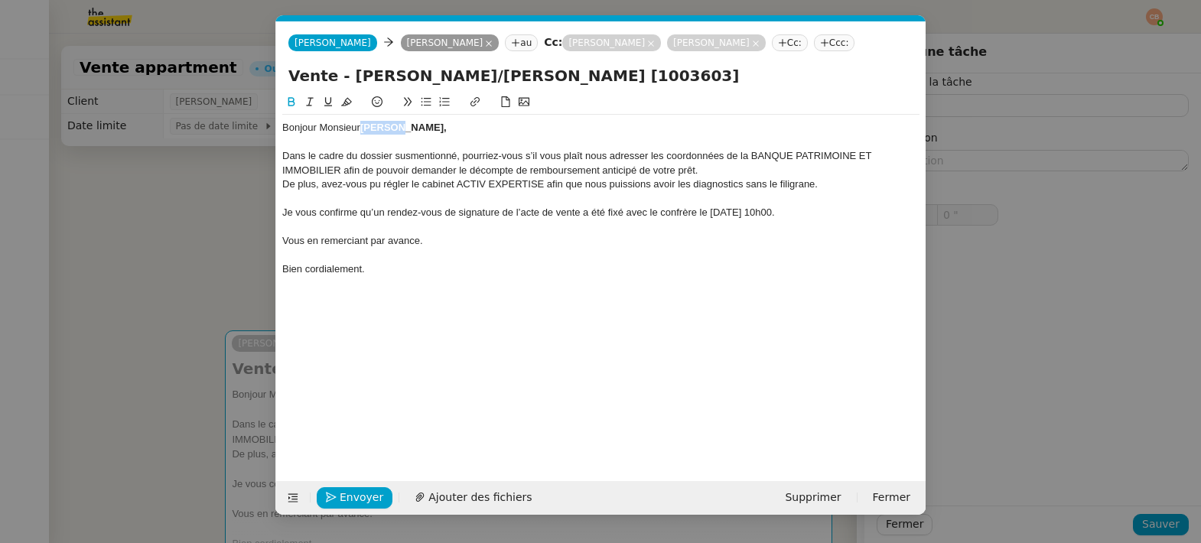
click at [291, 93] on button at bounding box center [291, 102] width 18 height 18
click at [207, 227] on nz-modal-container "Service TA - VOYAGE - PROPOSITION GLOBALE A utiliser dans le cadre de propositi…" at bounding box center [600, 271] width 1201 height 543
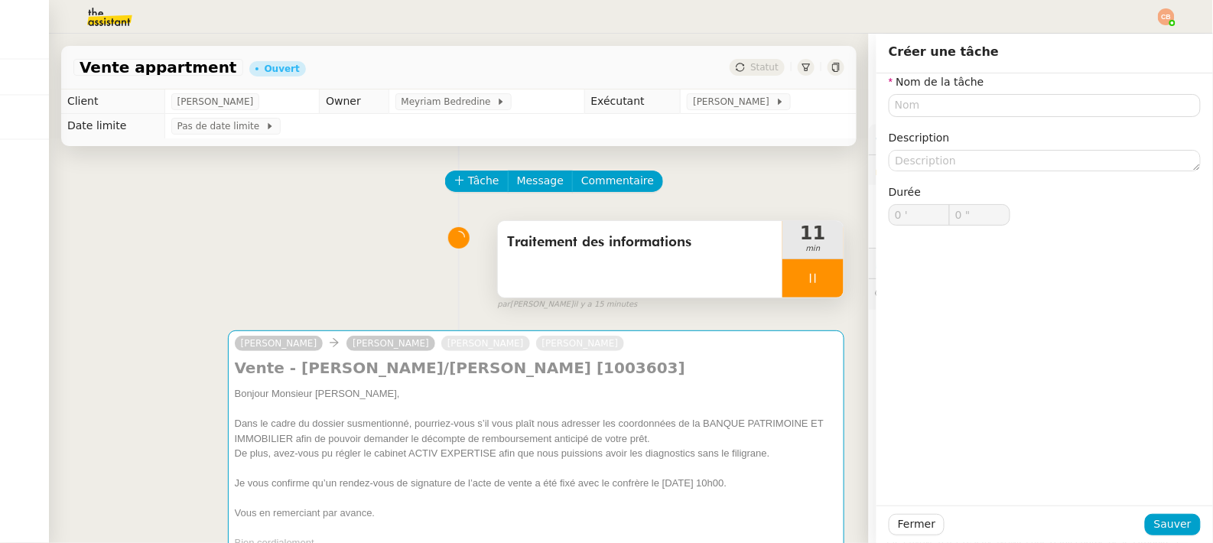
click at [783, 269] on div at bounding box center [813, 278] width 61 height 38
click at [783, 291] on div at bounding box center [798, 278] width 31 height 38
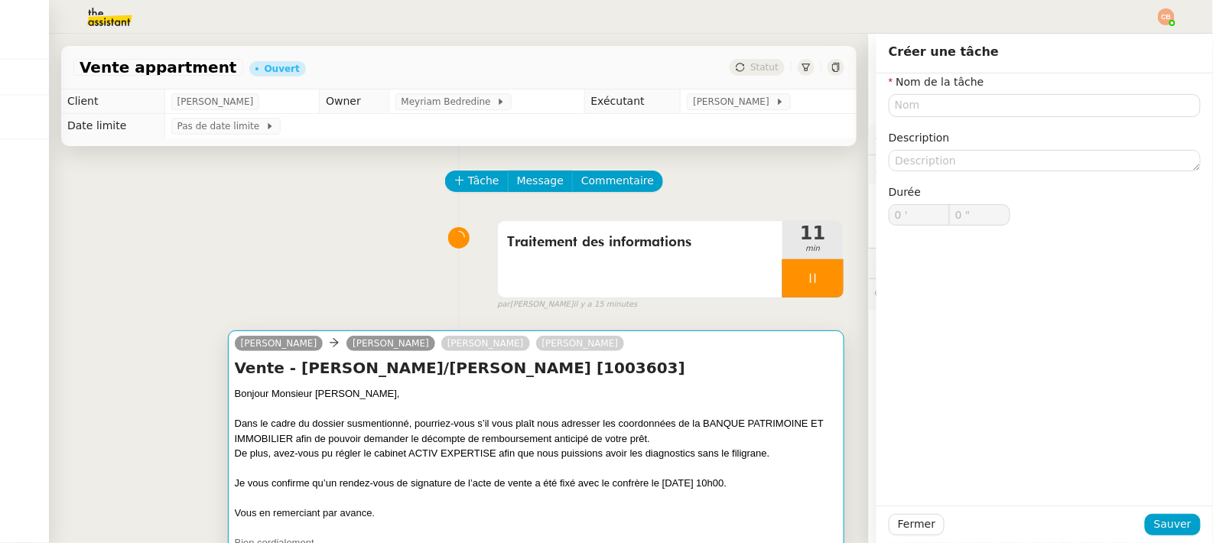
click at [757, 349] on div "[PERSON_NAME] [PERSON_NAME] [PERSON_NAME]" at bounding box center [536, 345] width 603 height 23
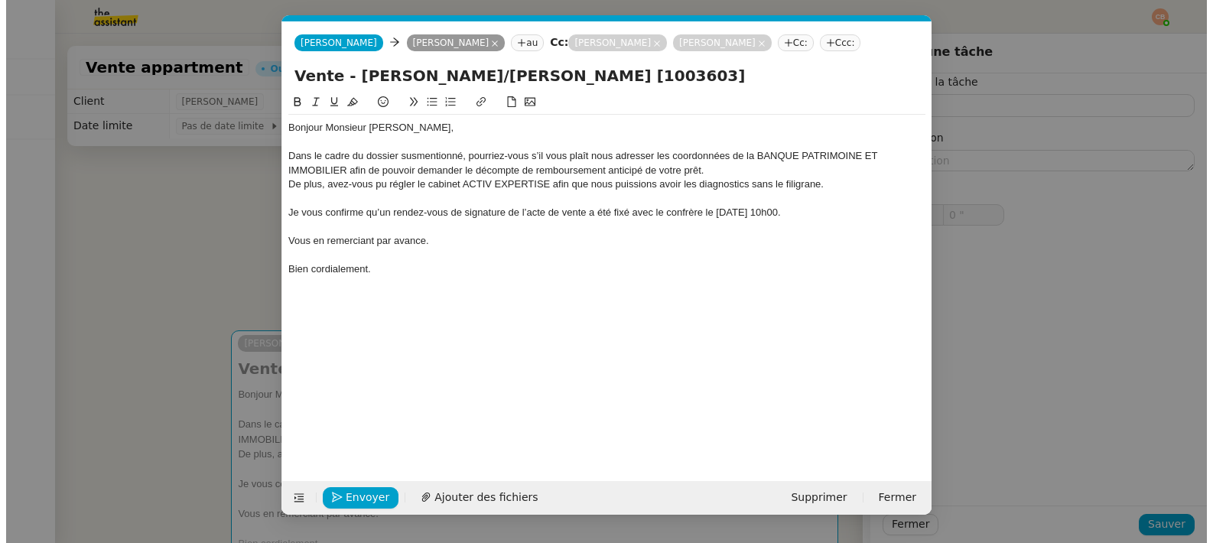
scroll to position [0, 32]
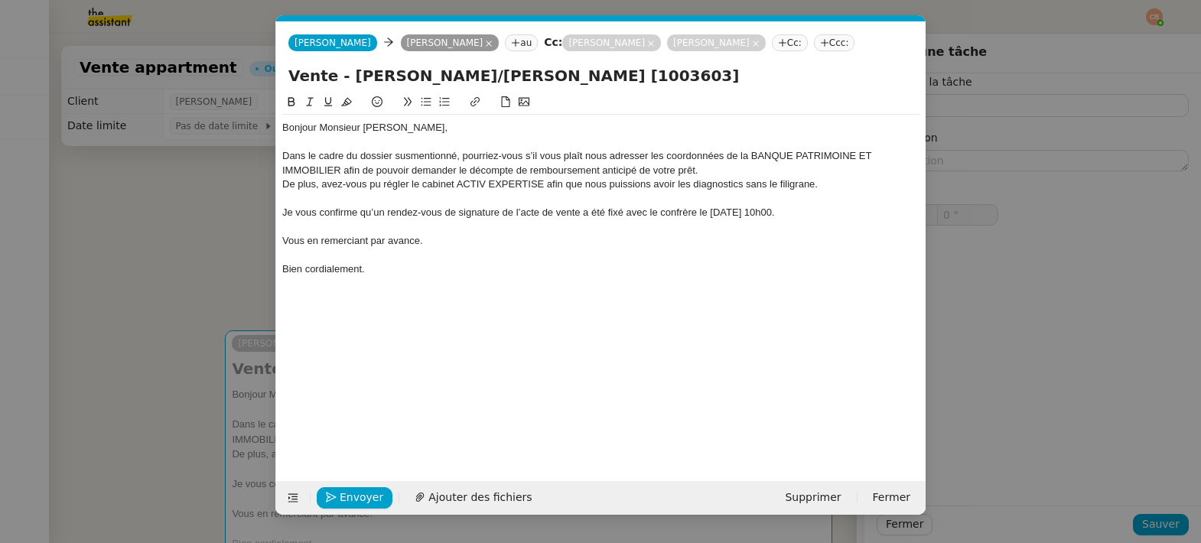
click at [414, 128] on div "Bonjour Monsieur [PERSON_NAME]," at bounding box center [600, 128] width 637 height 14
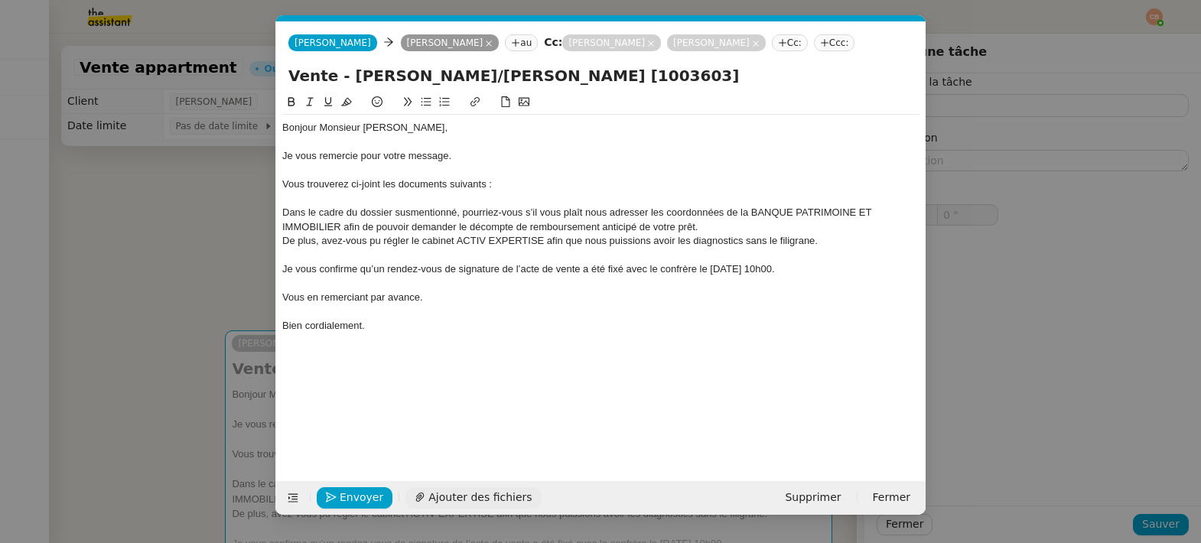
click at [477, 494] on span "Ajouter des fichiers" at bounding box center [479, 498] width 103 height 18
click at [458, 500] on span "Ajouter des fichiers" at bounding box center [479, 498] width 103 height 18
click at [434, 500] on span "Ajouter des fichiers" at bounding box center [479, 498] width 103 height 18
click at [187, 193] on nz-modal-container "Service TA - VOYAGE - PROPOSITION GLOBALE A utiliser dans le cadre de propositi…" at bounding box center [600, 271] width 1201 height 543
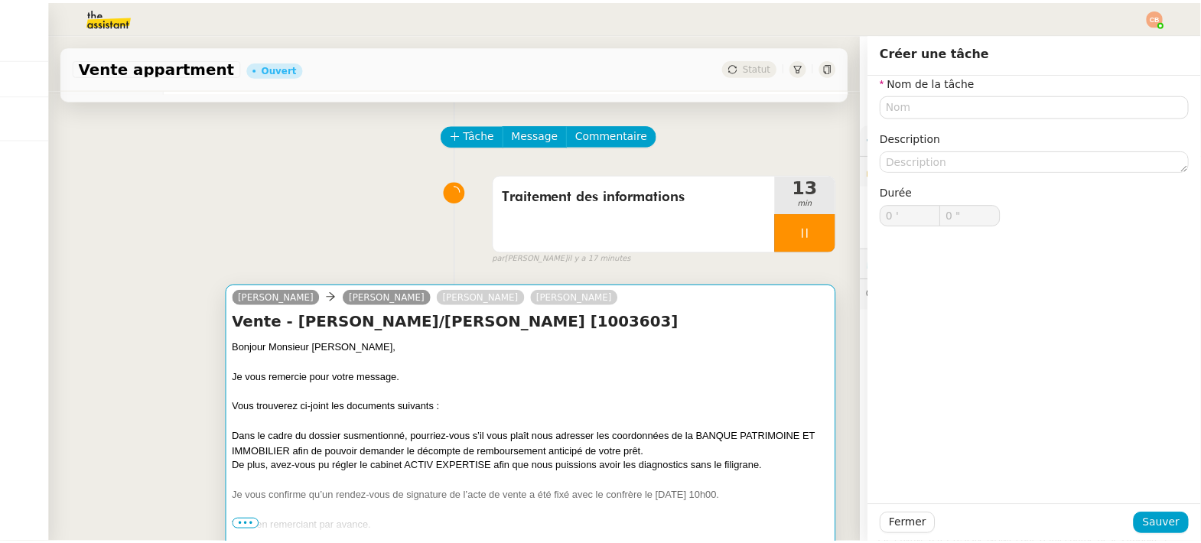
scroll to position [89, 0]
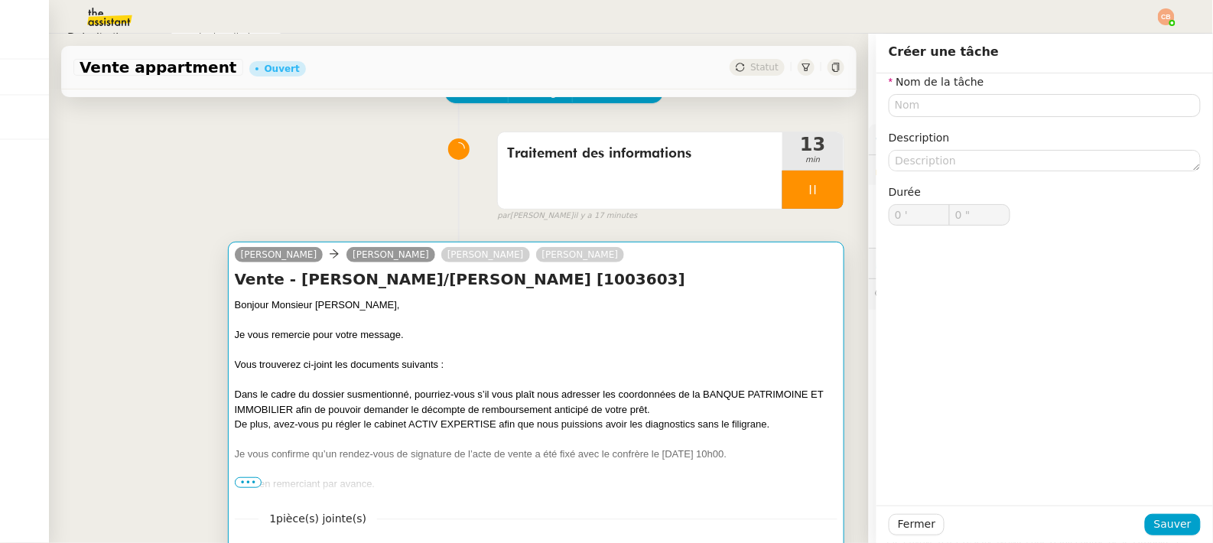
click at [584, 336] on div "Je vous remercie pour votre message." at bounding box center [536, 334] width 603 height 15
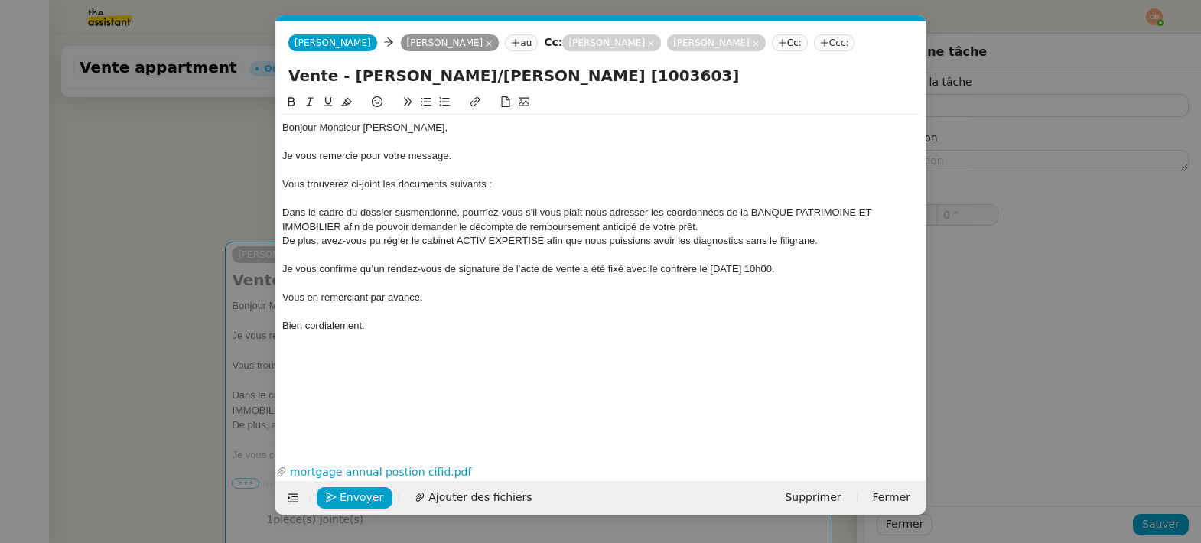
scroll to position [0, 32]
click at [464, 496] on span "Ajouter des fichiers" at bounding box center [479, 498] width 103 height 18
click at [510, 182] on div "Vous trouverez ci-joint les documents suivants :" at bounding box center [600, 184] width 637 height 14
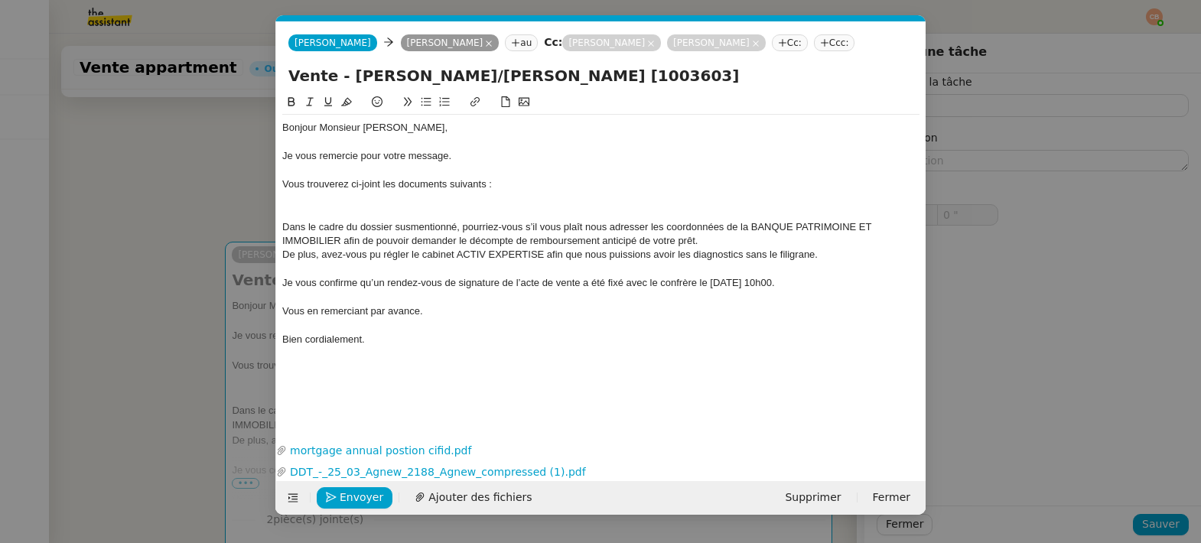
click at [428, 98] on icon at bounding box center [426, 101] width 11 height 11
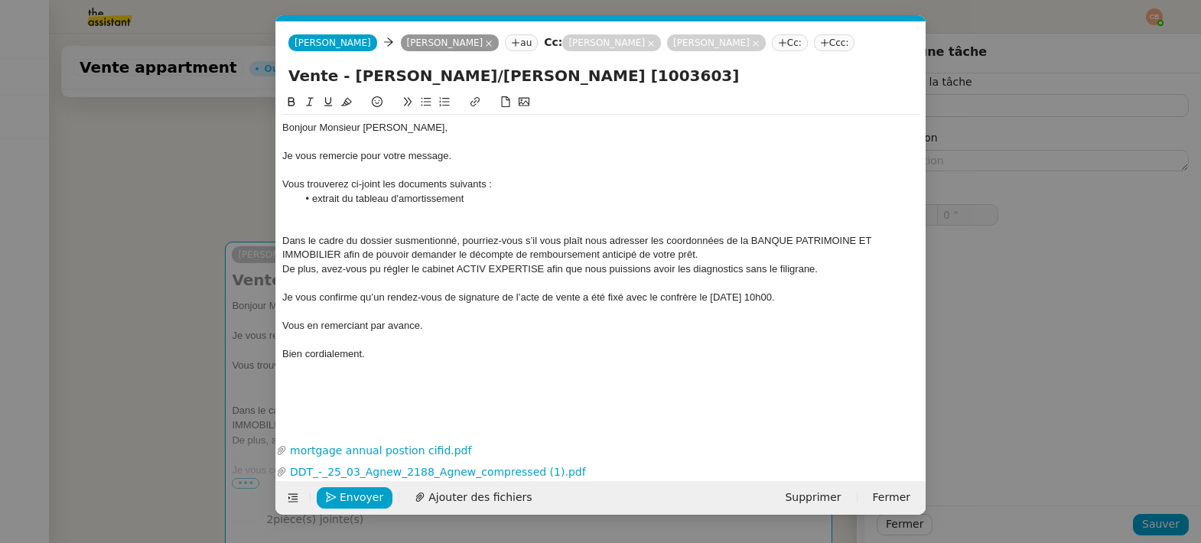
scroll to position [0, 0]
drag, startPoint x: 486, startPoint y: 212, endPoint x: 275, endPoint y: 210, distance: 211.2
click at [275, 210] on form "[PERSON_NAME] au Cc: [PERSON_NAME] [PERSON_NAME]: Ccc: Vente - [PERSON_NAME]/[P…" at bounding box center [600, 267] width 650 height 493
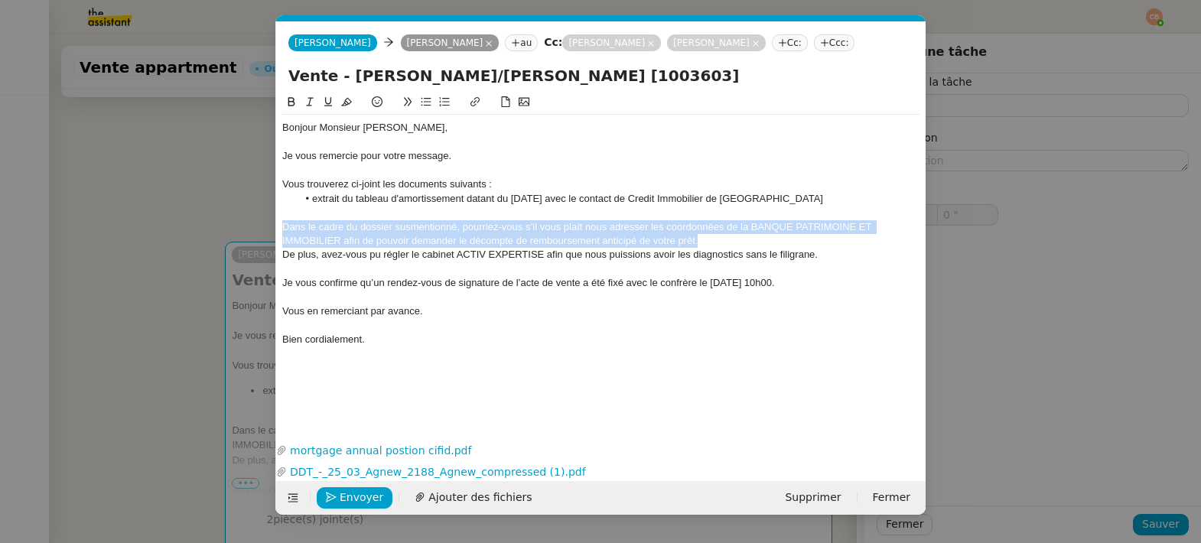
drag, startPoint x: 282, startPoint y: 223, endPoint x: 708, endPoint y: 236, distance: 427.1
click at [708, 236] on div "Dans le cadre du dossier susmentionné, pourriez-vous s’il vous plaît nous adres…" at bounding box center [600, 234] width 637 height 28
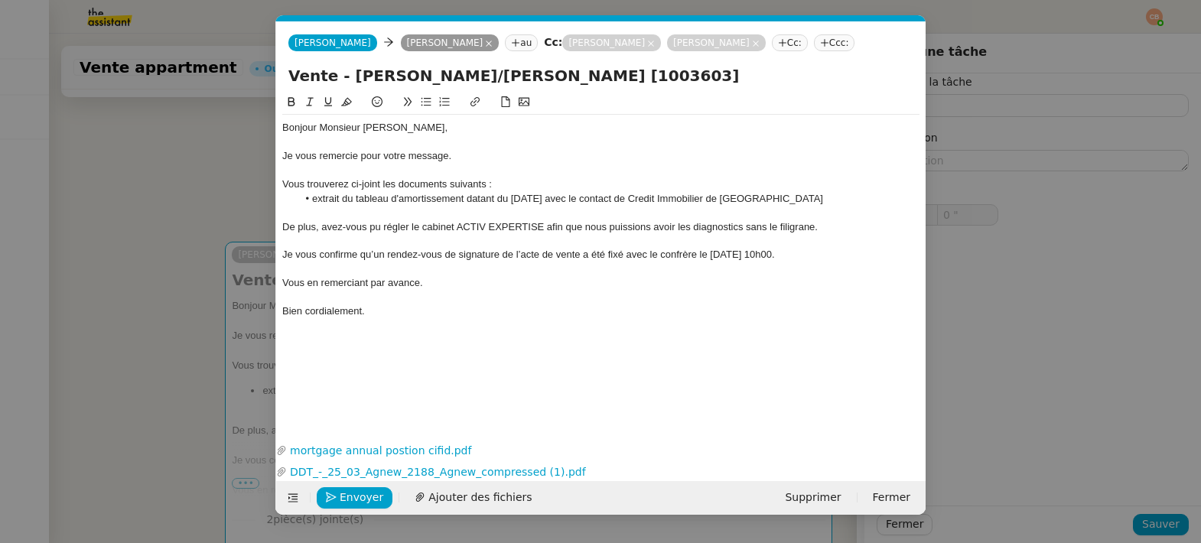
click at [429, 103] on icon at bounding box center [426, 101] width 11 height 11
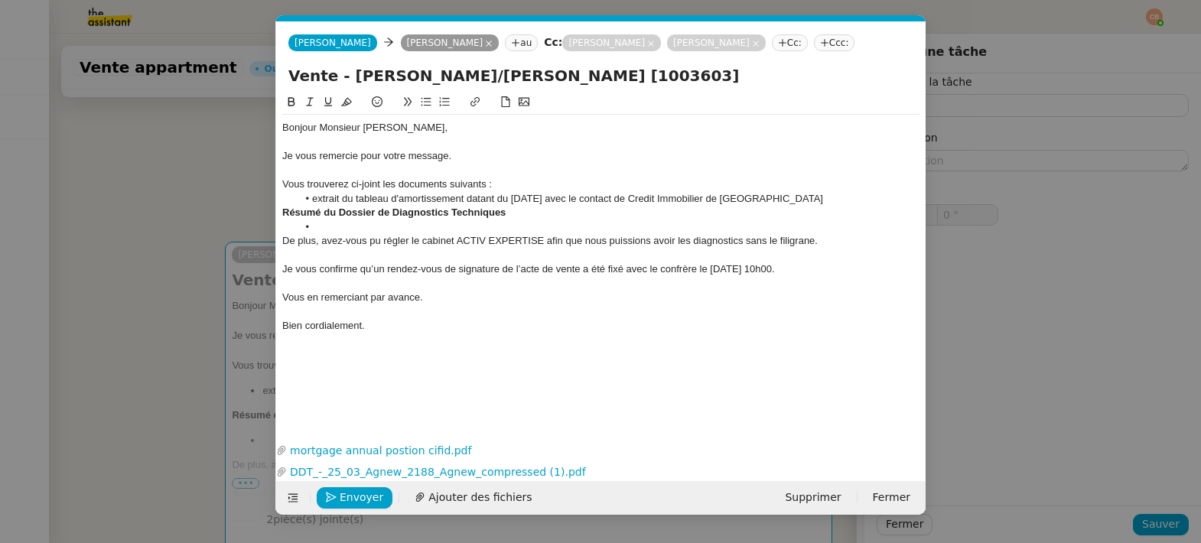
click at [285, 213] on strong "Résumé du Dossier de Diagnostics Techniques" at bounding box center [393, 212] width 223 height 11
click at [422, 109] on button at bounding box center [426, 102] width 18 height 18
click at [327, 213] on strong "le Résumé du Dossier de Diagnostics Techniques" at bounding box center [429, 212] width 235 height 11
drag, startPoint x: 555, startPoint y: 213, endPoint x: 282, endPoint y: 211, distance: 272.4
click at [282, 211] on ul "extrait du tableau d'amortissement datant du [DATE] avec le contact de Credit I…" at bounding box center [600, 213] width 637 height 42
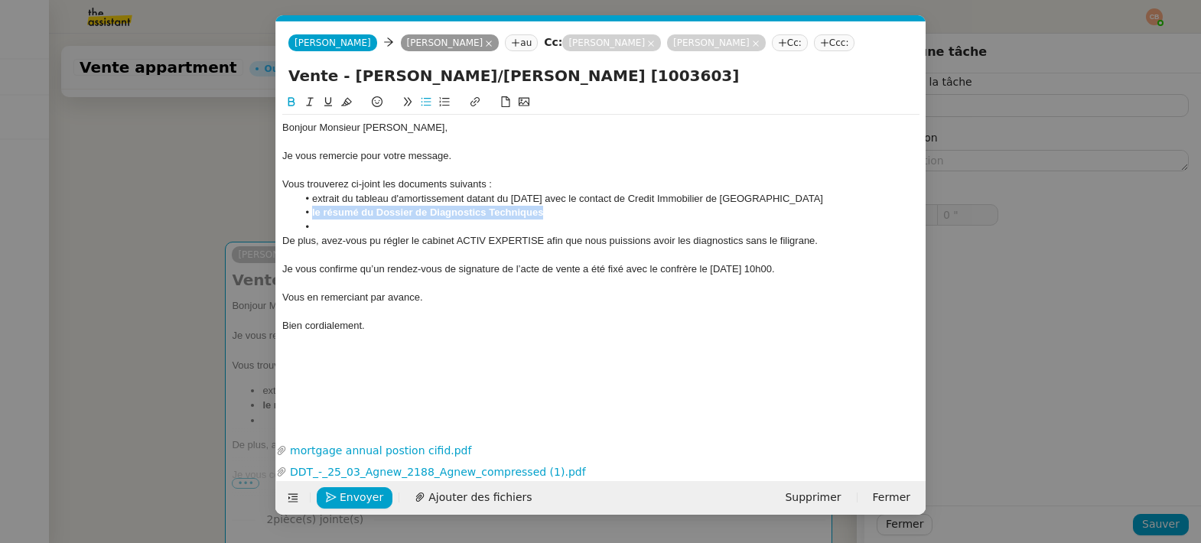
click at [289, 100] on icon at bounding box center [291, 101] width 11 height 11
click at [422, 201] on li "extrait du tableau d'amortissement datant du [DATE] avec le contact de Credit I…" at bounding box center [609, 199] width 623 height 14
click at [320, 228] on li at bounding box center [609, 227] width 623 height 14
click at [536, 211] on li "le résumé du Dossier de Diagnostics Techniques" at bounding box center [609, 213] width 623 height 14
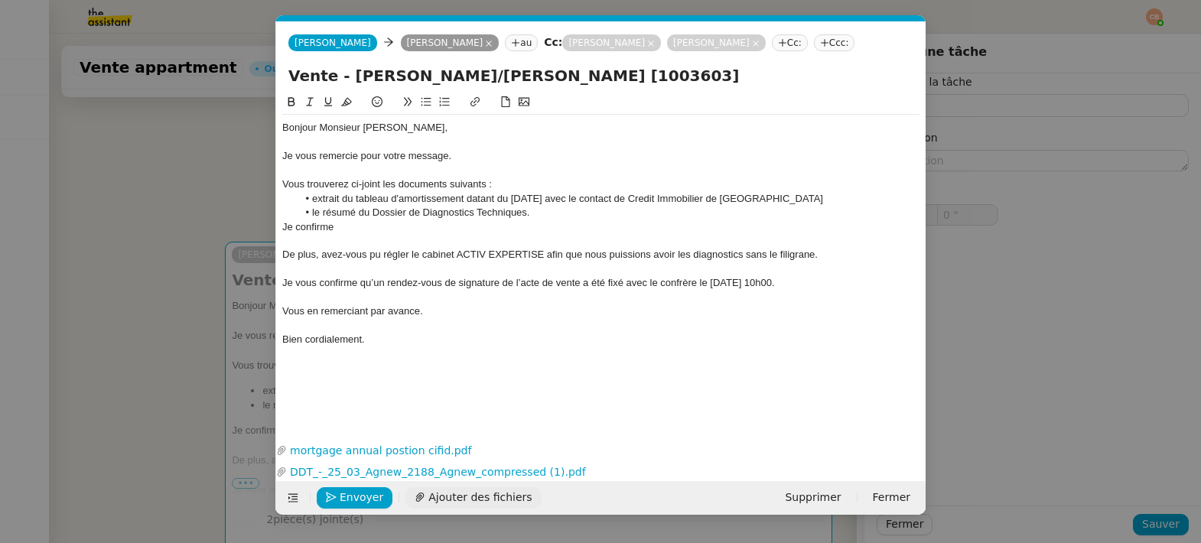
click at [482, 500] on span "Ajouter des fichiers" at bounding box center [479, 498] width 103 height 18
click at [397, 221] on div "Je confirme" at bounding box center [600, 227] width 637 height 14
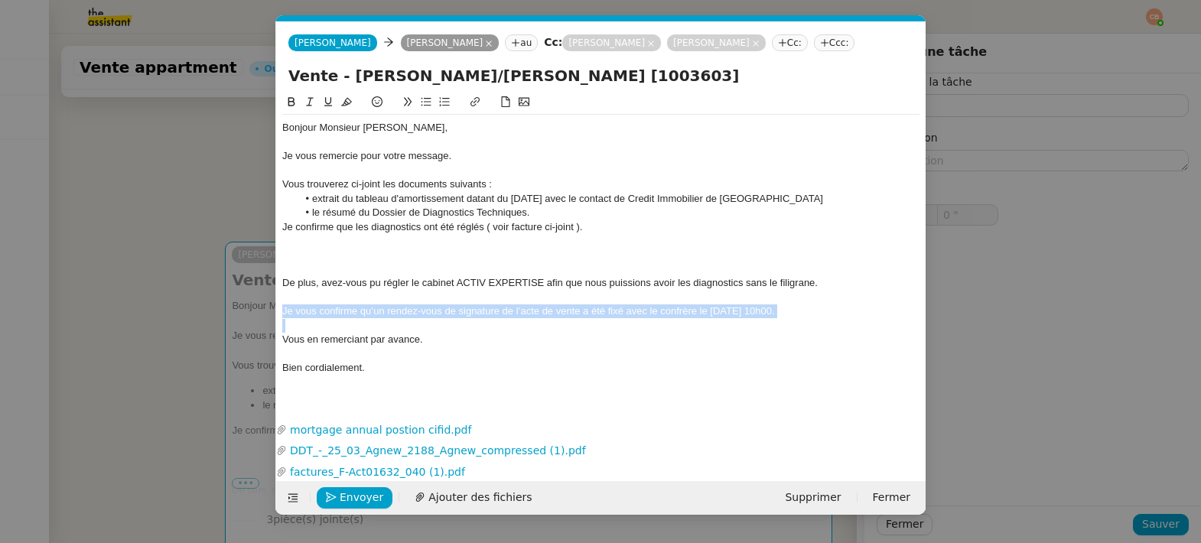
drag, startPoint x: 282, startPoint y: 311, endPoint x: 809, endPoint y: 325, distance: 526.5
click at [809, 325] on div "Bonjour Monsieur [PERSON_NAME], Je vous remercie pour votre message. Vous trouv…" at bounding box center [600, 248] width 637 height 266
copy div "Je vous confirme qu’un rendez-vous de signature de l’acte de vente a été fixé a…"
click at [462, 259] on div at bounding box center [600, 255] width 637 height 14
click at [425, 103] on icon at bounding box center [426, 101] width 11 height 11
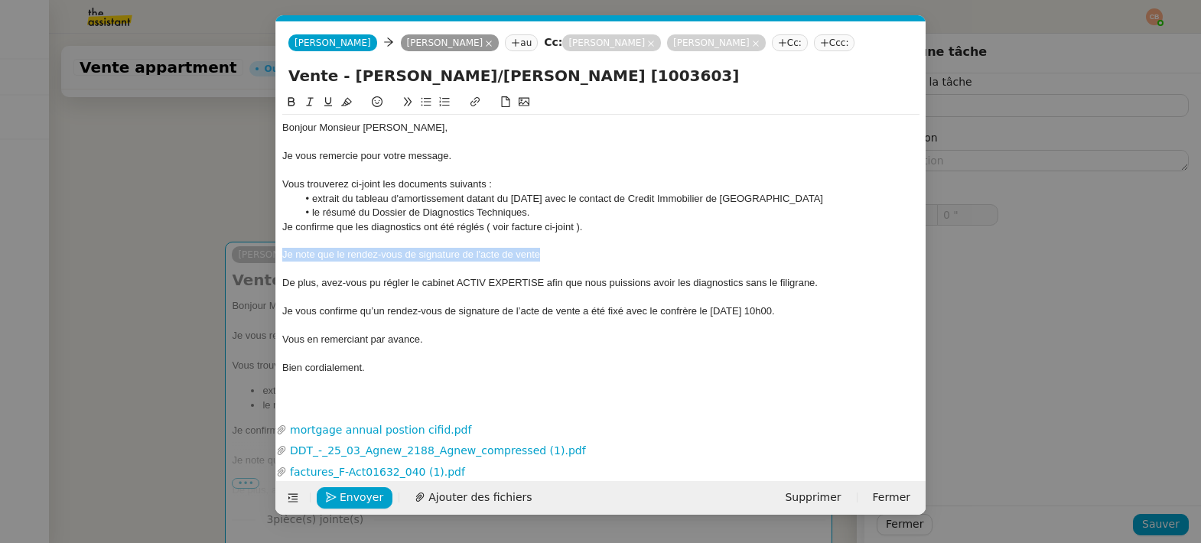
drag, startPoint x: 542, startPoint y: 252, endPoint x: 271, endPoint y: 256, distance: 271.6
click at [271, 256] on nz-modal-container "Service TA - VOYAGE - PROPOSITION GLOBALE A utiliser dans le cadre de propositi…" at bounding box center [600, 271] width 1201 height 543
click at [418, 103] on button at bounding box center [426, 102] width 18 height 18
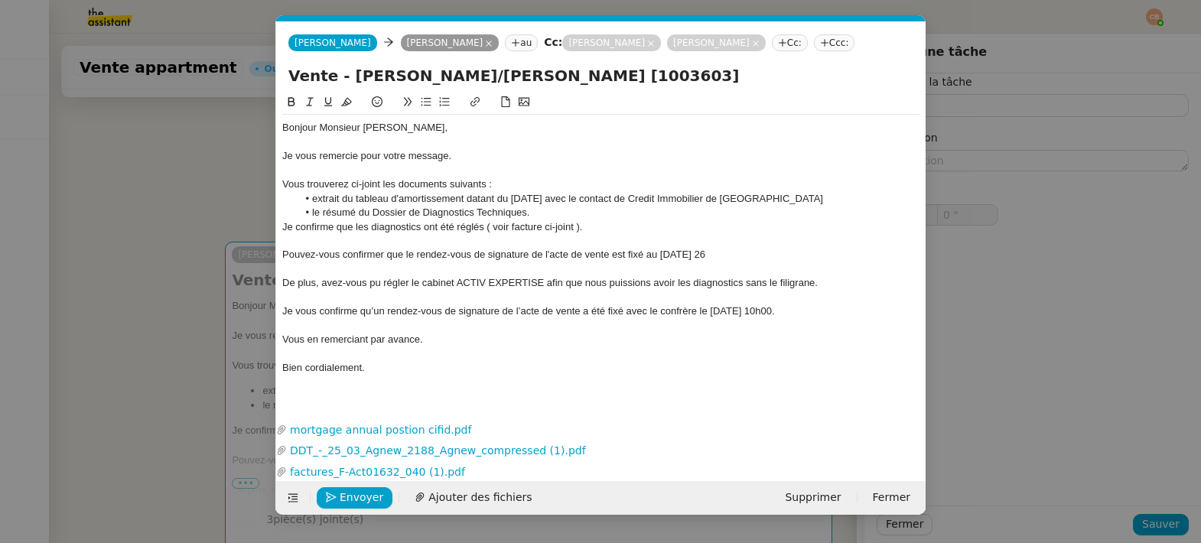
click at [138, 157] on nz-modal-container "Service TA - VOYAGE - PROPOSITION GLOBALE A utiliser dans le cadre de propositi…" at bounding box center [600, 271] width 1201 height 543
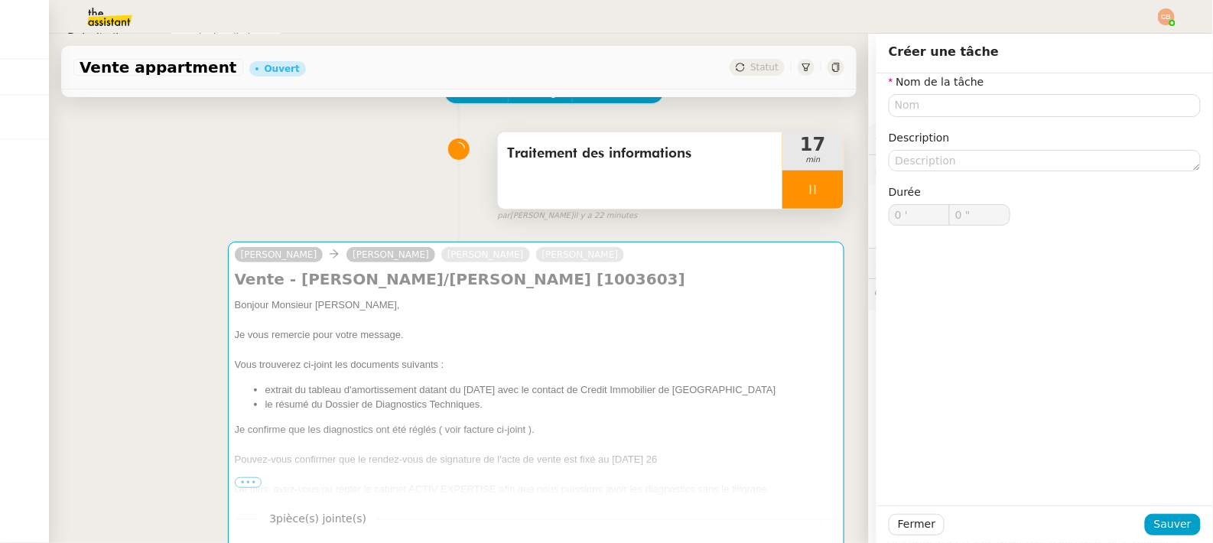
click at [806, 192] on div at bounding box center [813, 190] width 61 height 38
click at [783, 197] on div at bounding box center [798, 190] width 31 height 38
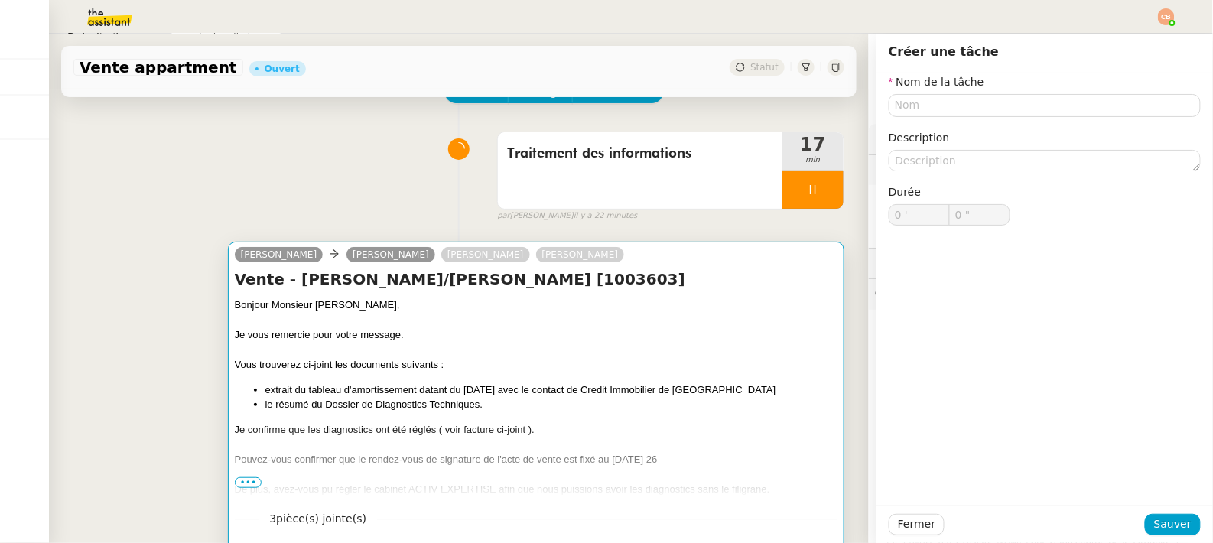
click at [666, 353] on div at bounding box center [536, 350] width 603 height 15
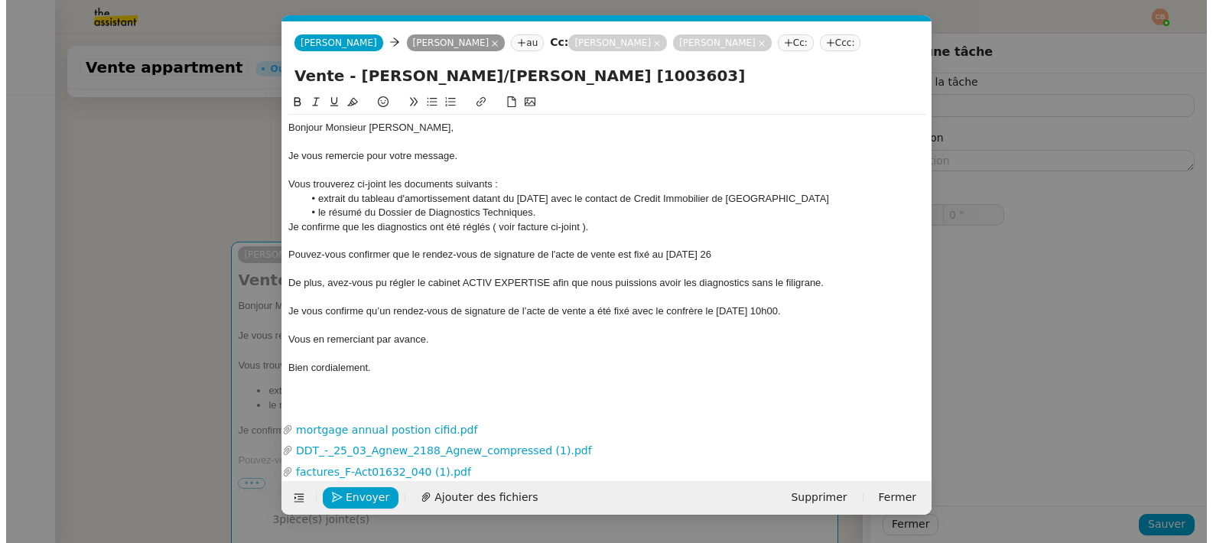
scroll to position [0, 32]
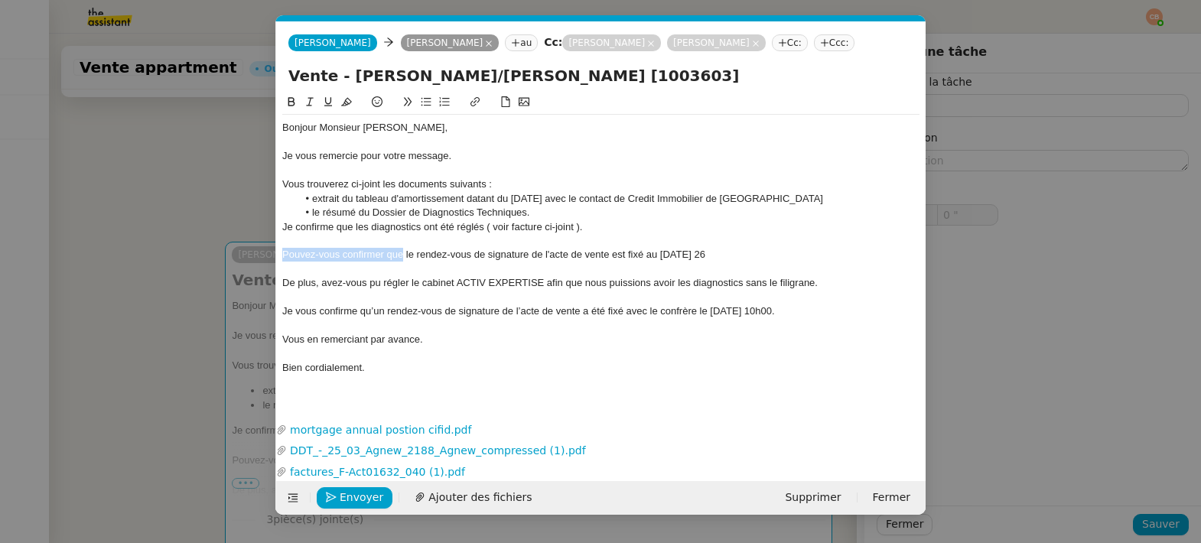
drag, startPoint x: 404, startPoint y: 255, endPoint x: 265, endPoint y: 260, distance: 139.3
click at [265, 260] on nz-modal-container "Service TA - VOYAGE - PROPOSITION GLOBALE A utiliser dans le cadre de propositi…" at bounding box center [600, 271] width 1201 height 543
click at [631, 255] on div "Je note que le rendez-vous de signature de l'acte de vente est fixé au [DATE] 26" at bounding box center [600, 255] width 637 height 14
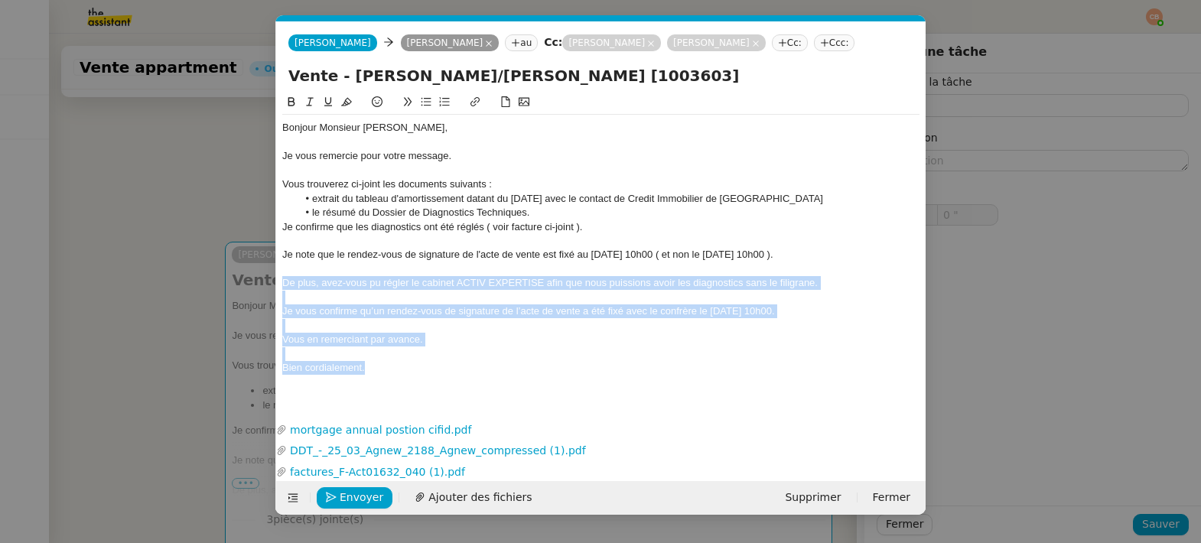
drag, startPoint x: 283, startPoint y: 281, endPoint x: 391, endPoint y: 388, distance: 152.0
click at [391, 388] on div "Bonjour Monsieur [PERSON_NAME], Je vous remercie pour votre message. Vous trouv…" at bounding box center [600, 243] width 637 height 301
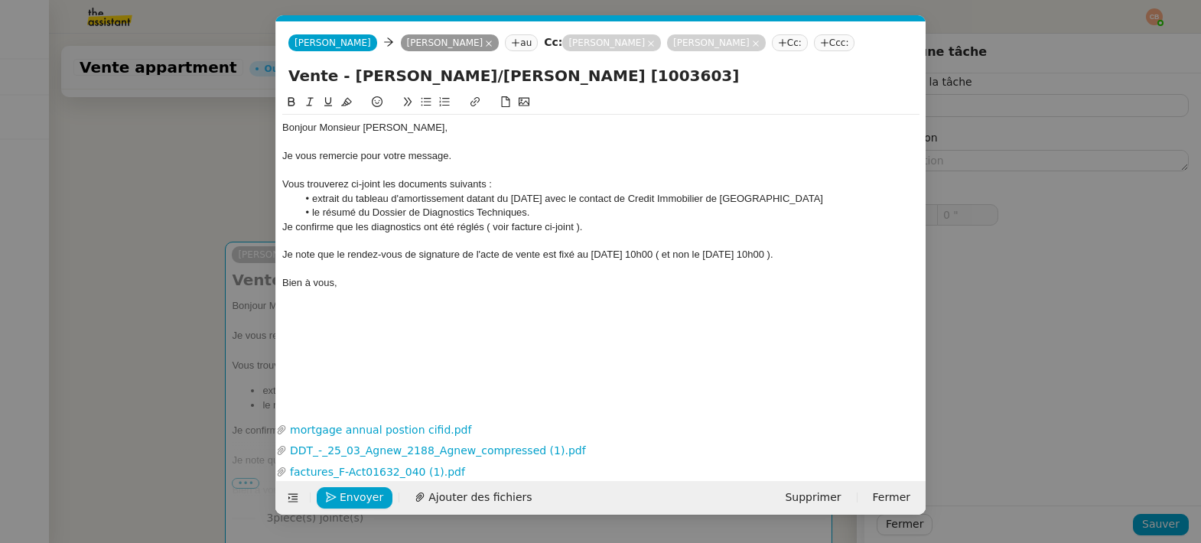
click at [170, 164] on nz-modal-container "Service TA - VOYAGE - PROPOSITION GLOBALE A utiliser dans le cadre de propositi…" at bounding box center [600, 271] width 1201 height 543
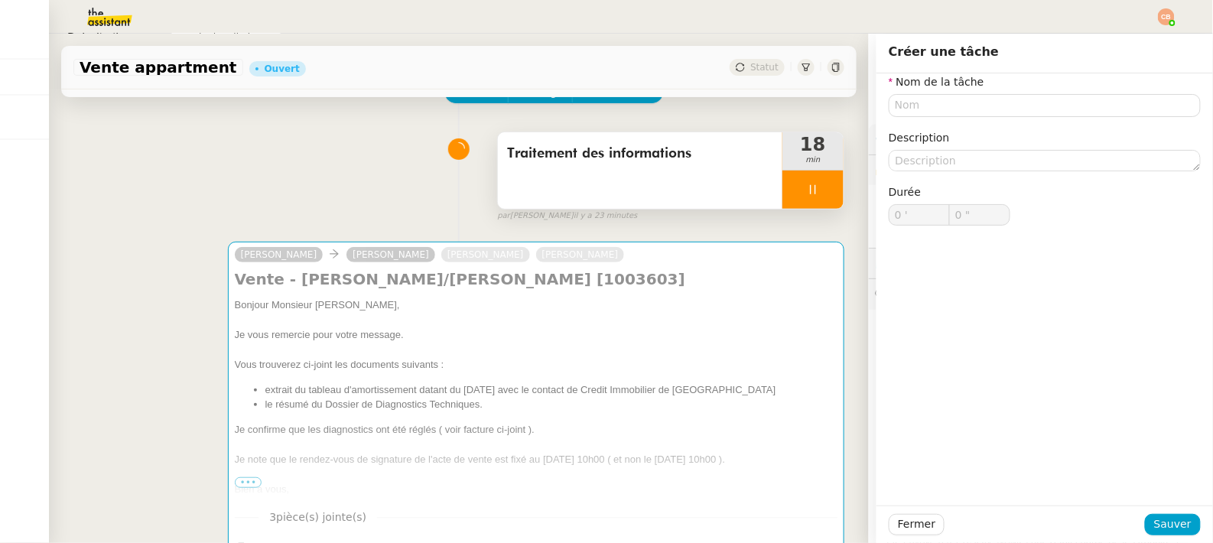
click at [783, 173] on div at bounding box center [813, 190] width 61 height 38
click at [822, 184] on icon at bounding box center [828, 190] width 12 height 12
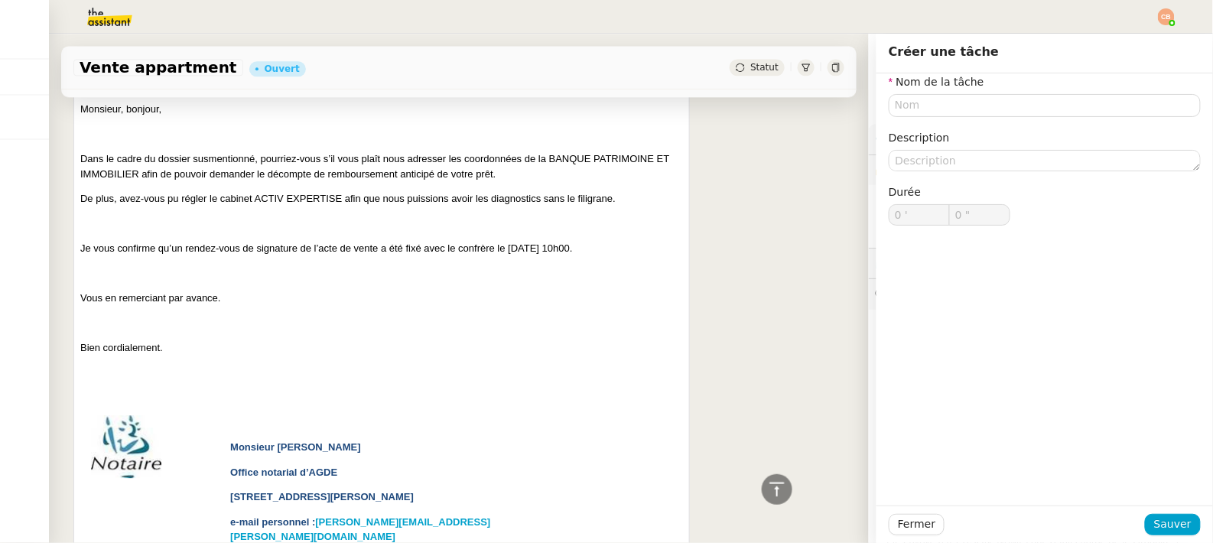
scroll to position [0, 0]
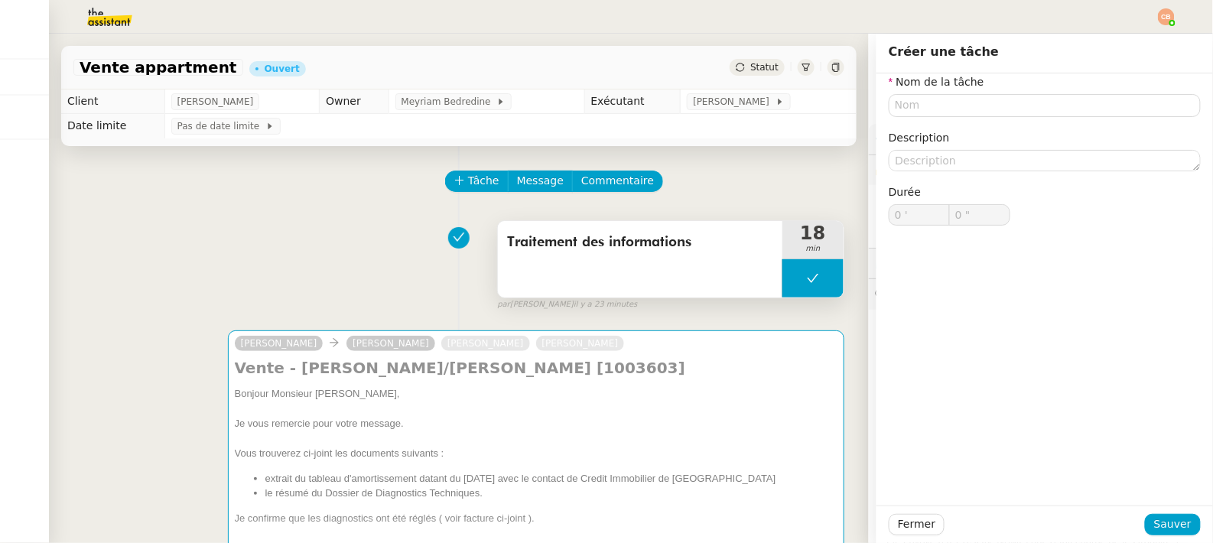
click at [501, 278] on div "Traitement des informations" at bounding box center [640, 259] width 285 height 77
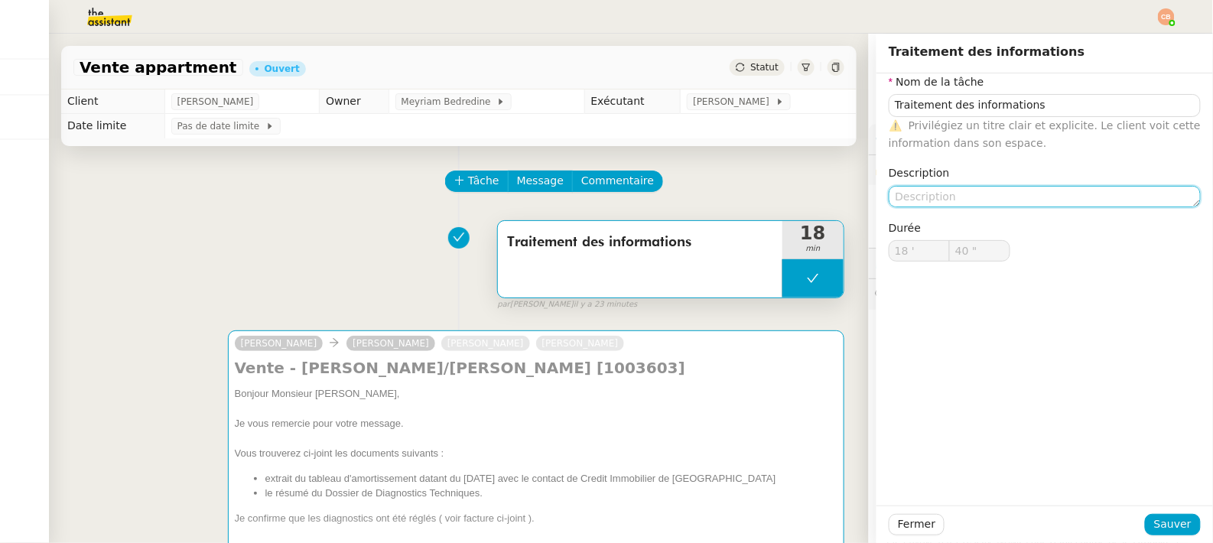
click at [894, 187] on textarea at bounding box center [1045, 196] width 312 height 21
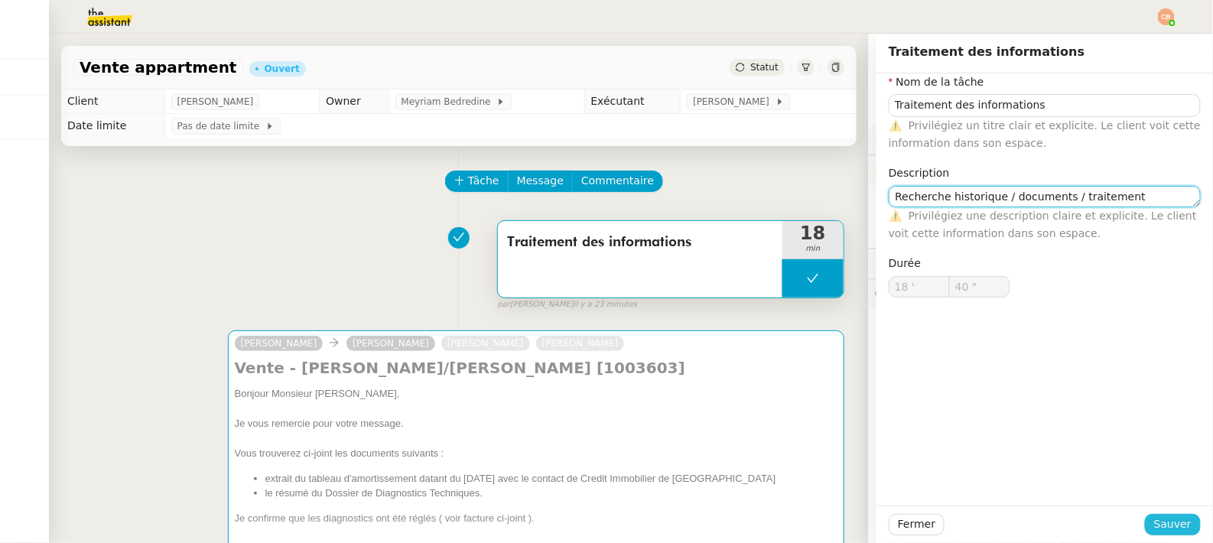
type textarea "Recherche historique / documents / traitement information"
click at [1175, 523] on span "Sauver" at bounding box center [1172, 525] width 37 height 18
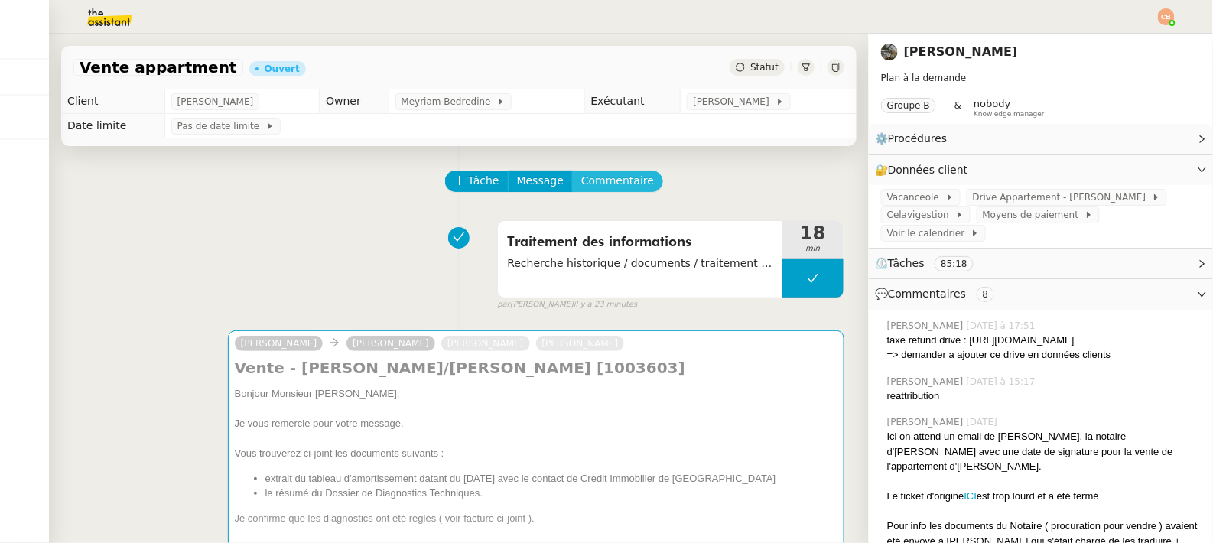
click at [602, 187] on span "Commentaire" at bounding box center [617, 181] width 73 height 18
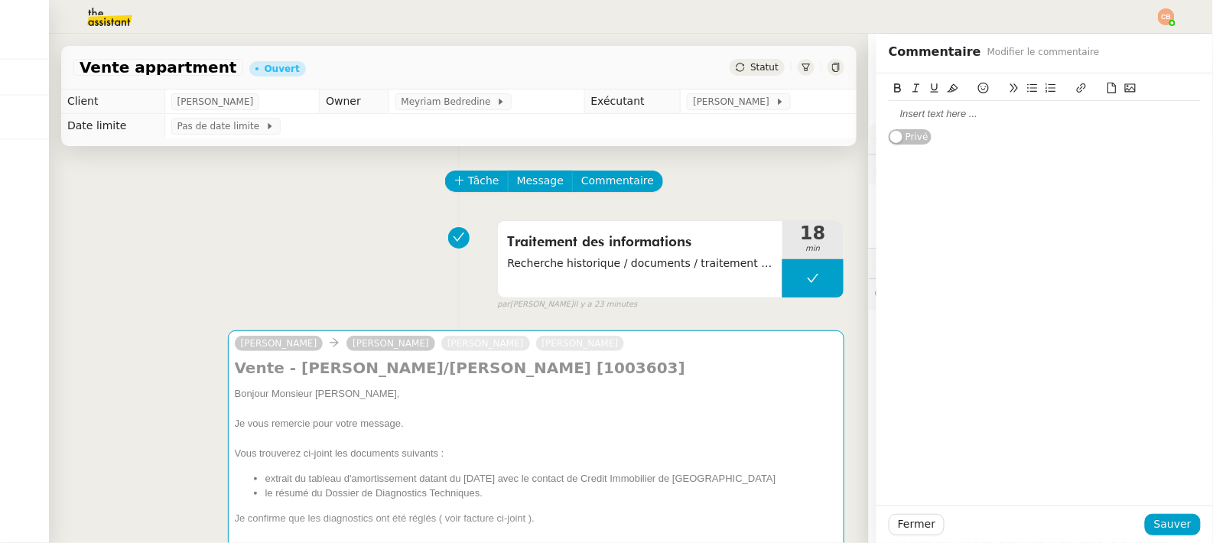
click at [889, 102] on div at bounding box center [1045, 114] width 312 height 26
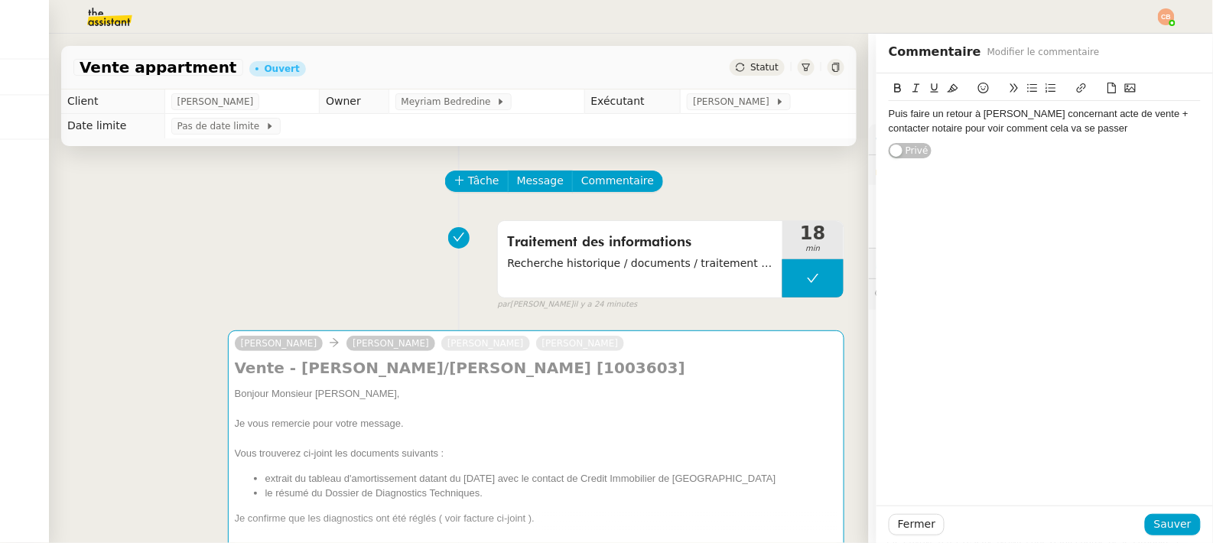
click at [889, 130] on div "Puis faire un retour à [PERSON_NAME] concernant acte de vente + contacter notai…" at bounding box center [1045, 121] width 312 height 28
click at [1169, 530] on span "Sauver" at bounding box center [1172, 525] width 37 height 18
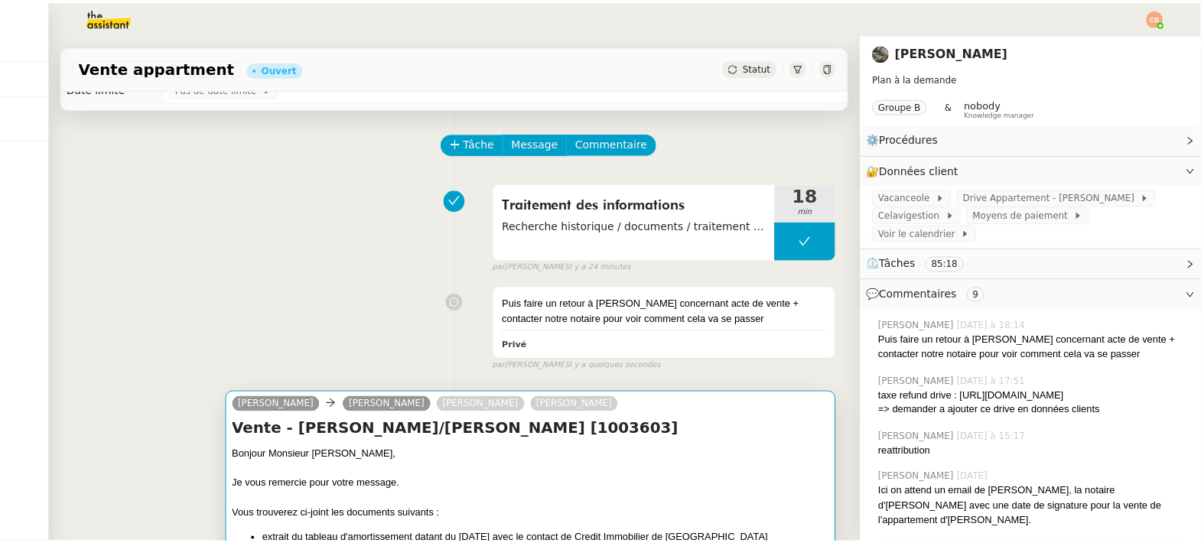
scroll to position [38, 0]
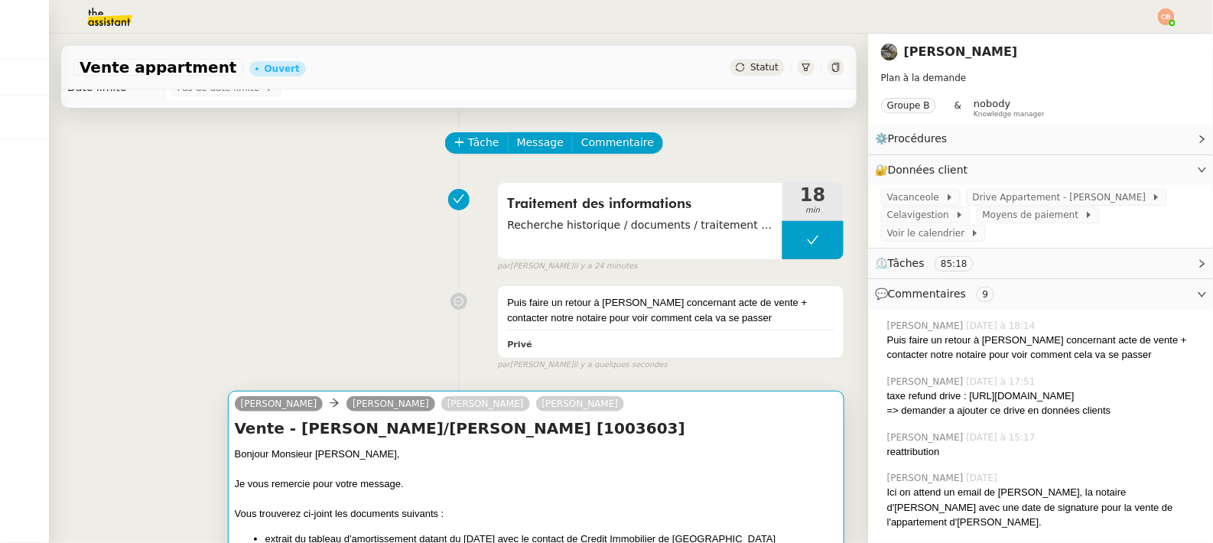
click at [353, 450] on div "Bonjour Monsieur [PERSON_NAME]," at bounding box center [536, 454] width 603 height 15
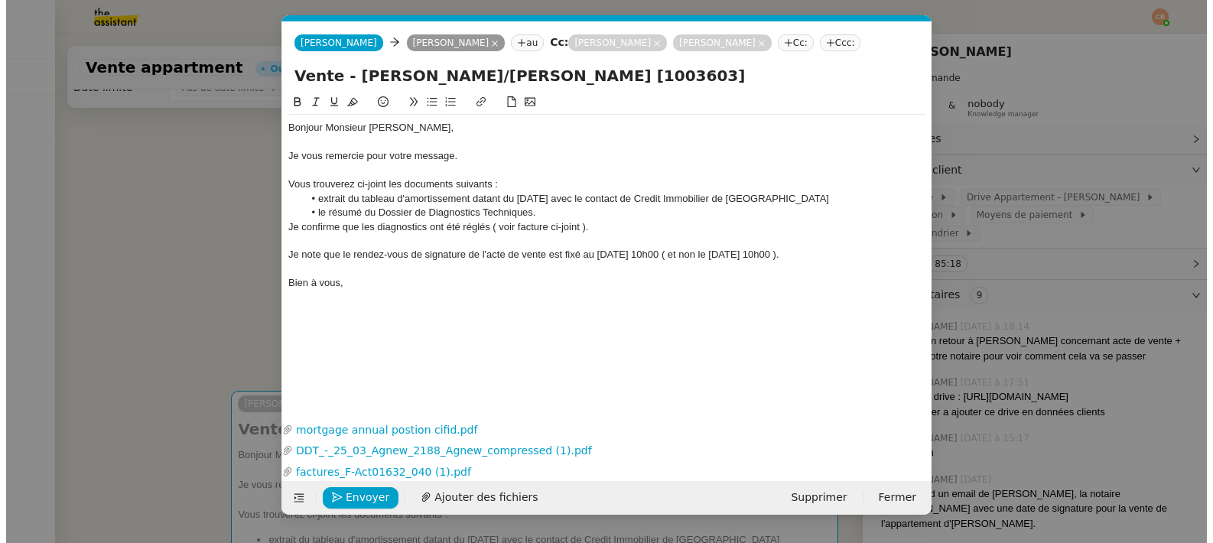
scroll to position [0, 32]
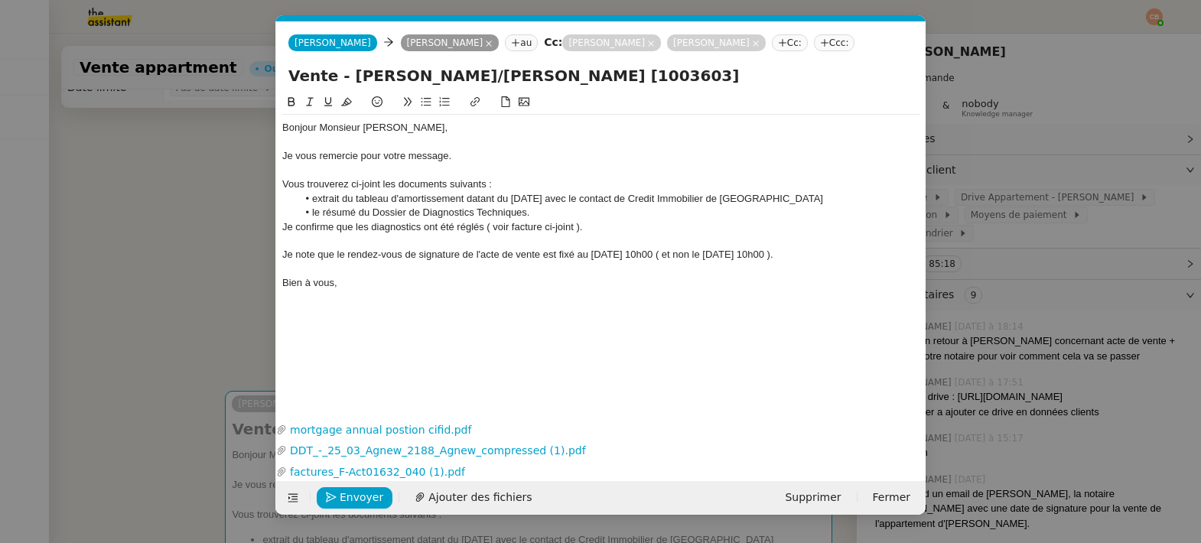
click at [370, 130] on div "Bonjour Monsieur [PERSON_NAME]," at bounding box center [600, 128] width 637 height 14
click at [448, 119] on div "Bonjour Monsieur [PERSON_NAME], Je vous remercie pour votre message. Vous trouv…" at bounding box center [600, 205] width 637 height 181
click at [448, 123] on div "Bonjour Monsieur [PERSON_NAME]," at bounding box center [600, 128] width 637 height 14
click at [194, 192] on nz-modal-container "Service TA - VOYAGE - PROPOSITION GLOBALE A utiliser dans le cadre de propositi…" at bounding box center [600, 271] width 1201 height 543
